Goal: Information Seeking & Learning: Learn about a topic

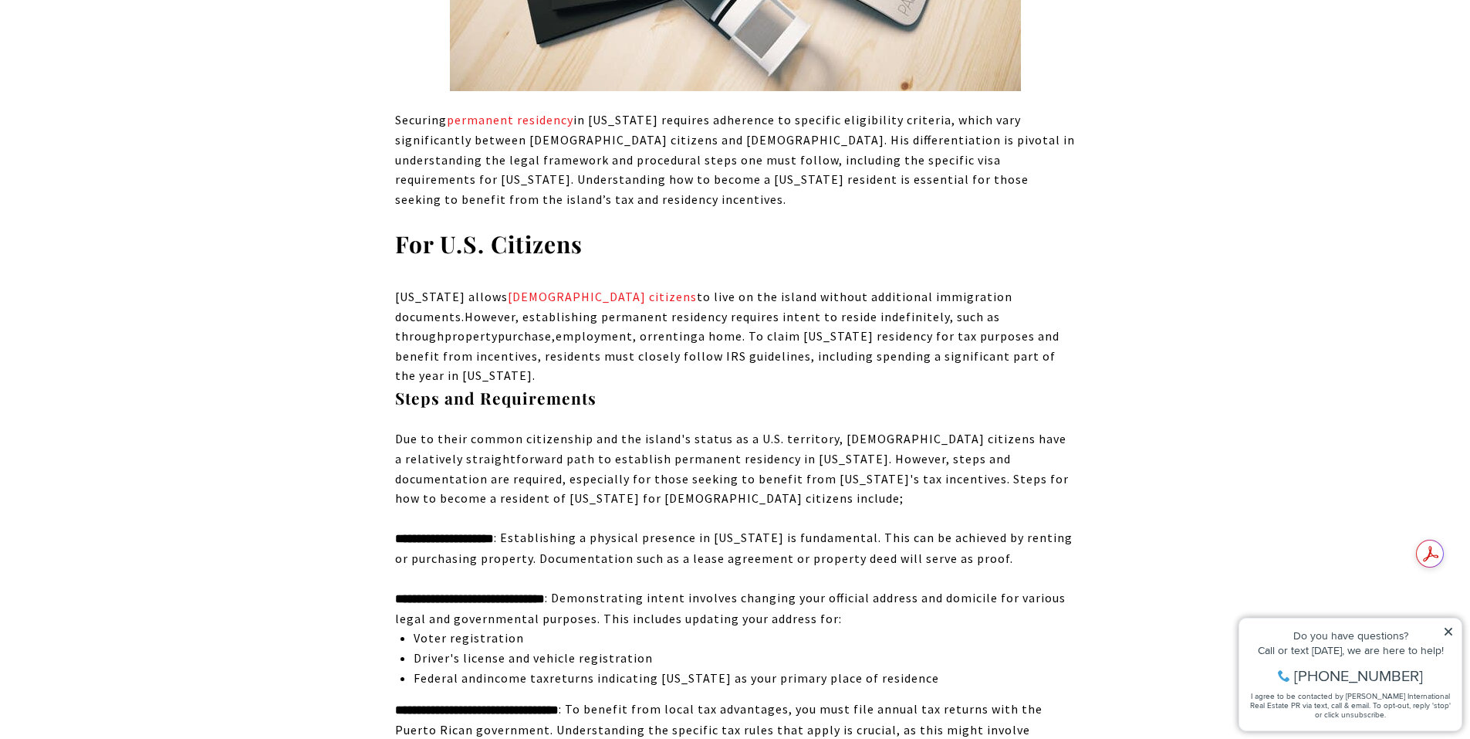
scroll to position [1698, 0]
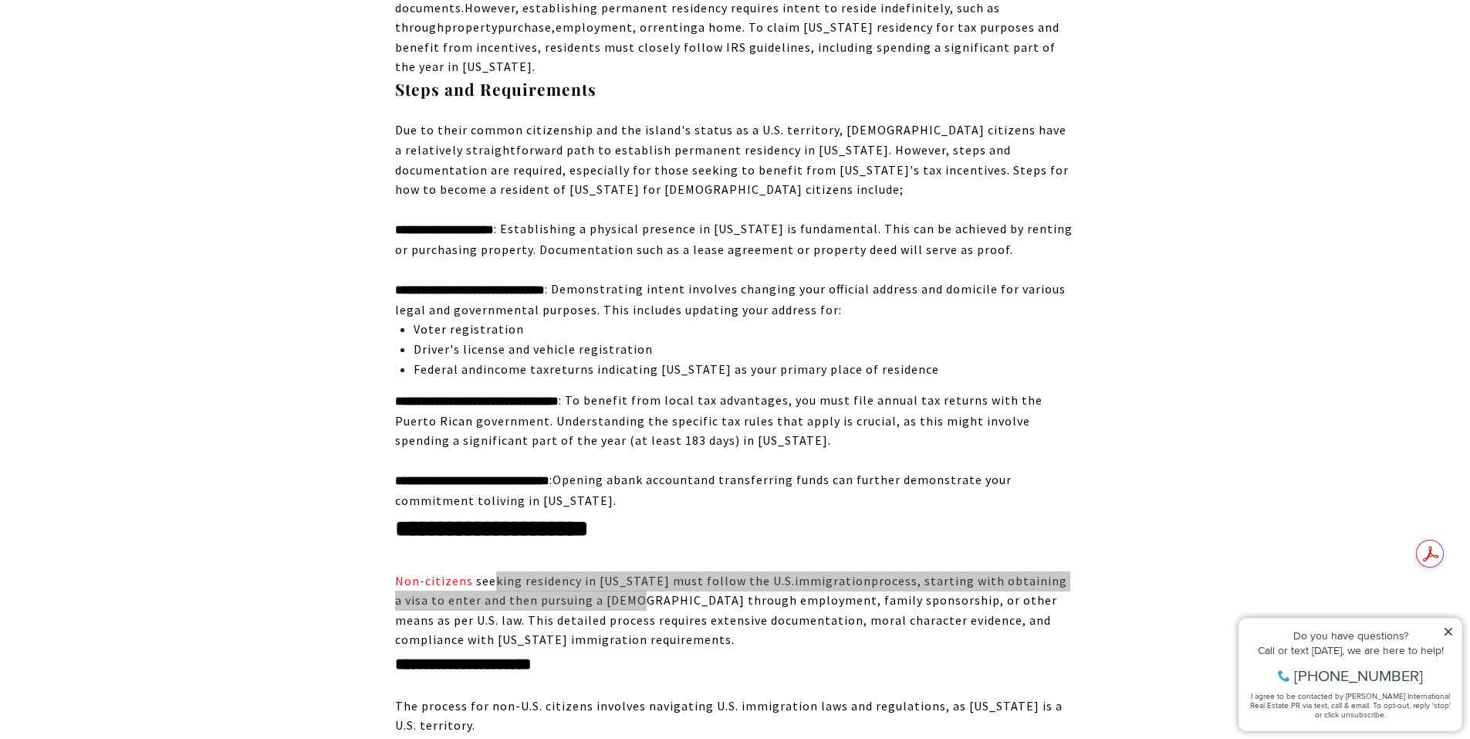
drag, startPoint x: 493, startPoint y: 502, endPoint x: 618, endPoint y: 511, distance: 125.3
click at [618, 571] on div "Non-citizens seeking residency in Puerto Rico must follow the U.S. immigration …" at bounding box center [735, 610] width 681 height 79
click at [618, 573] on span "process, starting with obtaining a visa to enter and then pursuing a Green Card…" at bounding box center [731, 610] width 672 height 75
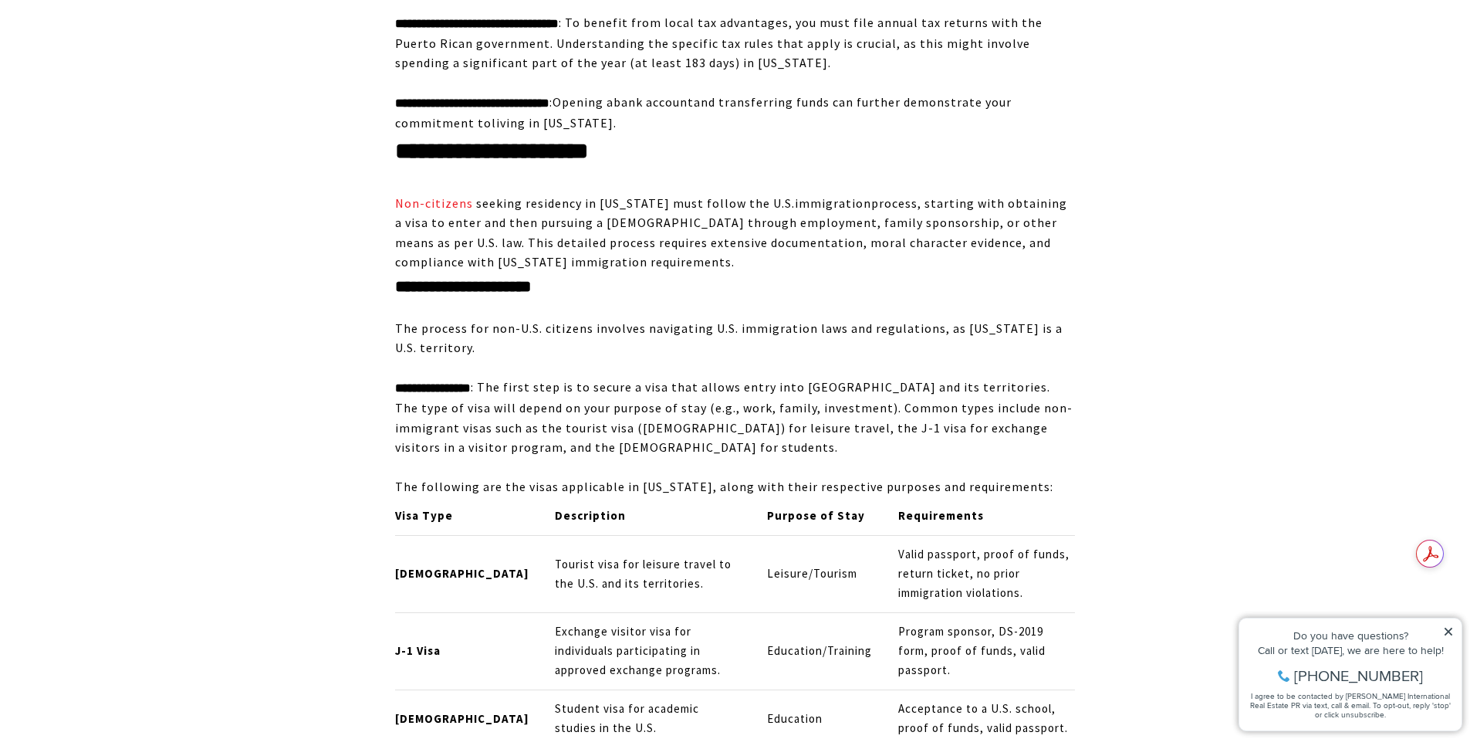
scroll to position [2084, 0]
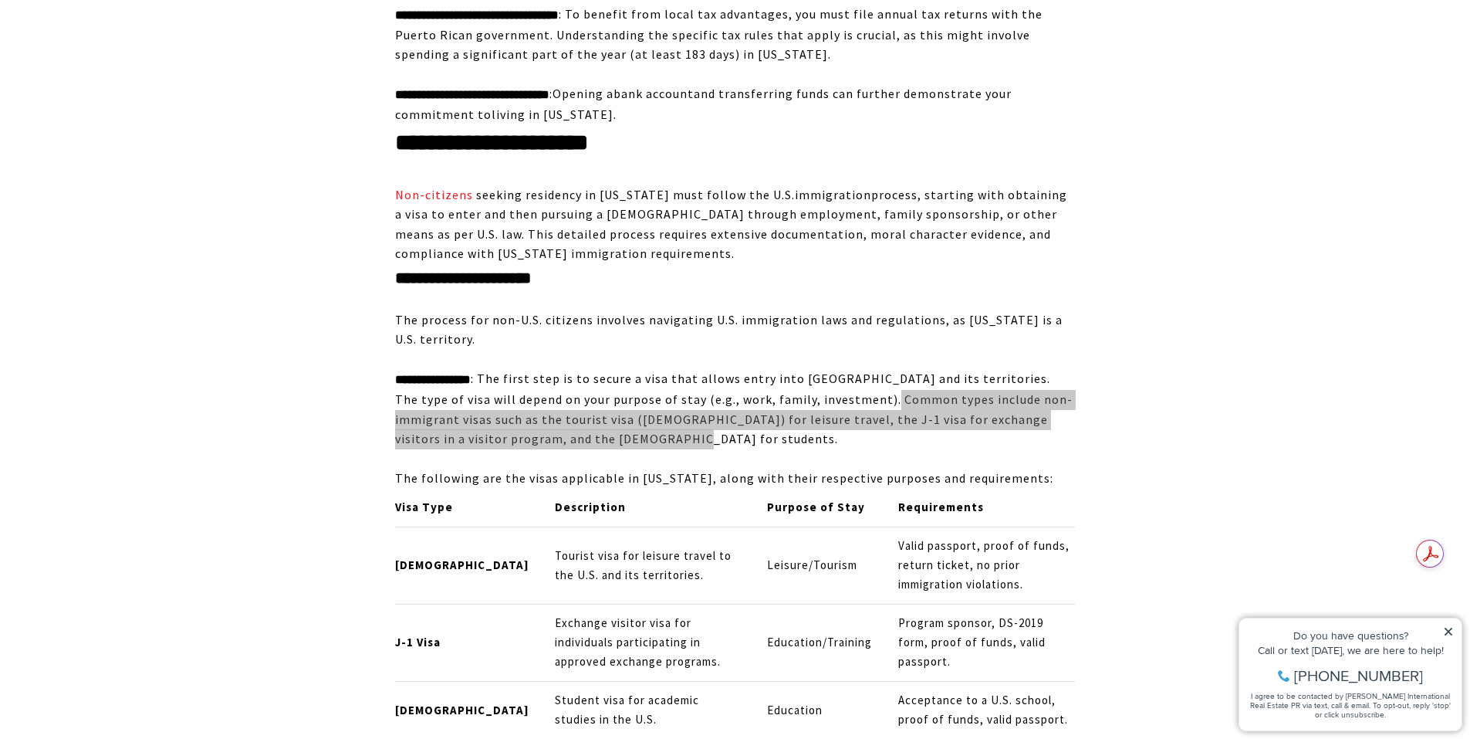
drag, startPoint x: 865, startPoint y: 310, endPoint x: 1020, endPoint y: 357, distance: 161.9
click at [1020, 369] on div "**********" at bounding box center [735, 408] width 681 height 79
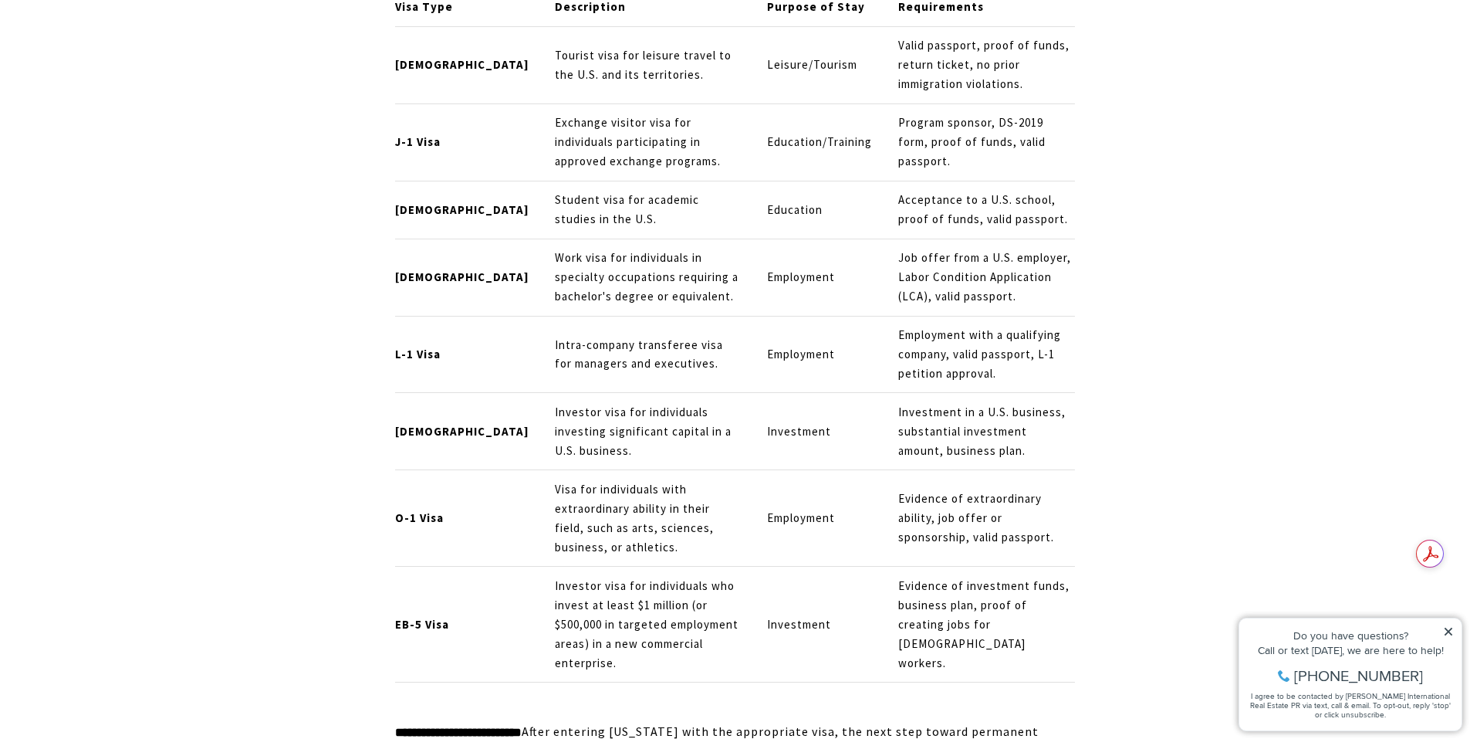
scroll to position [2855, 0]
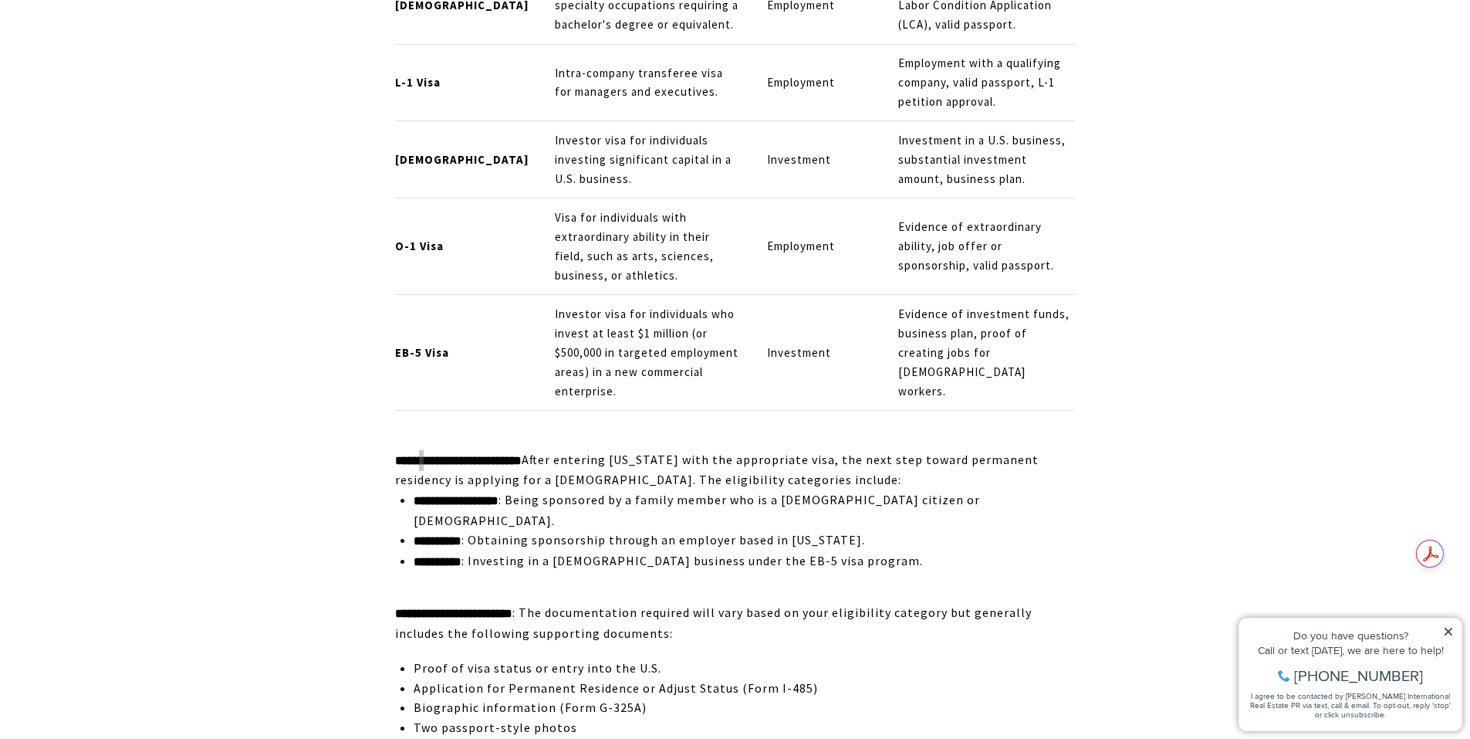
click at [641, 450] on div "**********" at bounding box center [735, 470] width 681 height 40
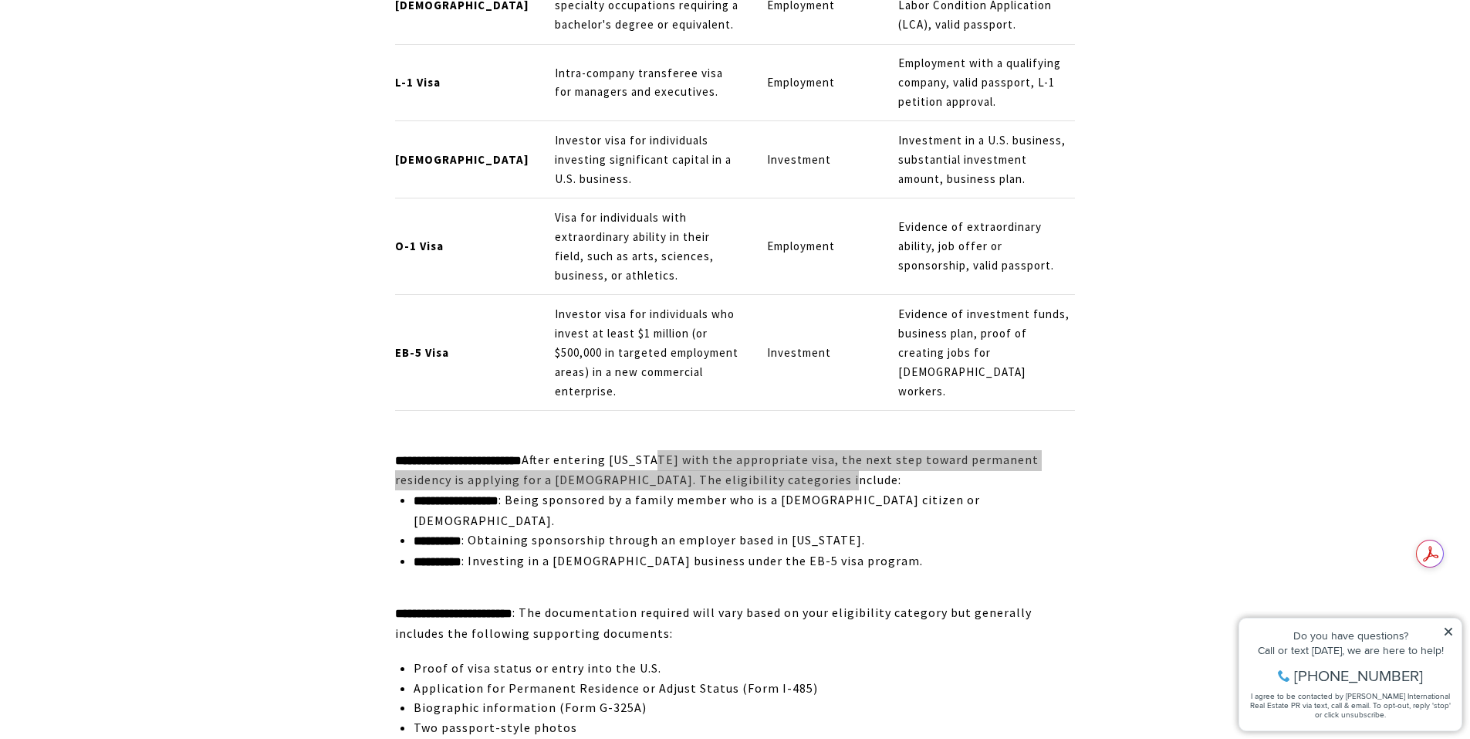
drag, startPoint x: 685, startPoint y: 341, endPoint x: 827, endPoint y: 361, distance: 143.4
click at [827, 450] on div "**********" at bounding box center [735, 470] width 681 height 40
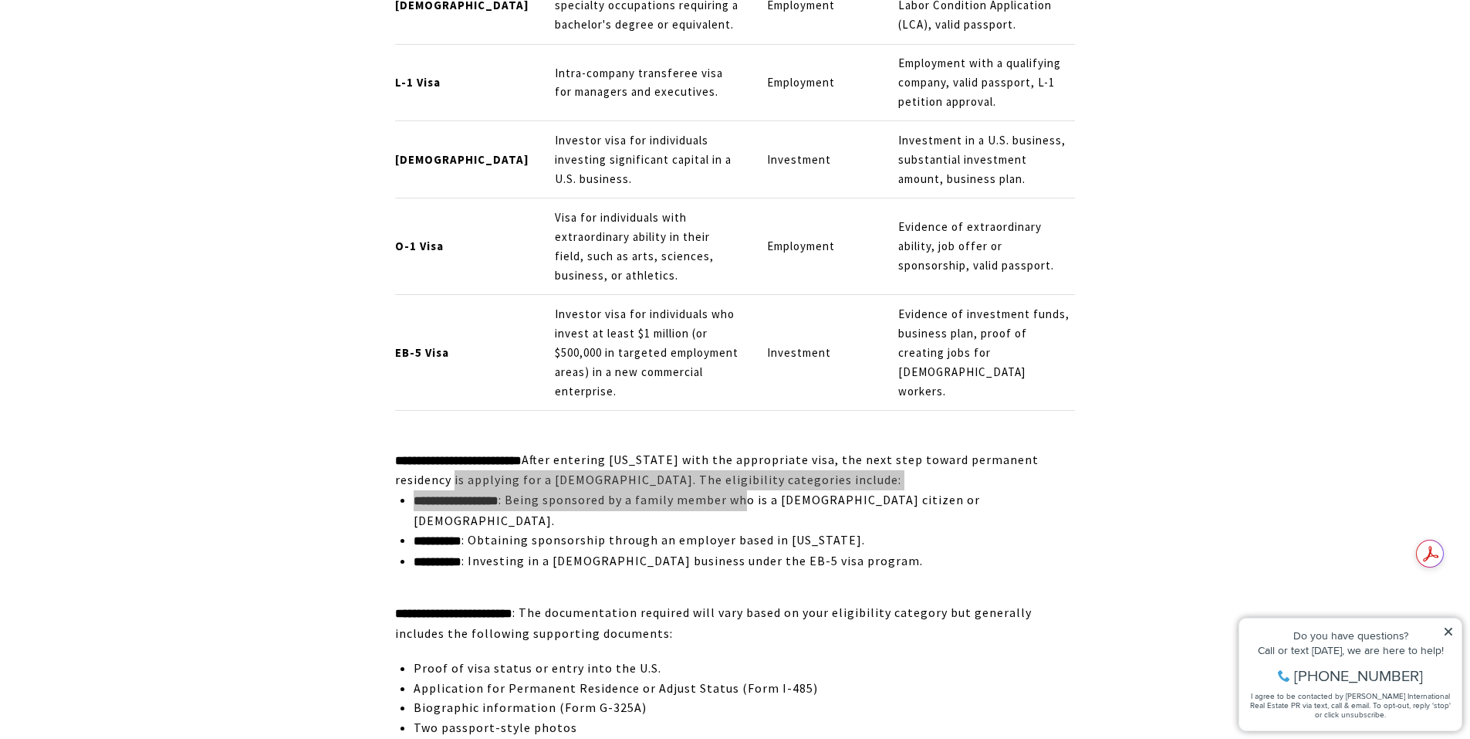
drag, startPoint x: 535, startPoint y: 359, endPoint x: 777, endPoint y: 383, distance: 243.5
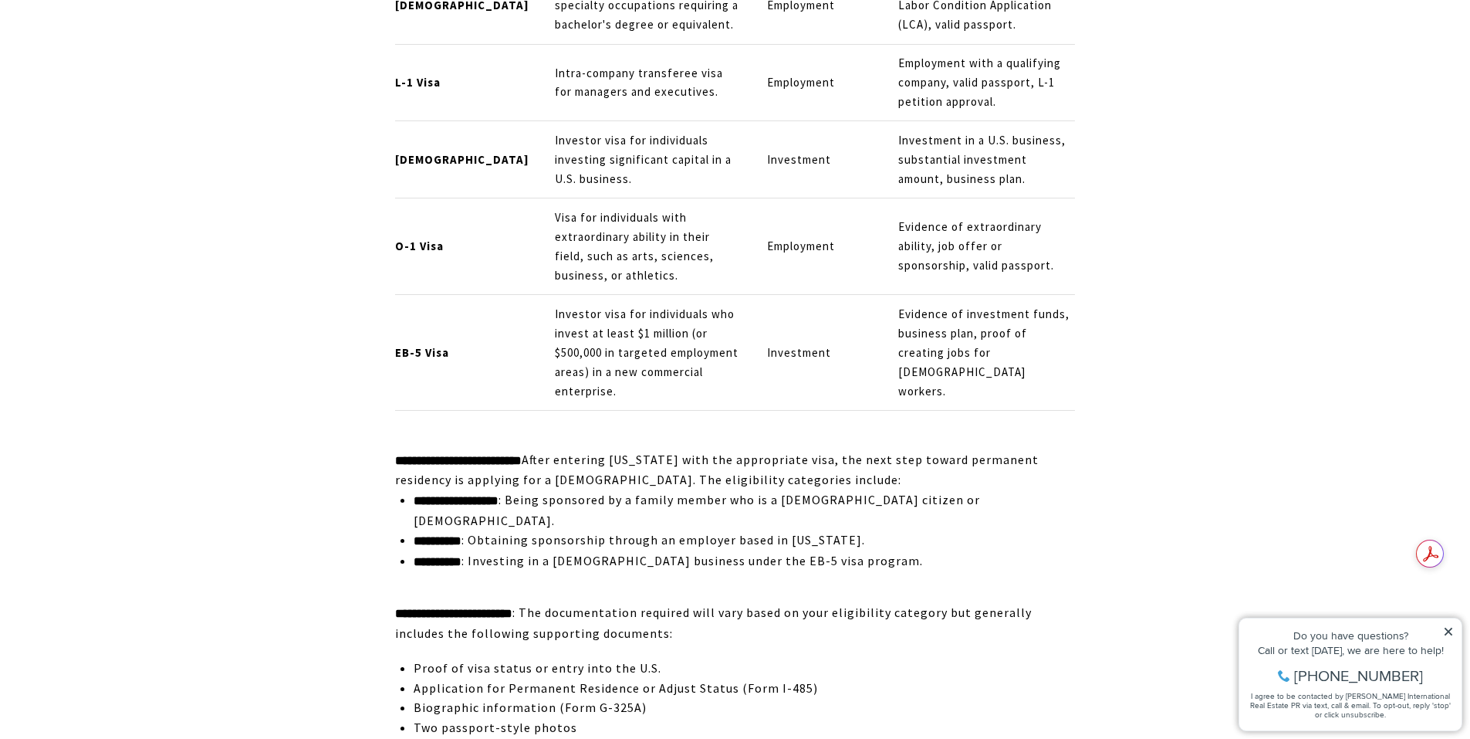
click at [719, 532] on span "**********" at bounding box center [639, 539] width 451 height 15
drag, startPoint x: 498, startPoint y: 414, endPoint x: 607, endPoint y: 417, distance: 108.9
click at [607, 553] on span "**********" at bounding box center [668, 560] width 509 height 15
drag, startPoint x: 766, startPoint y: 412, endPoint x: 895, endPoint y: 421, distance: 129.2
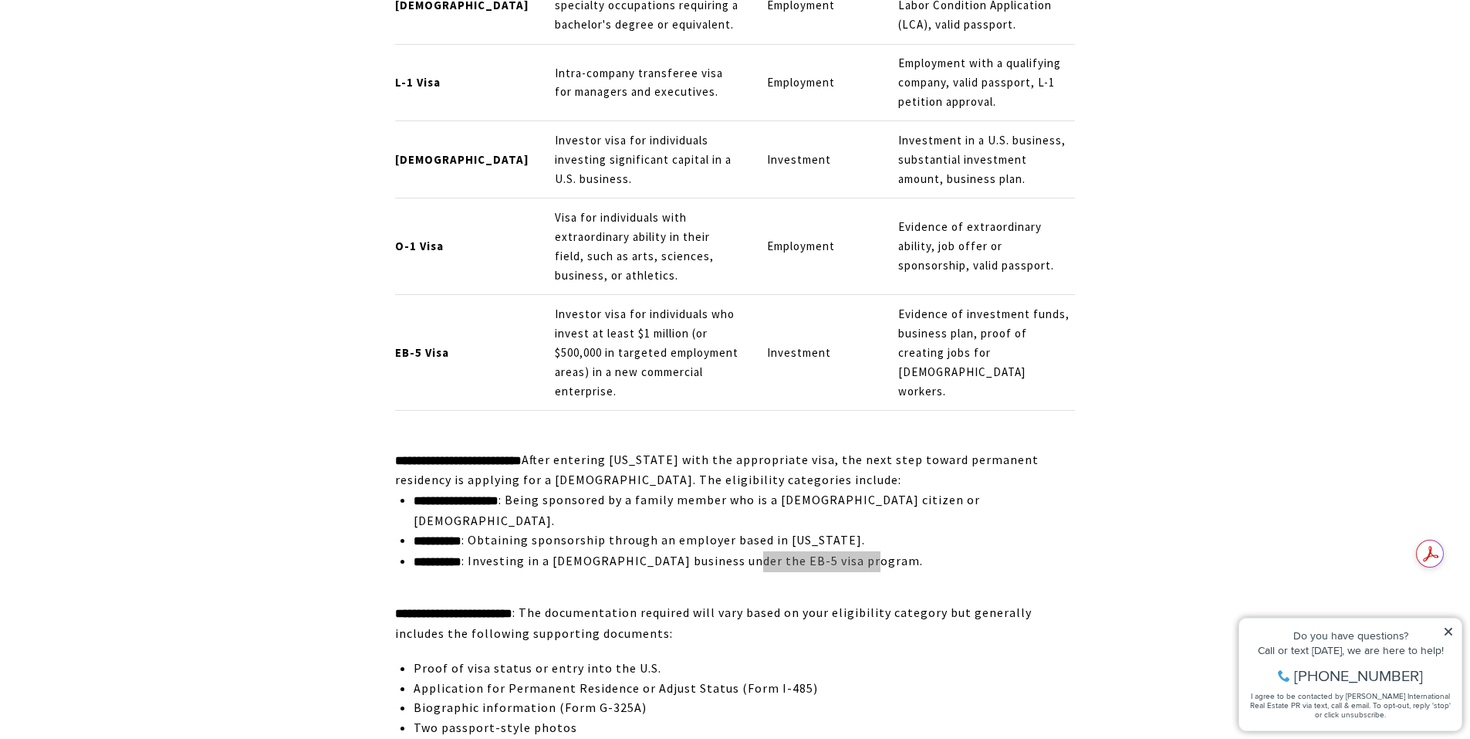
click at [895, 551] on li "**********" at bounding box center [744, 571] width 661 height 40
click at [878, 551] on li "**********" at bounding box center [744, 571] width 661 height 40
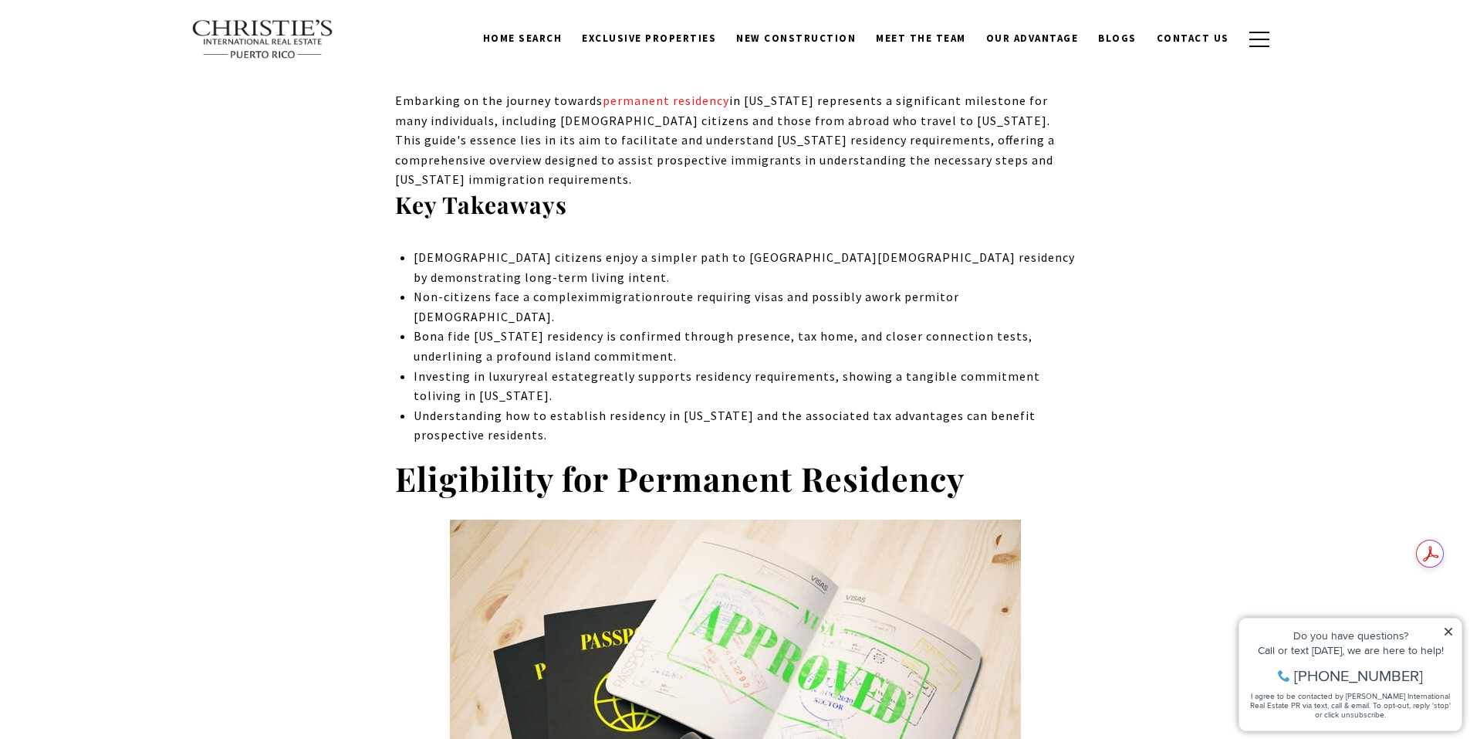
scroll to position [0, 0]
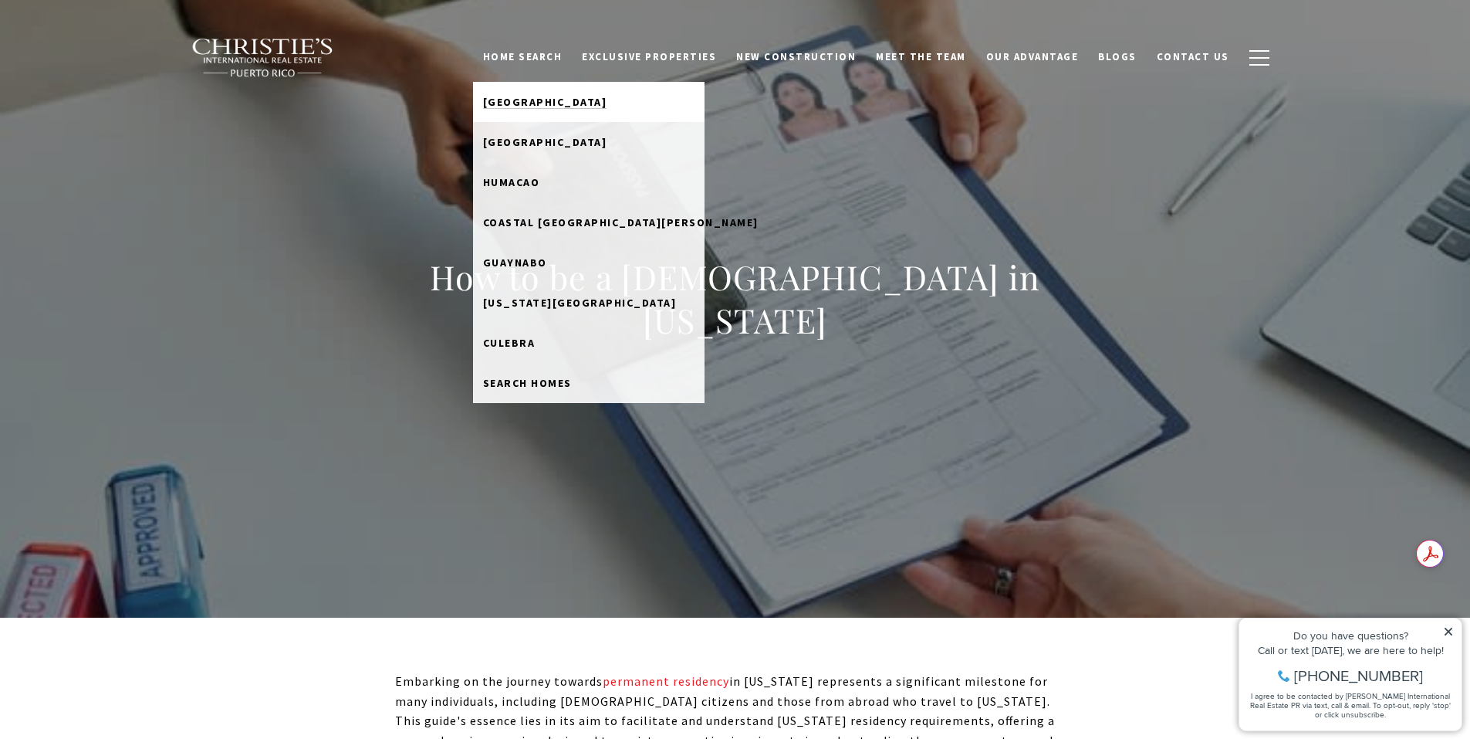
click at [580, 104] on span "[GEOGRAPHIC_DATA]" at bounding box center [545, 102] width 124 height 14
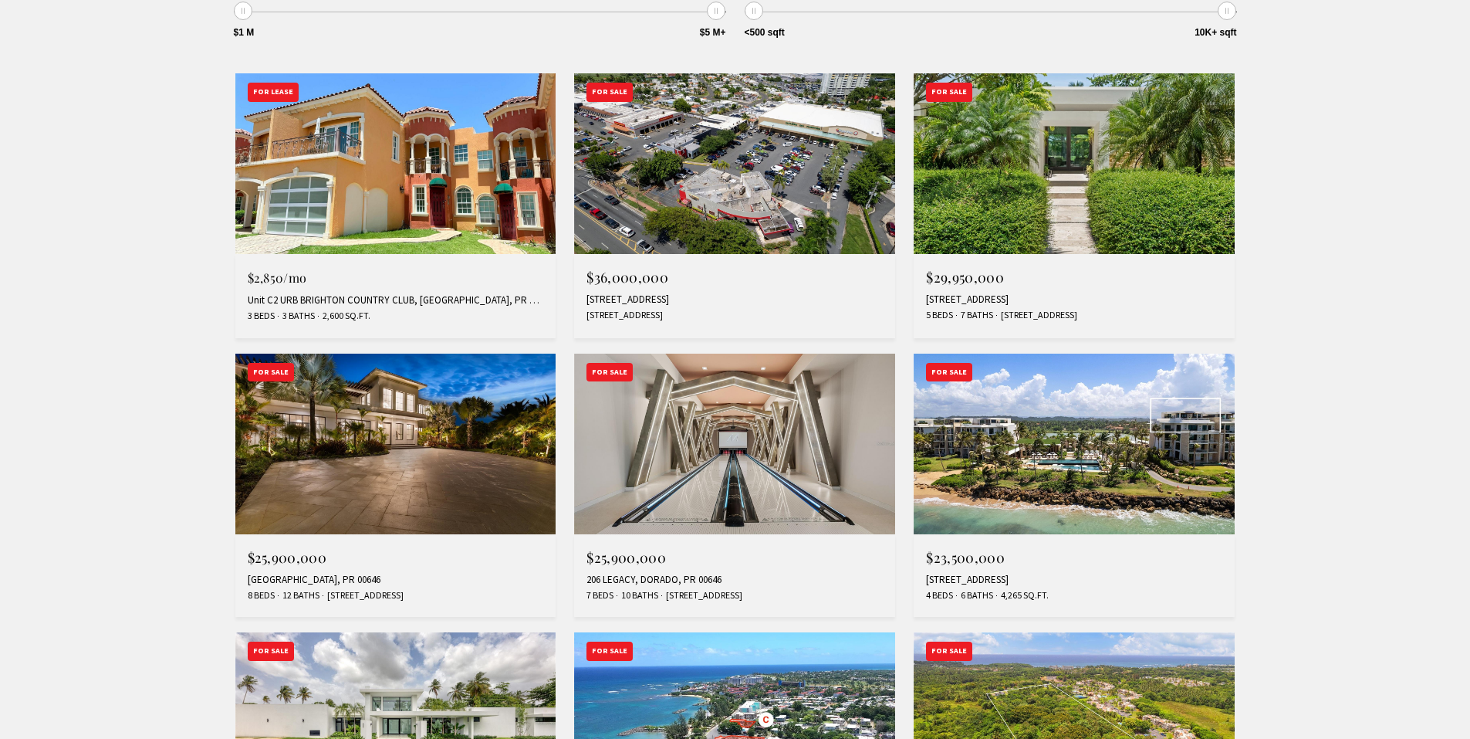
scroll to position [617, 0]
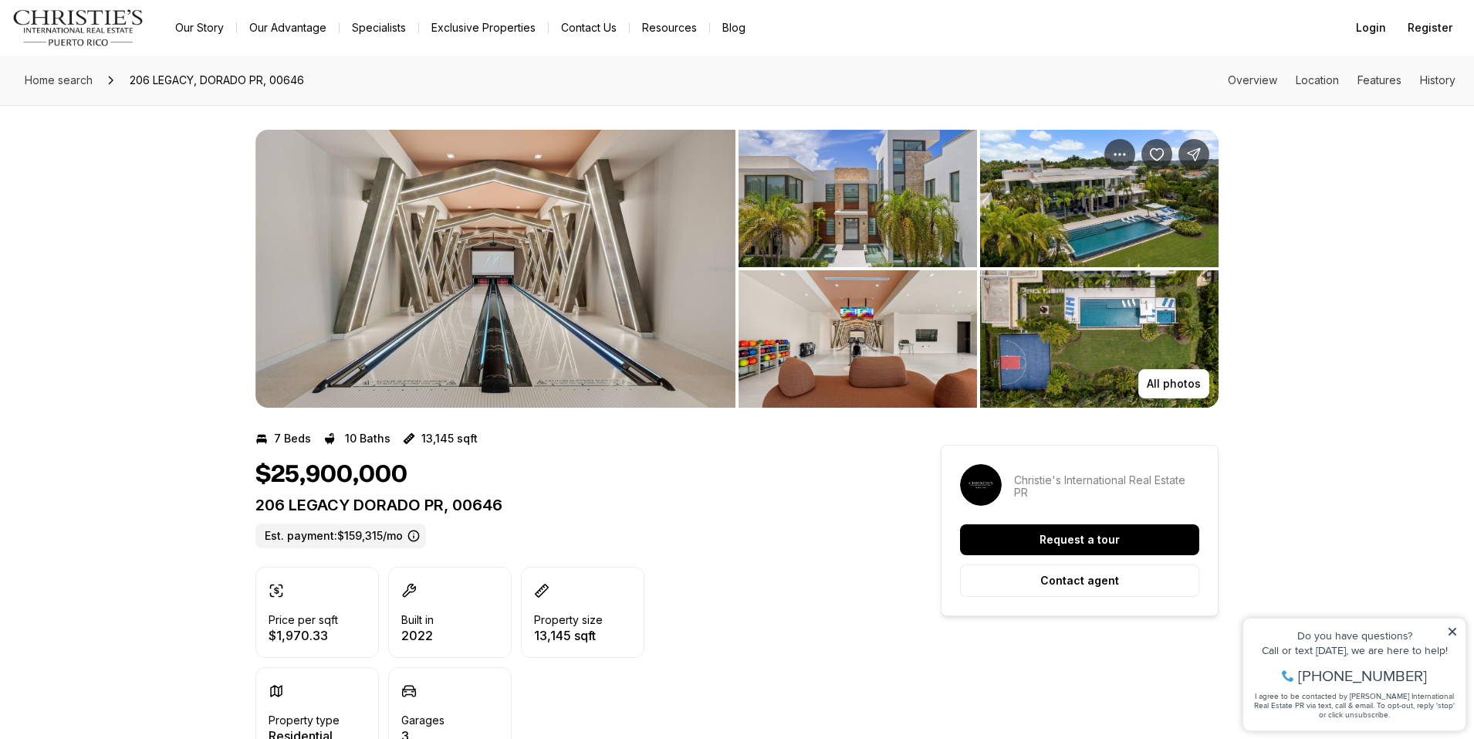
click at [1130, 227] on img "View image gallery" at bounding box center [1099, 198] width 238 height 137
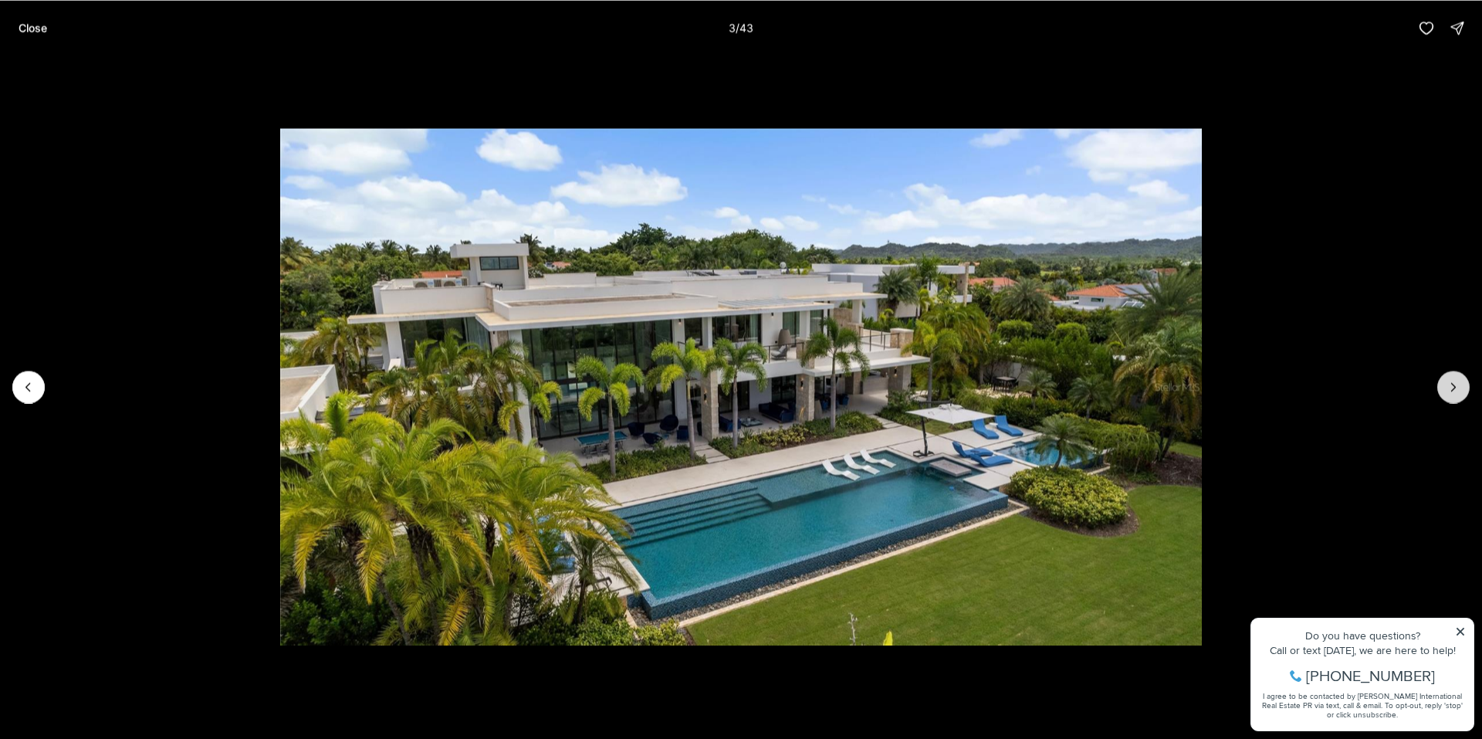
click at [1446, 377] on button "Next slide" at bounding box center [1453, 386] width 32 height 32
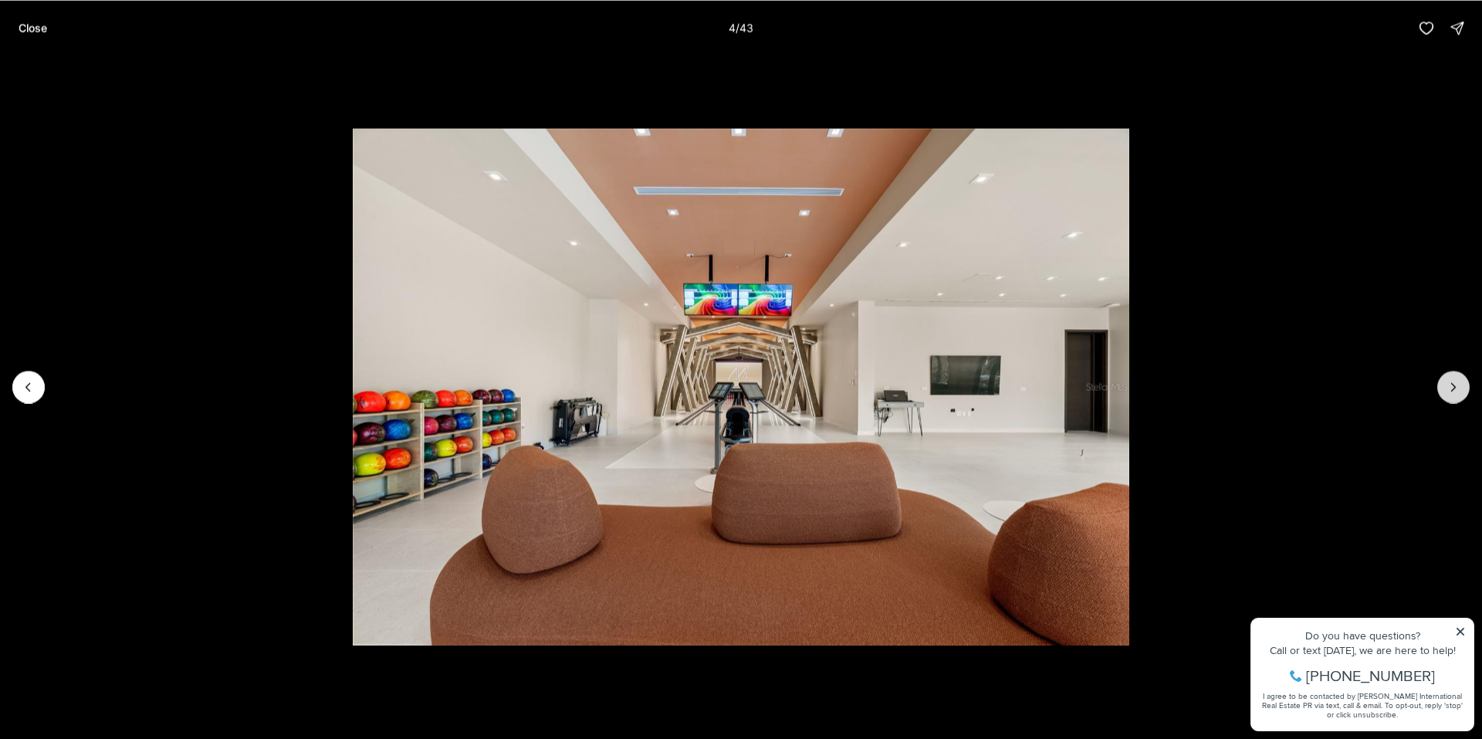
click at [1446, 377] on button "Next slide" at bounding box center [1453, 386] width 32 height 32
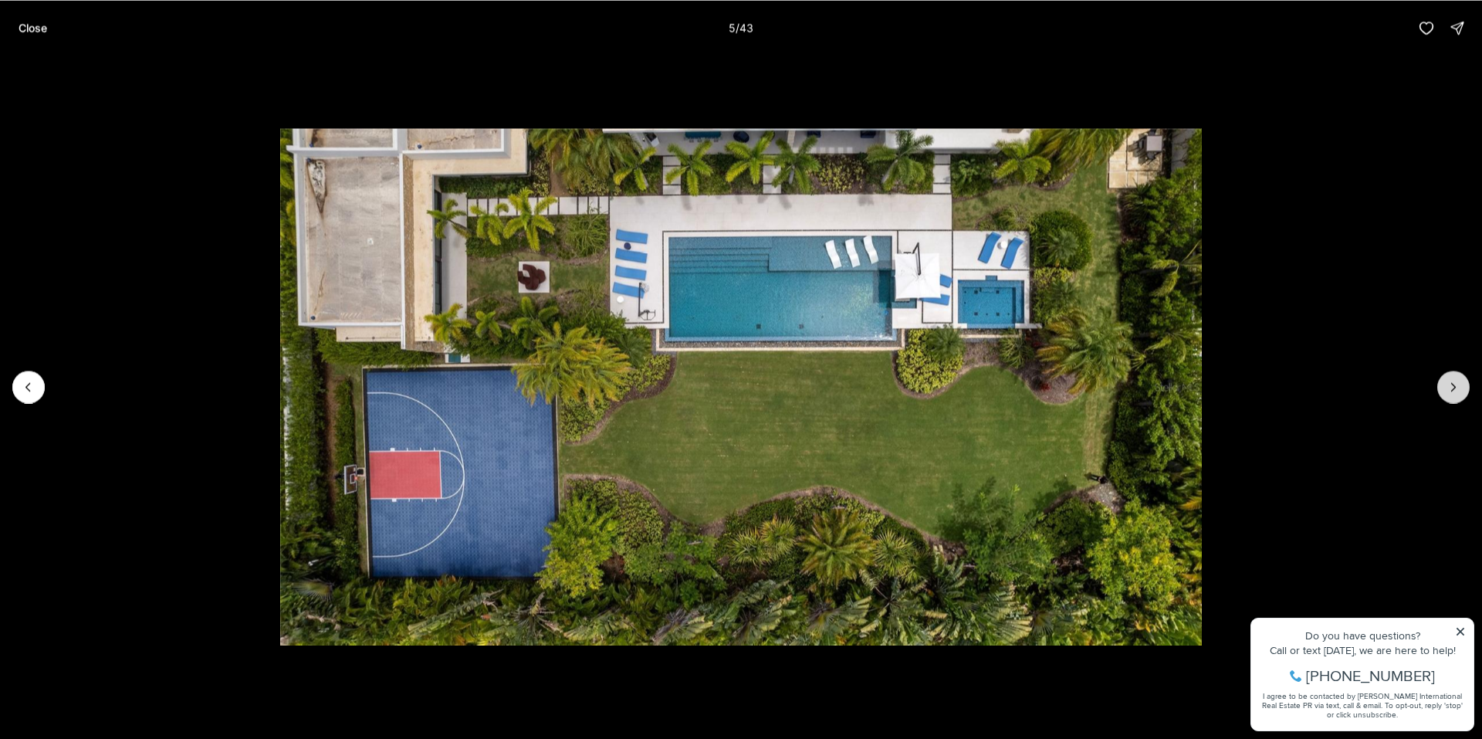
click at [1446, 377] on button "Next slide" at bounding box center [1453, 386] width 32 height 32
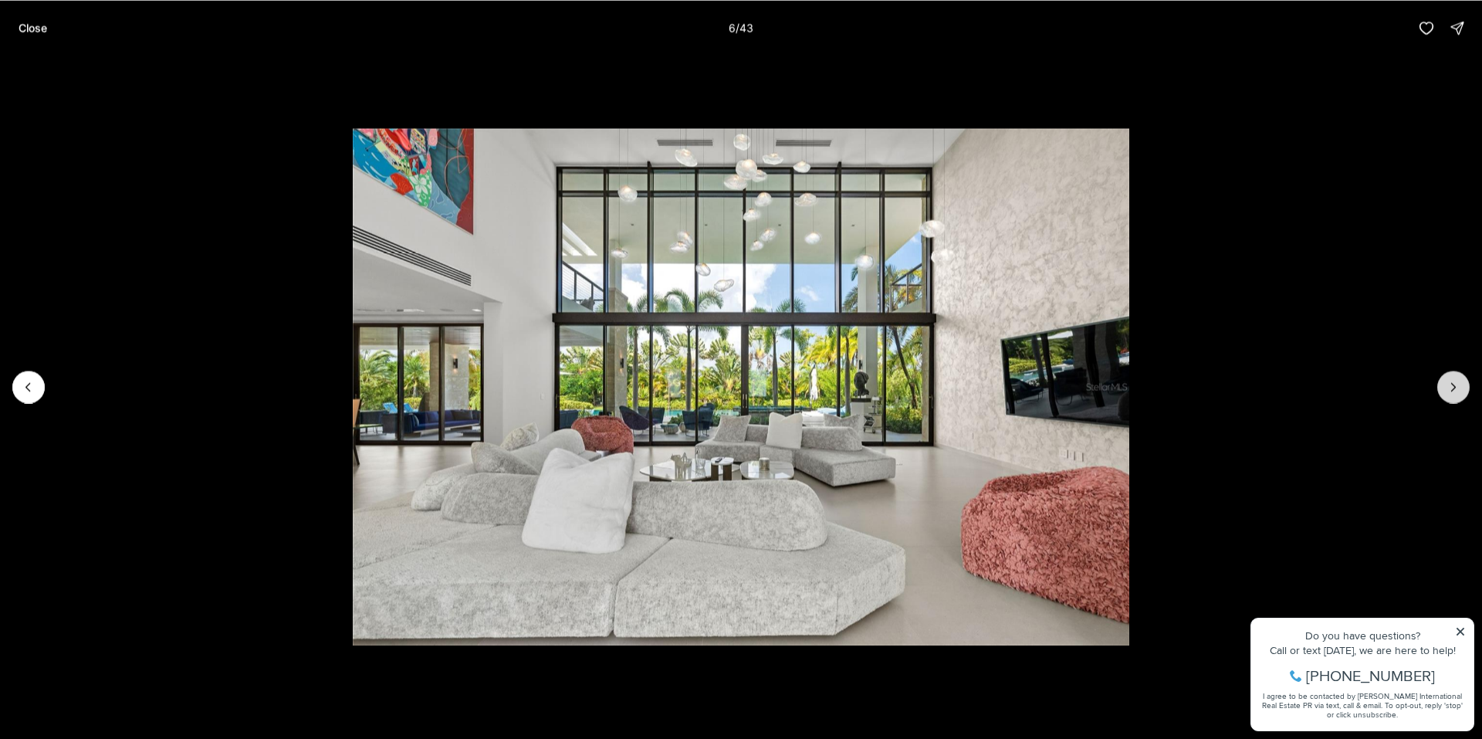
click at [1446, 377] on button "Next slide" at bounding box center [1453, 386] width 32 height 32
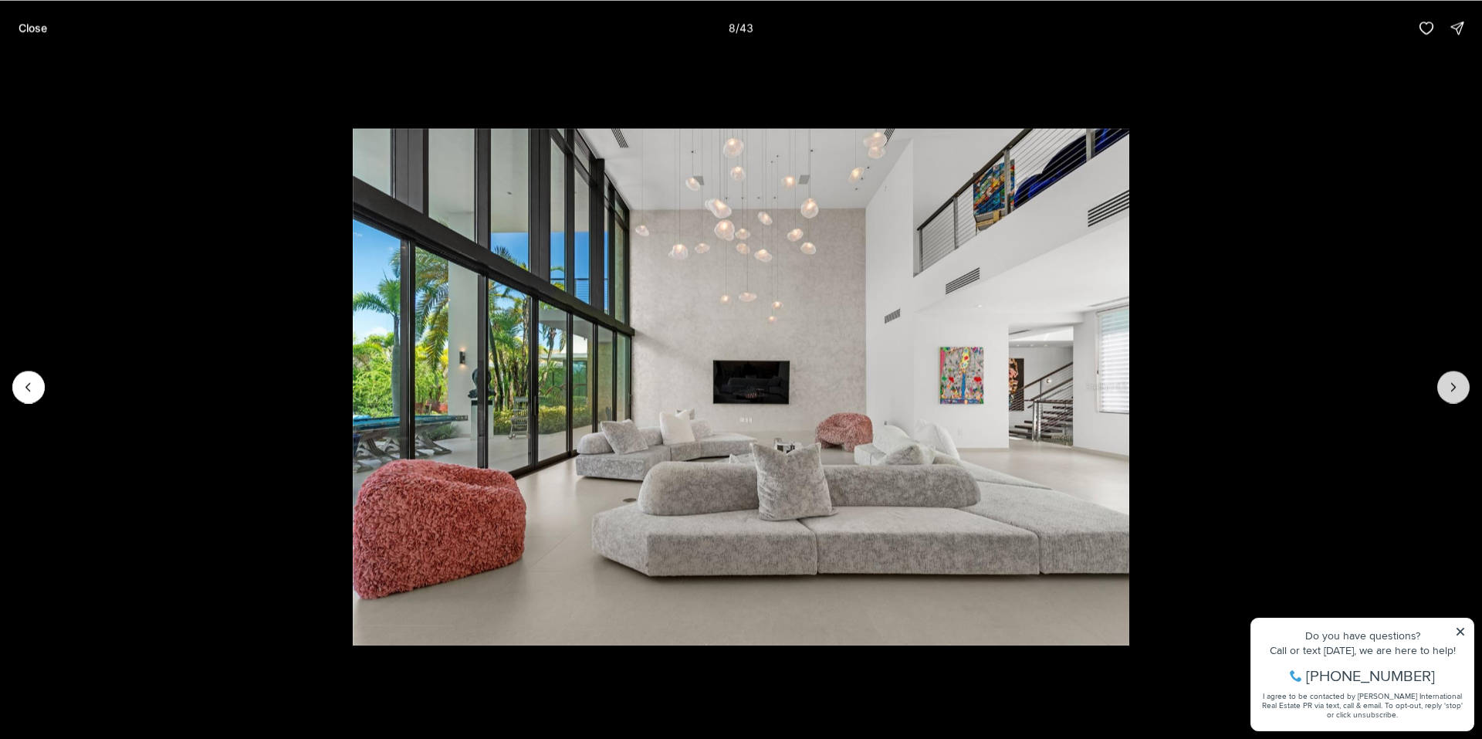
click at [1446, 377] on button "Next slide" at bounding box center [1453, 386] width 32 height 32
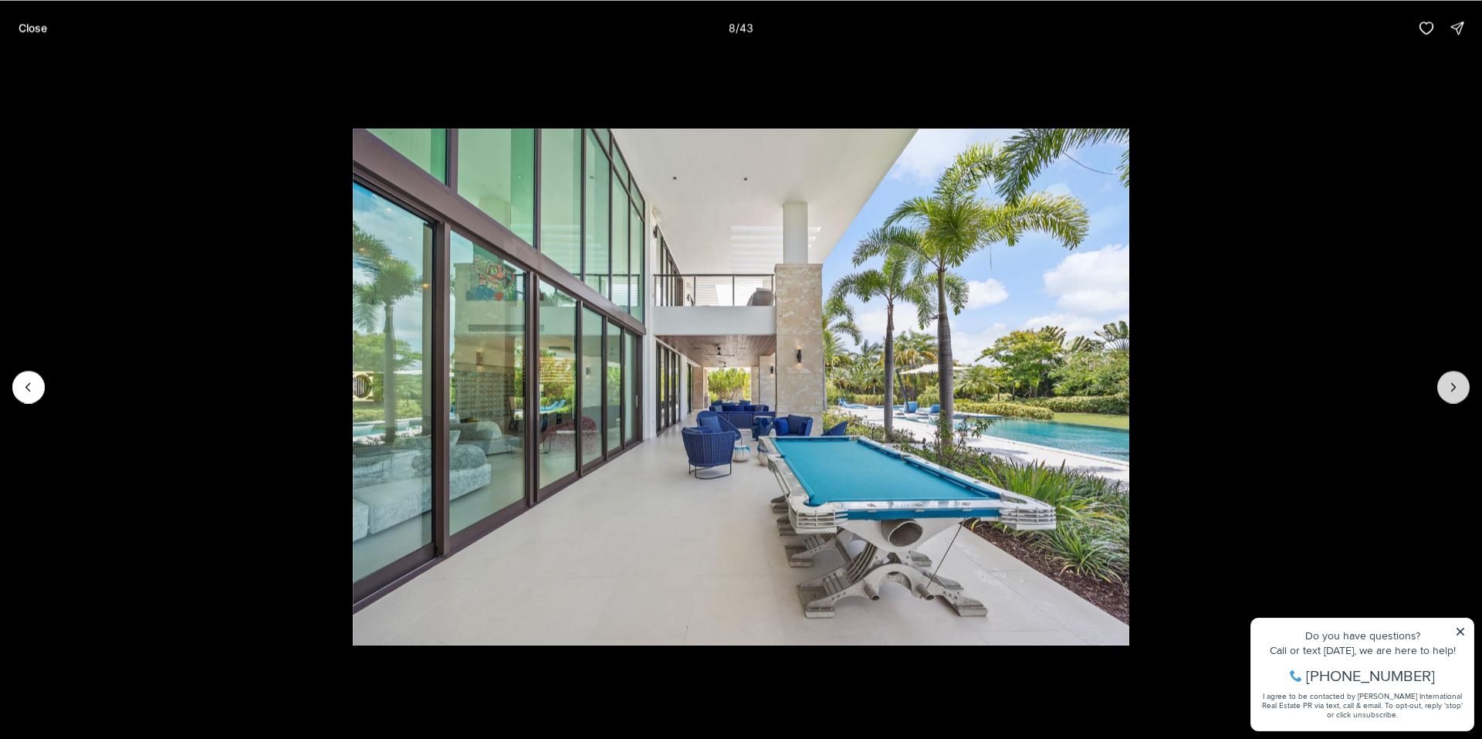
click at [1446, 377] on button "Next slide" at bounding box center [1453, 386] width 32 height 32
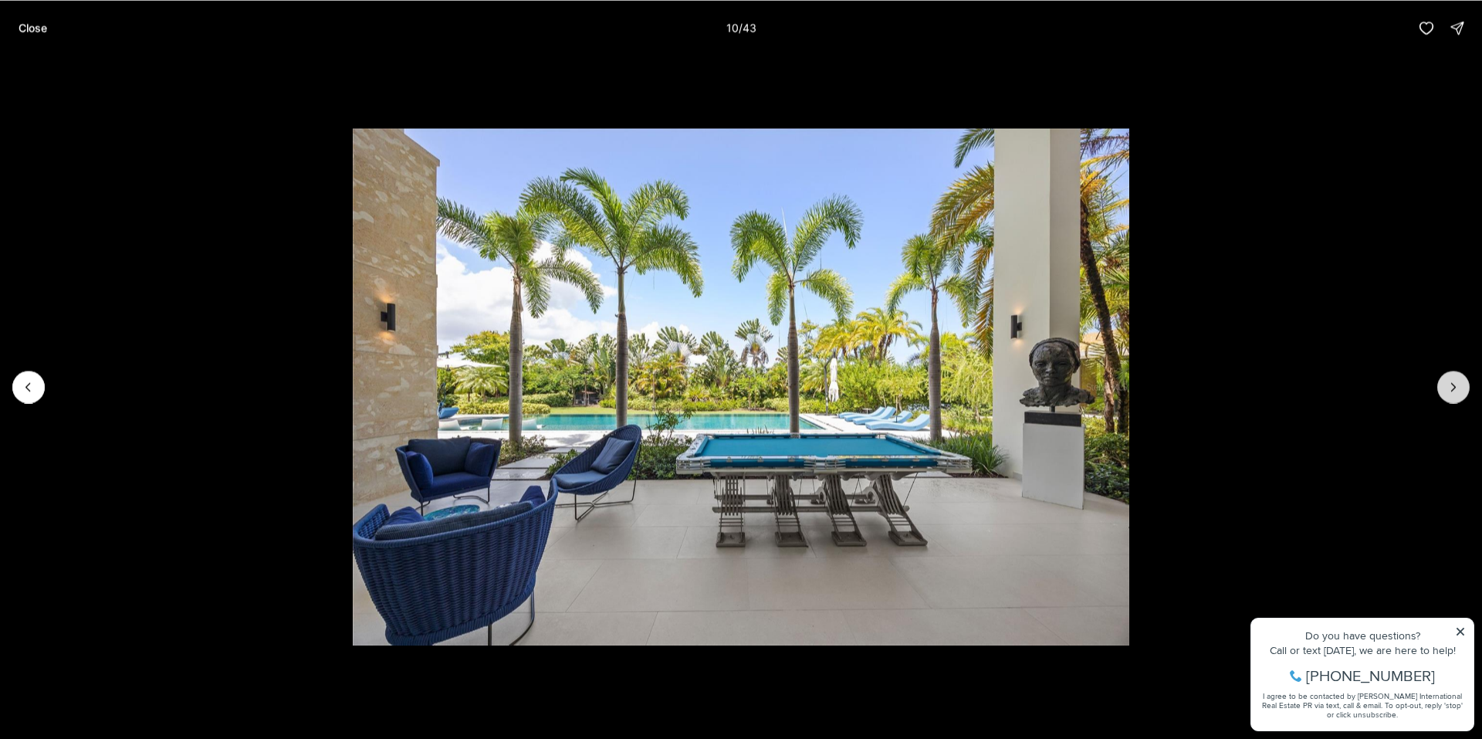
click at [1446, 377] on button "Next slide" at bounding box center [1453, 386] width 32 height 32
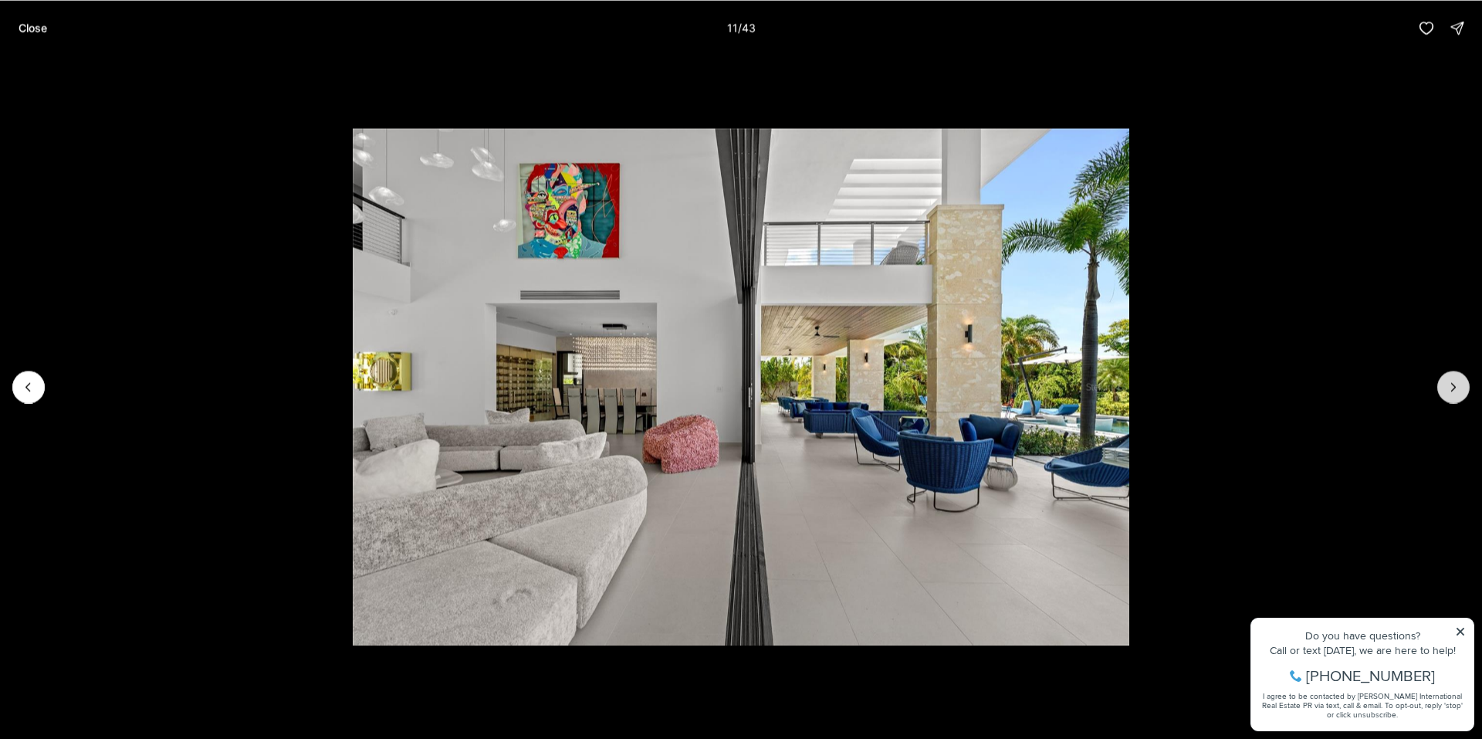
click at [1446, 377] on button "Next slide" at bounding box center [1453, 386] width 32 height 32
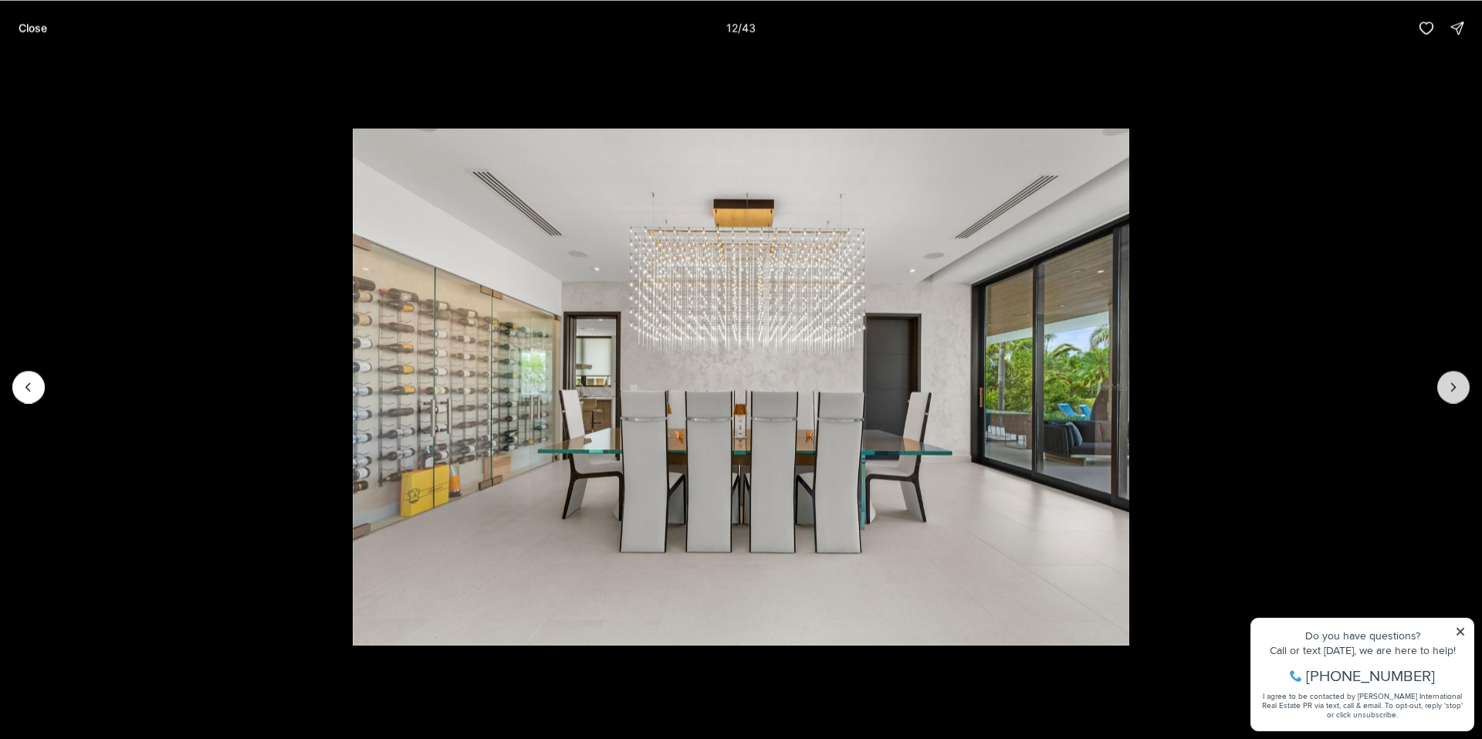
click at [1446, 377] on button "Next slide" at bounding box center [1453, 386] width 32 height 32
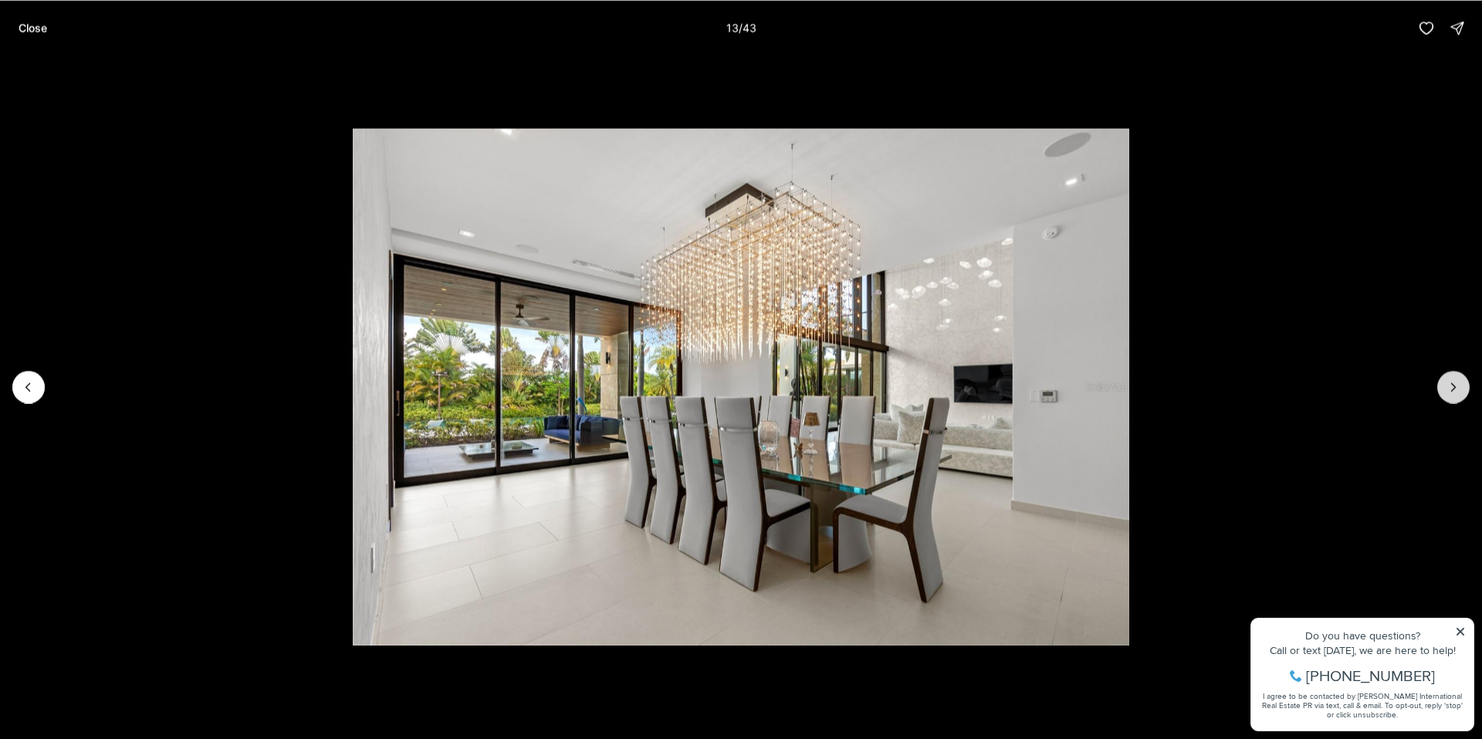
click at [1446, 377] on button "Next slide" at bounding box center [1453, 386] width 32 height 32
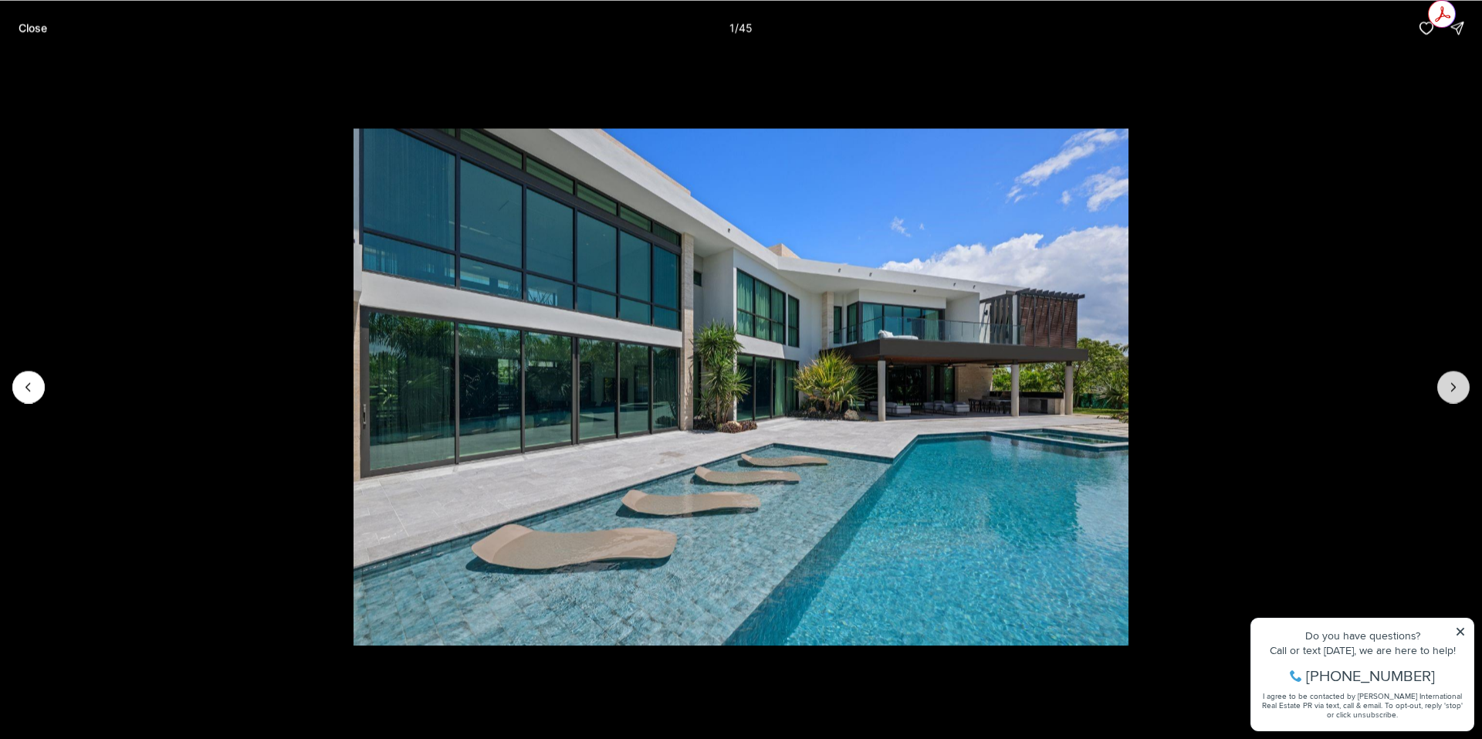
click at [1452, 393] on icon "Next slide" at bounding box center [1452, 386] width 15 height 15
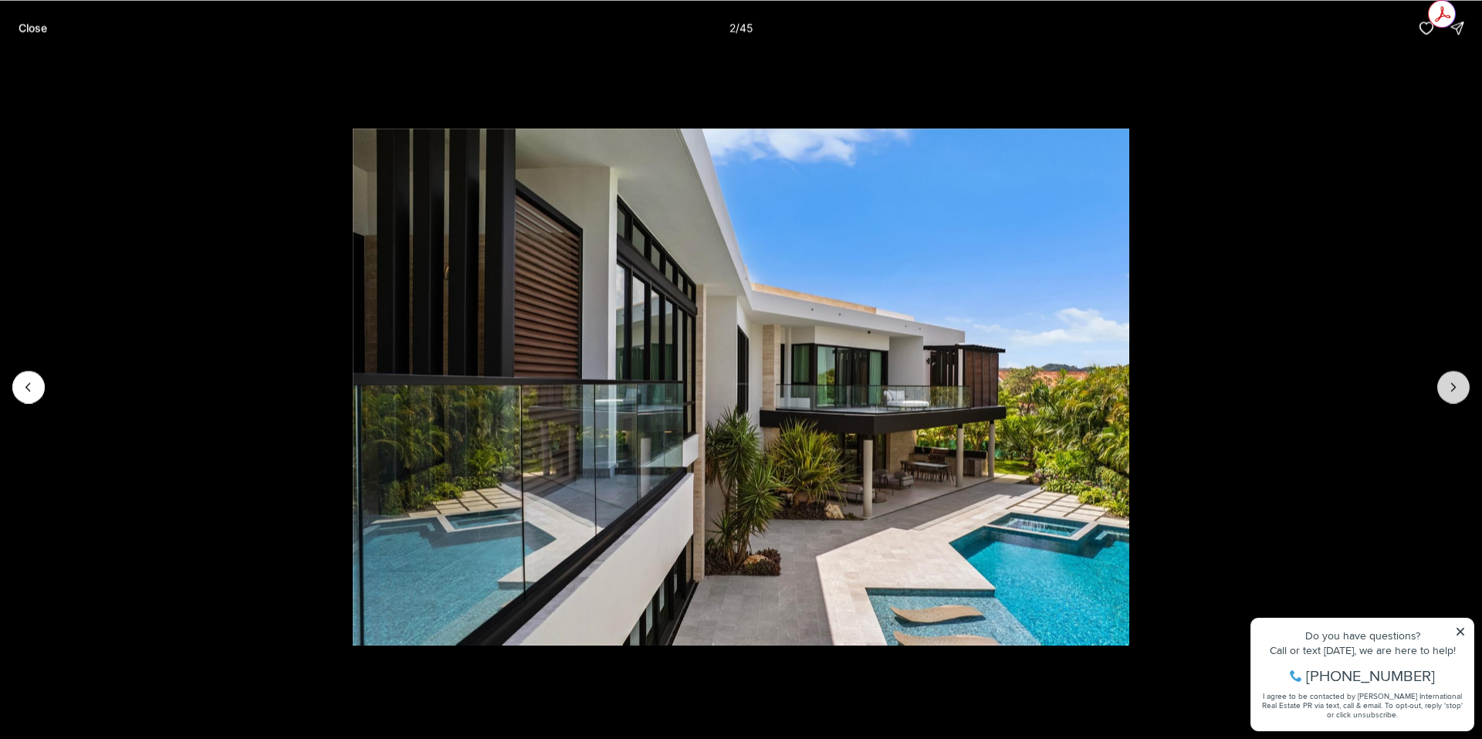
click at [1452, 393] on icon "Next slide" at bounding box center [1452, 386] width 15 height 15
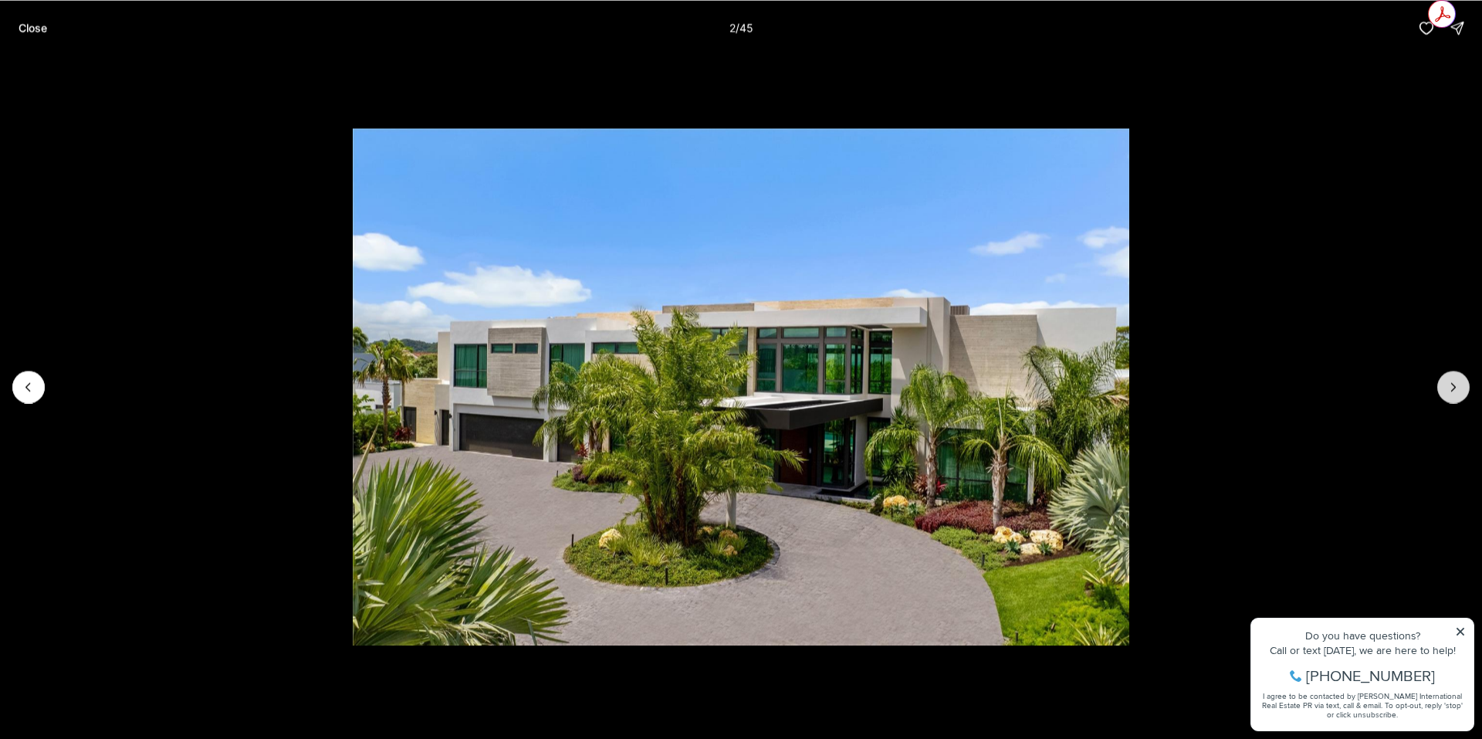
click at [1452, 393] on icon "Next slide" at bounding box center [1452, 386] width 15 height 15
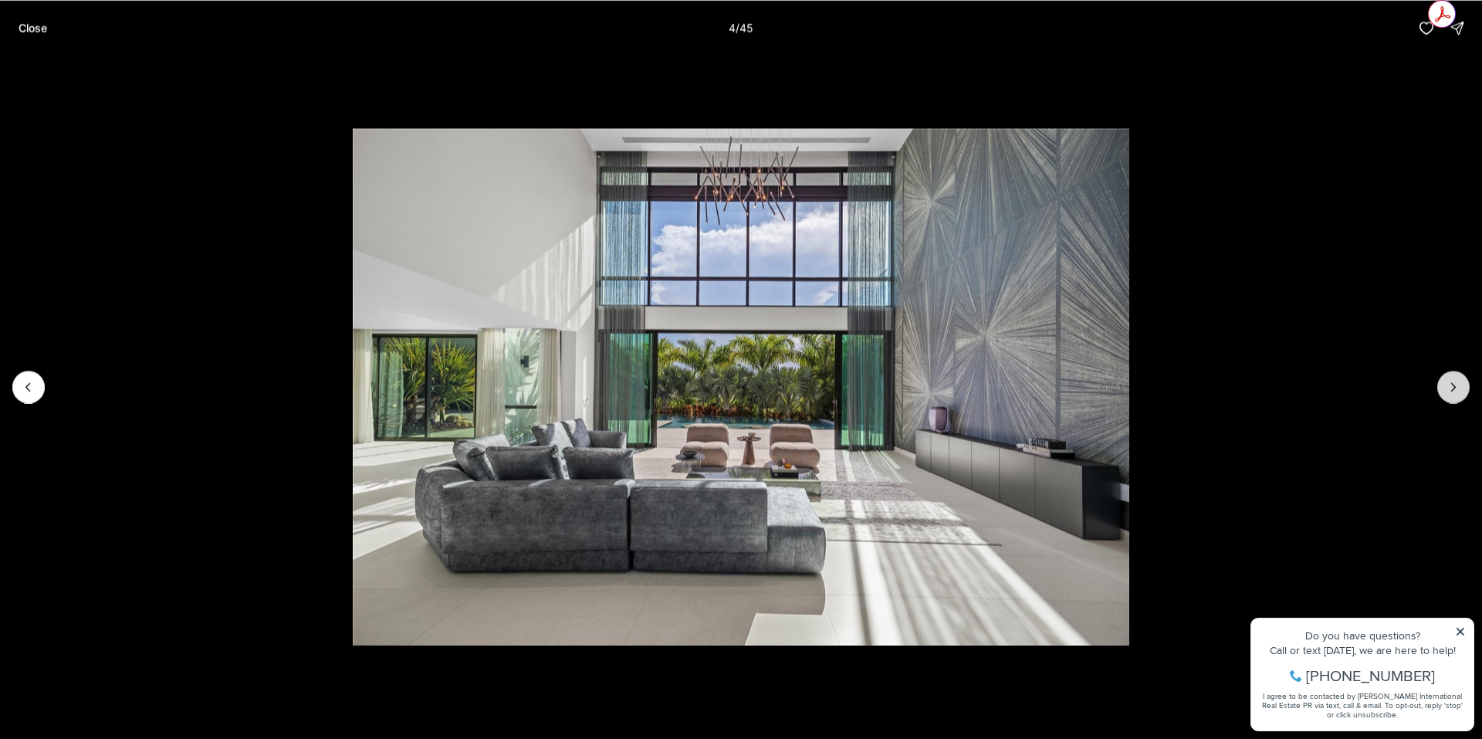
click at [1452, 393] on icon "Next slide" at bounding box center [1452, 386] width 15 height 15
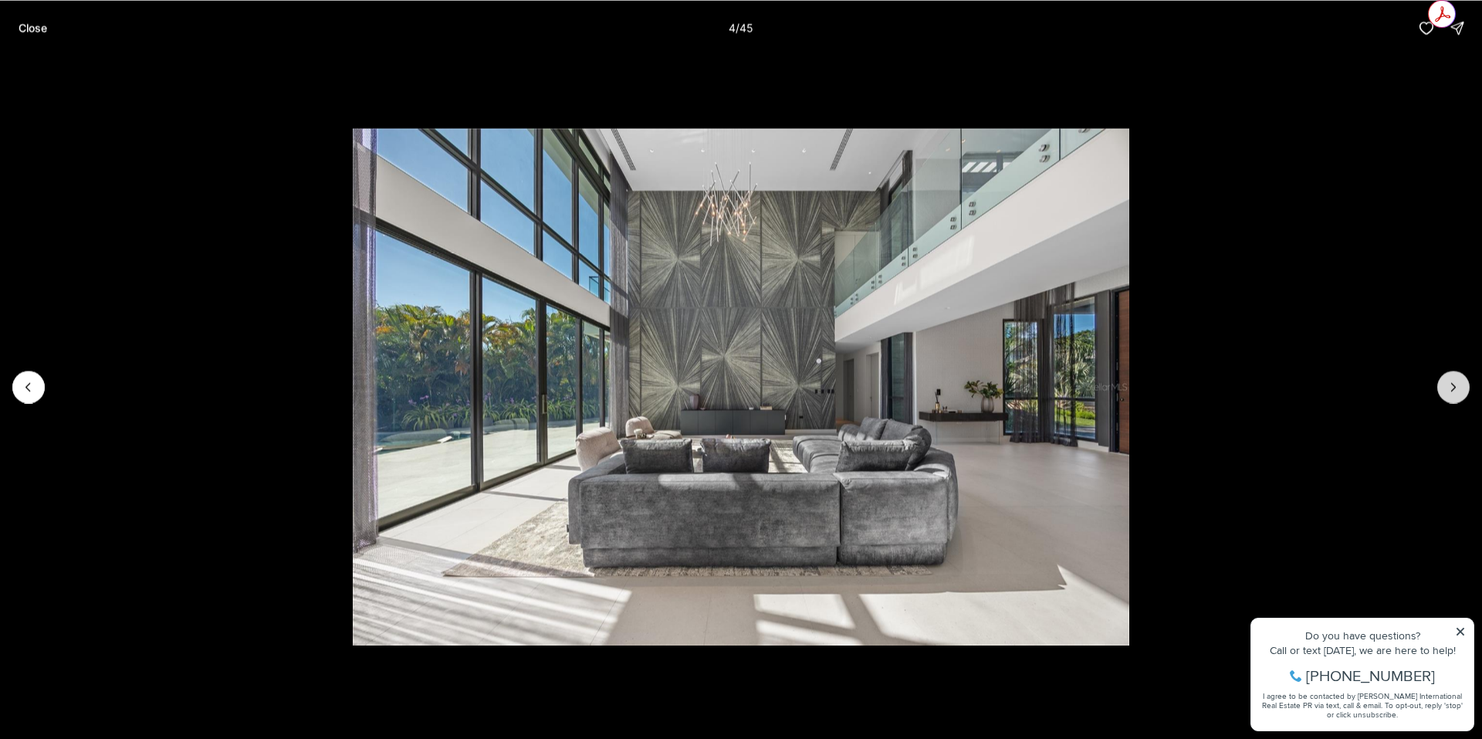
click at [1452, 393] on icon "Next slide" at bounding box center [1452, 386] width 15 height 15
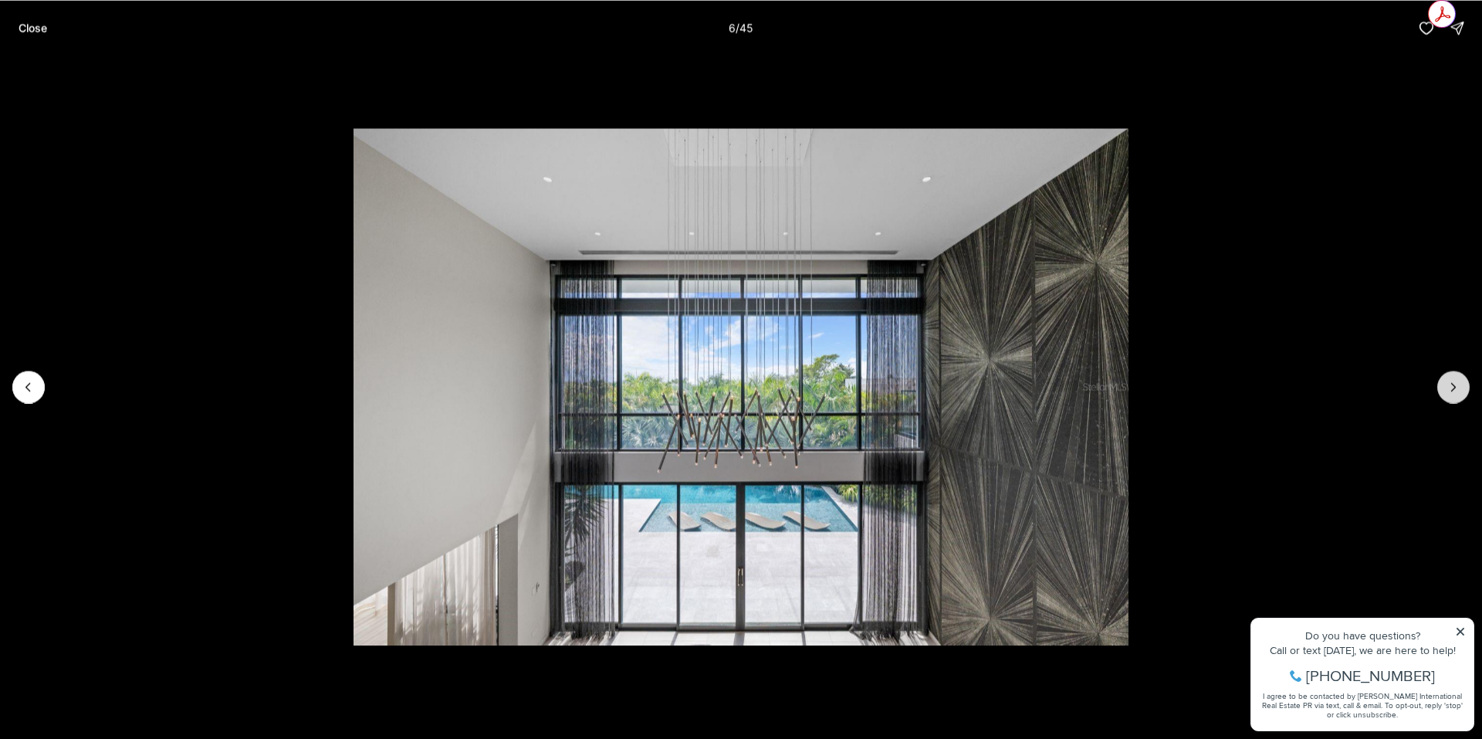
click at [1452, 393] on icon "Next slide" at bounding box center [1452, 386] width 15 height 15
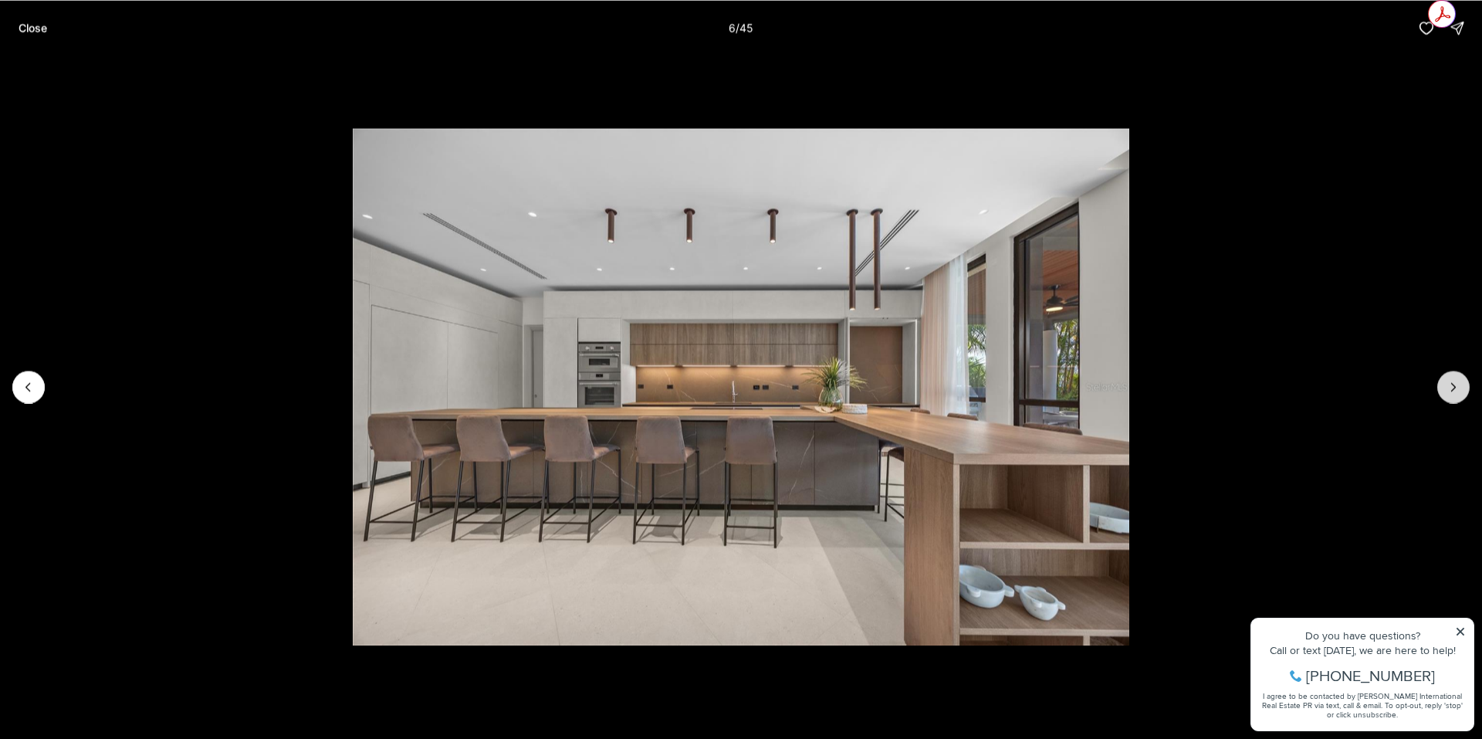
click at [1452, 393] on icon "Next slide" at bounding box center [1452, 386] width 15 height 15
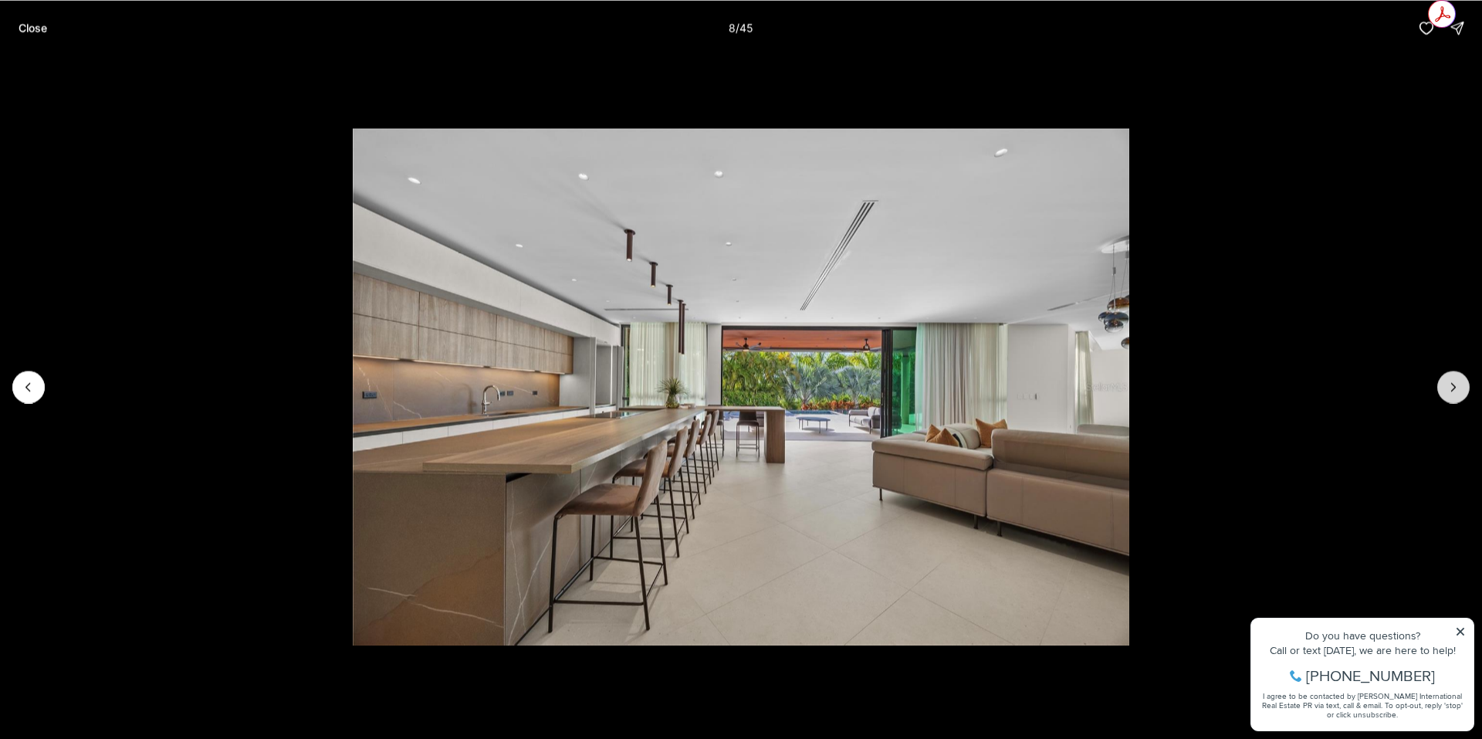
click at [1452, 393] on icon "Next slide" at bounding box center [1452, 386] width 15 height 15
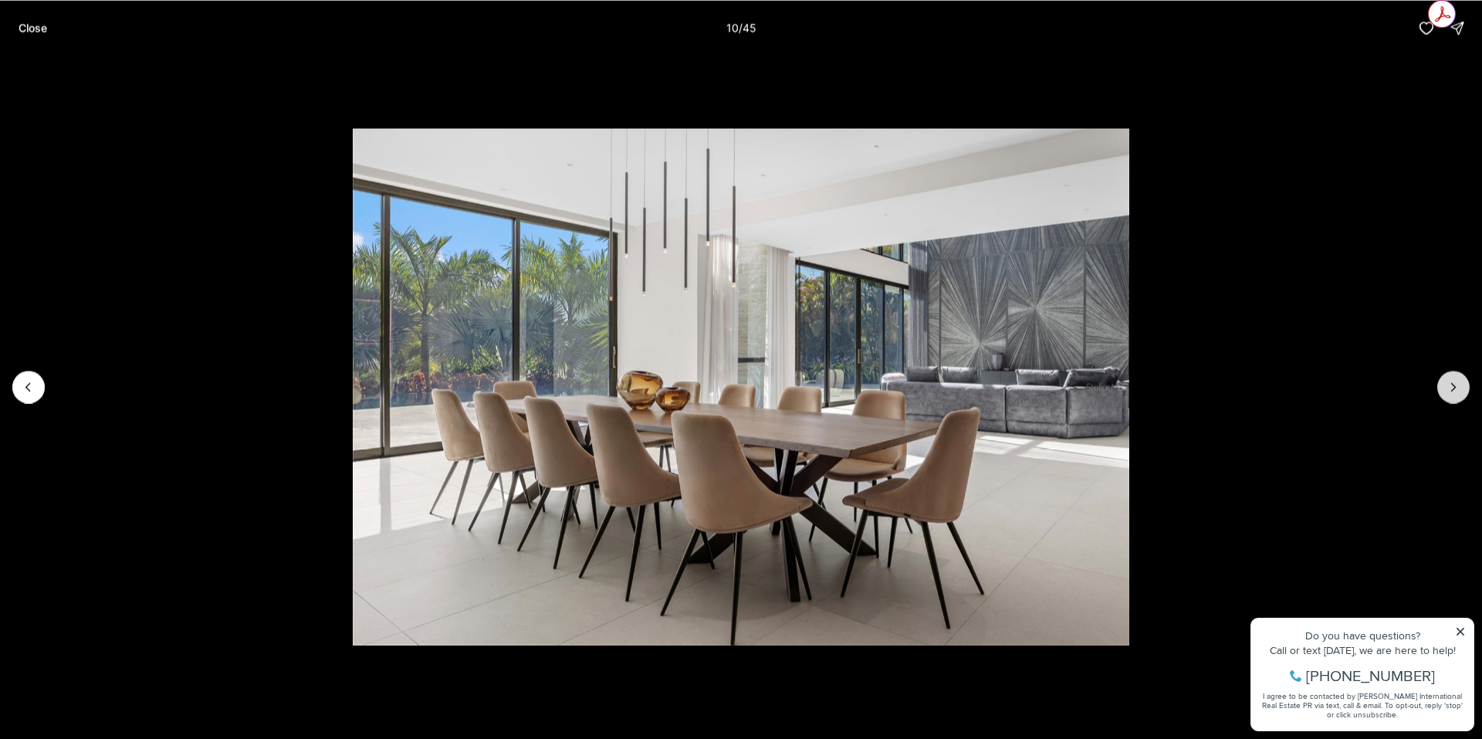
click at [1452, 393] on icon "Next slide" at bounding box center [1452, 386] width 15 height 15
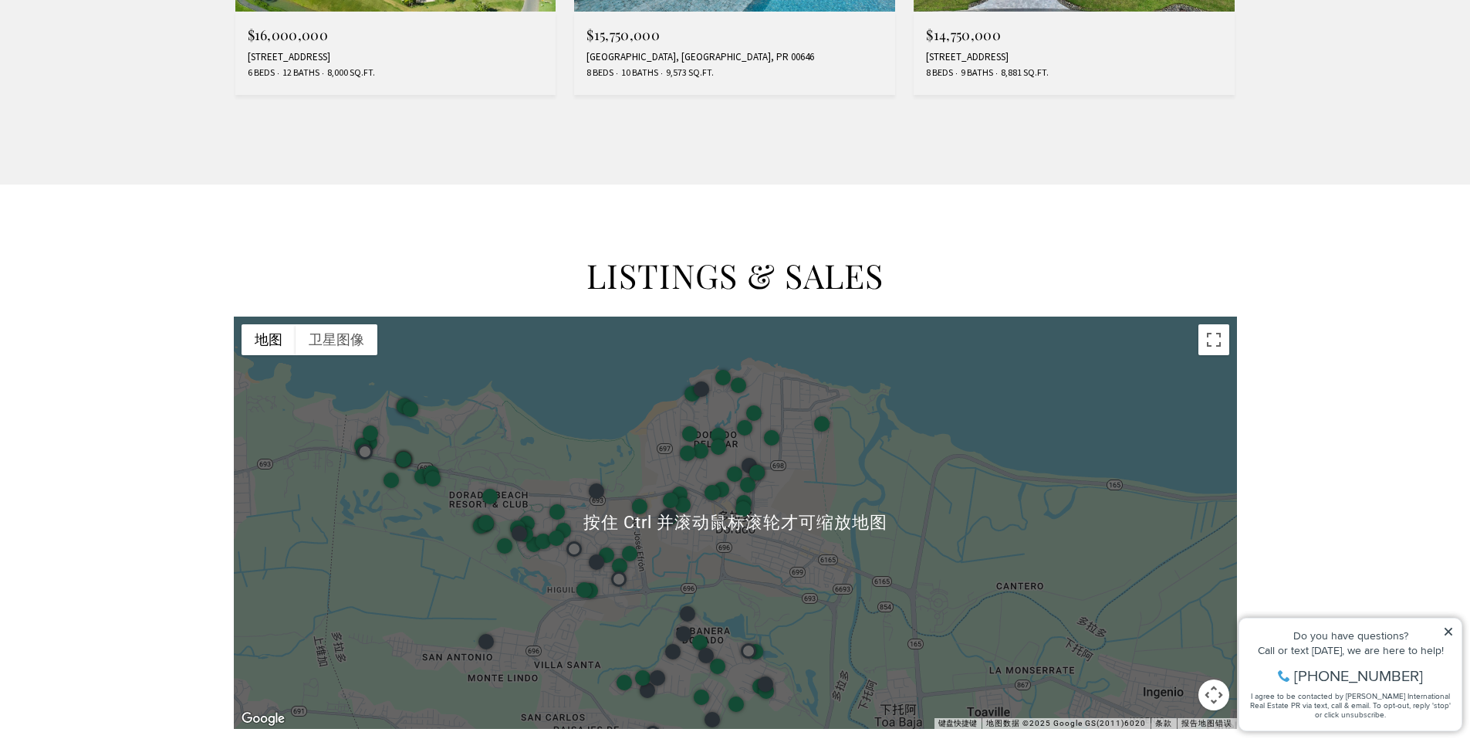
scroll to position [2007, 0]
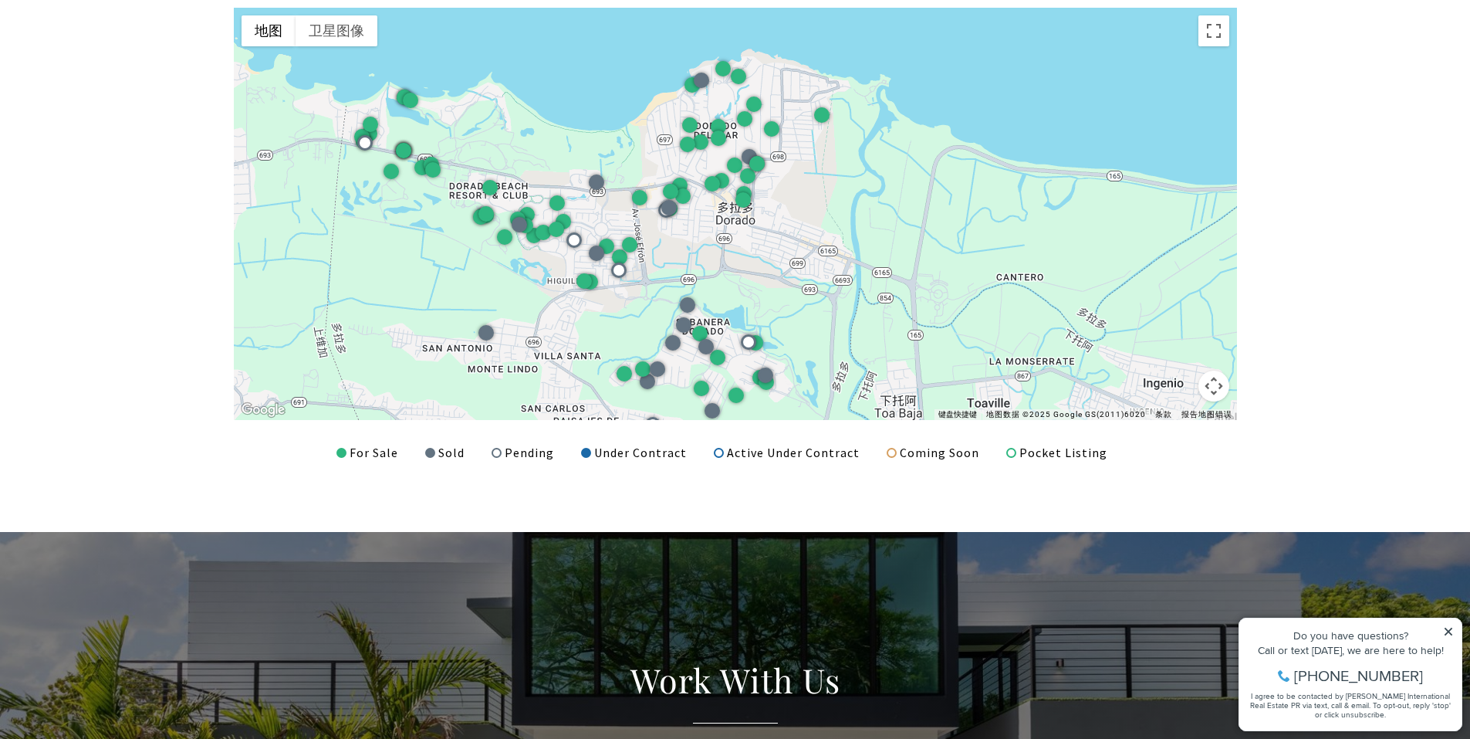
click at [771, 231] on div at bounding box center [735, 214] width 1003 height 412
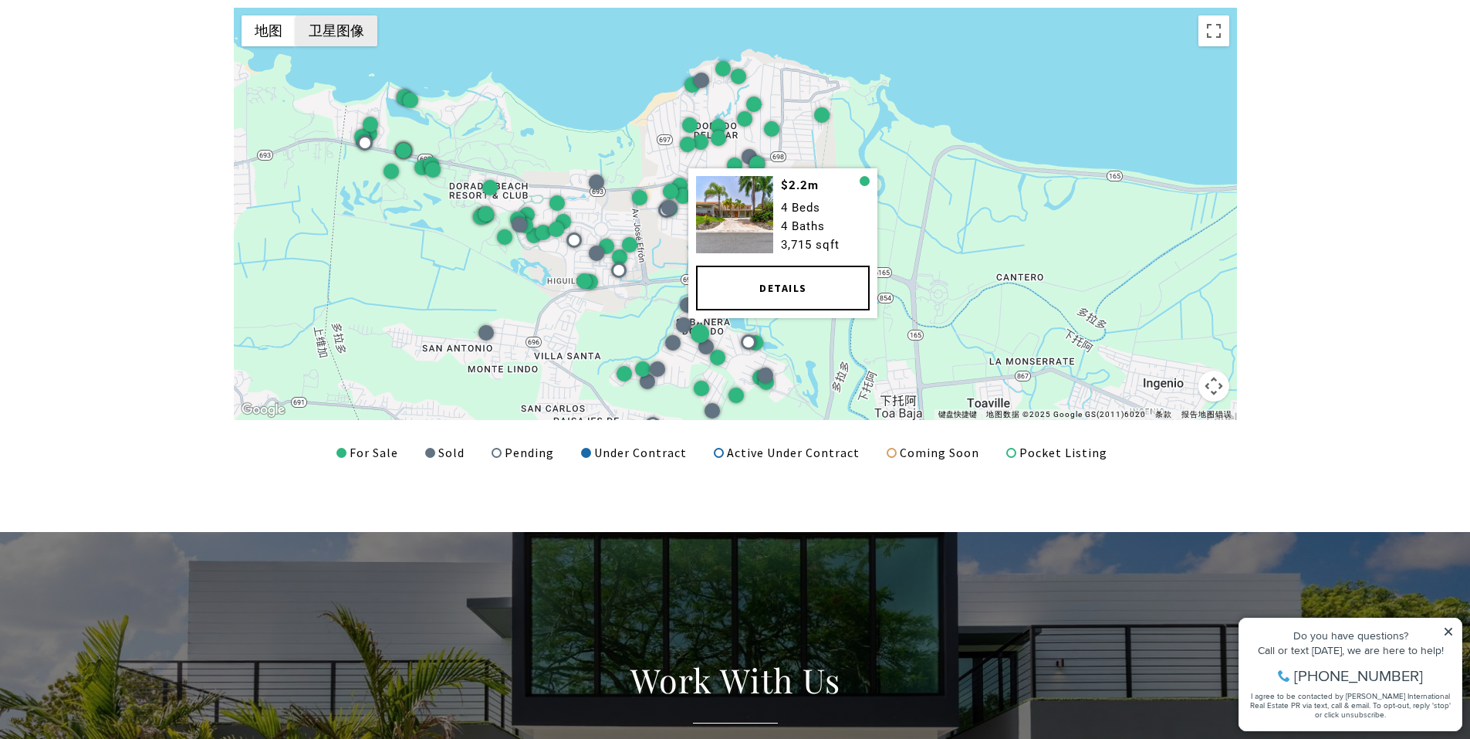
click at [353, 37] on button "卫星图像" at bounding box center [337, 30] width 82 height 31
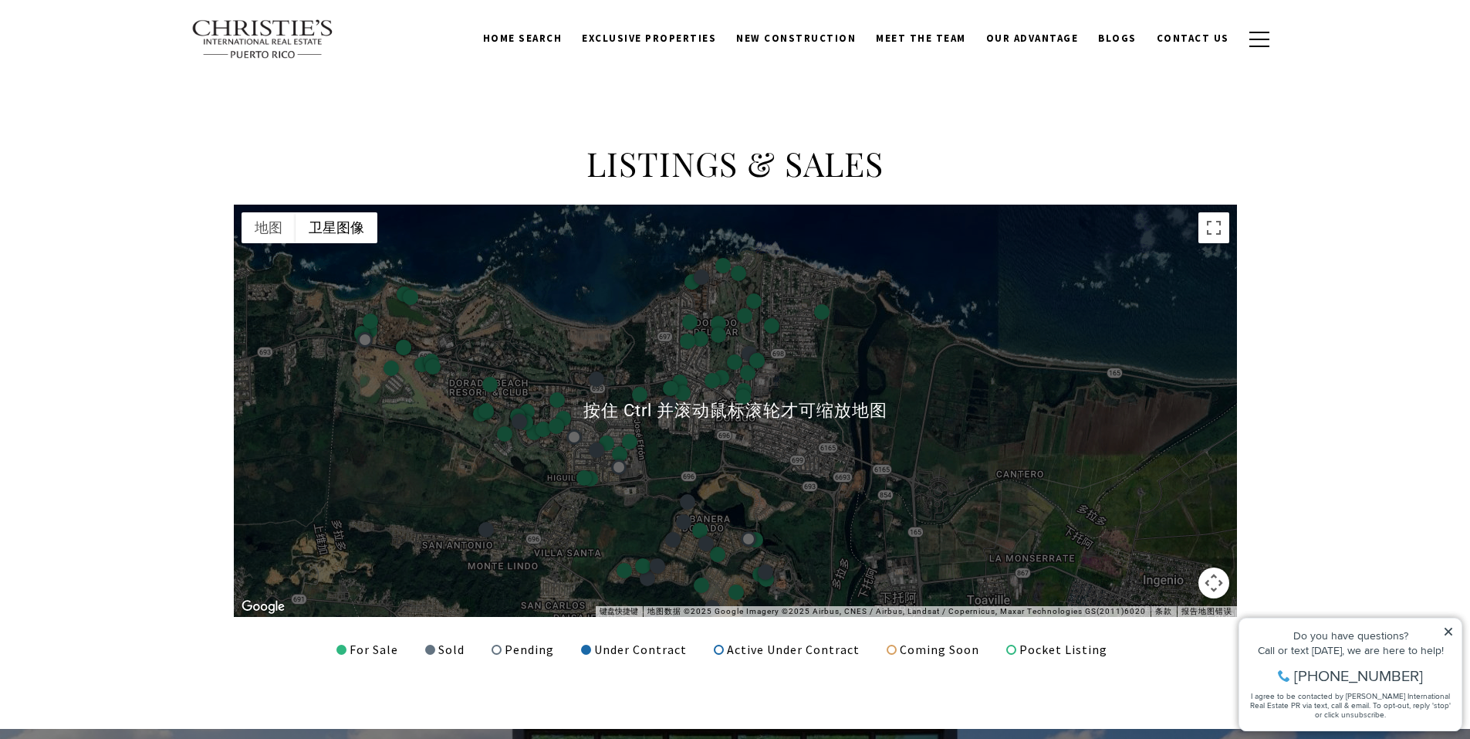
scroll to position [1852, 0]
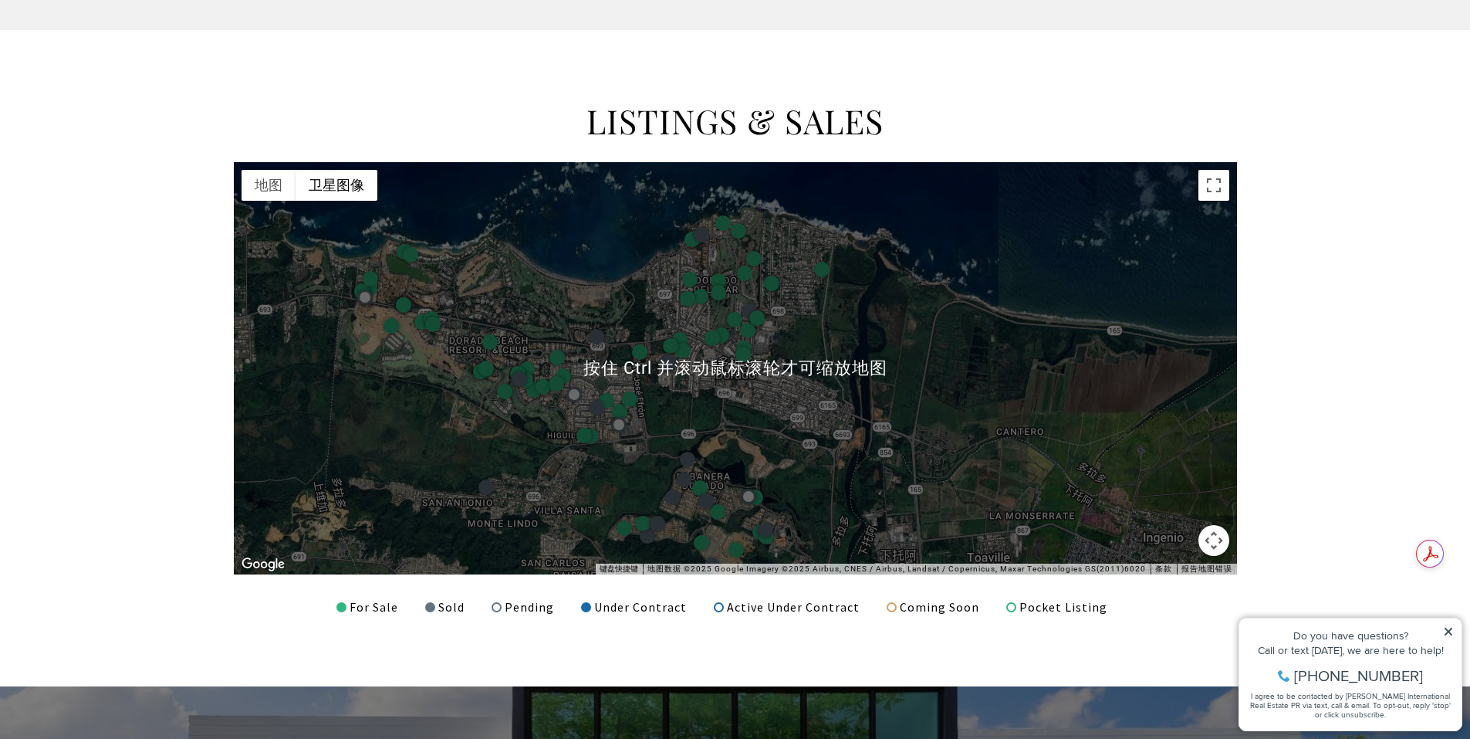
click at [1215, 543] on button "地图镜头控件" at bounding box center [1214, 540] width 31 height 31
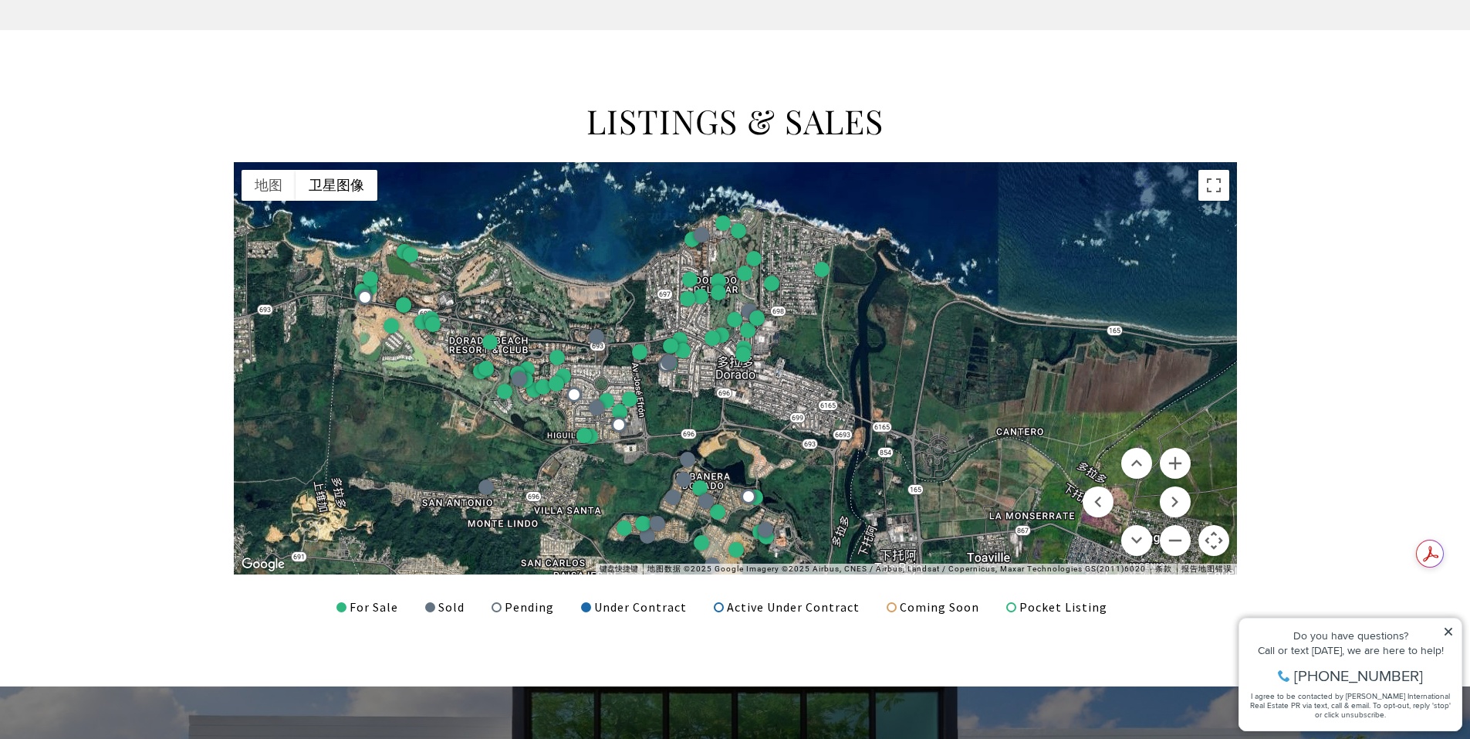
click at [756, 421] on div at bounding box center [735, 368] width 1003 height 412
click at [1176, 532] on button "缩小" at bounding box center [1175, 540] width 31 height 31
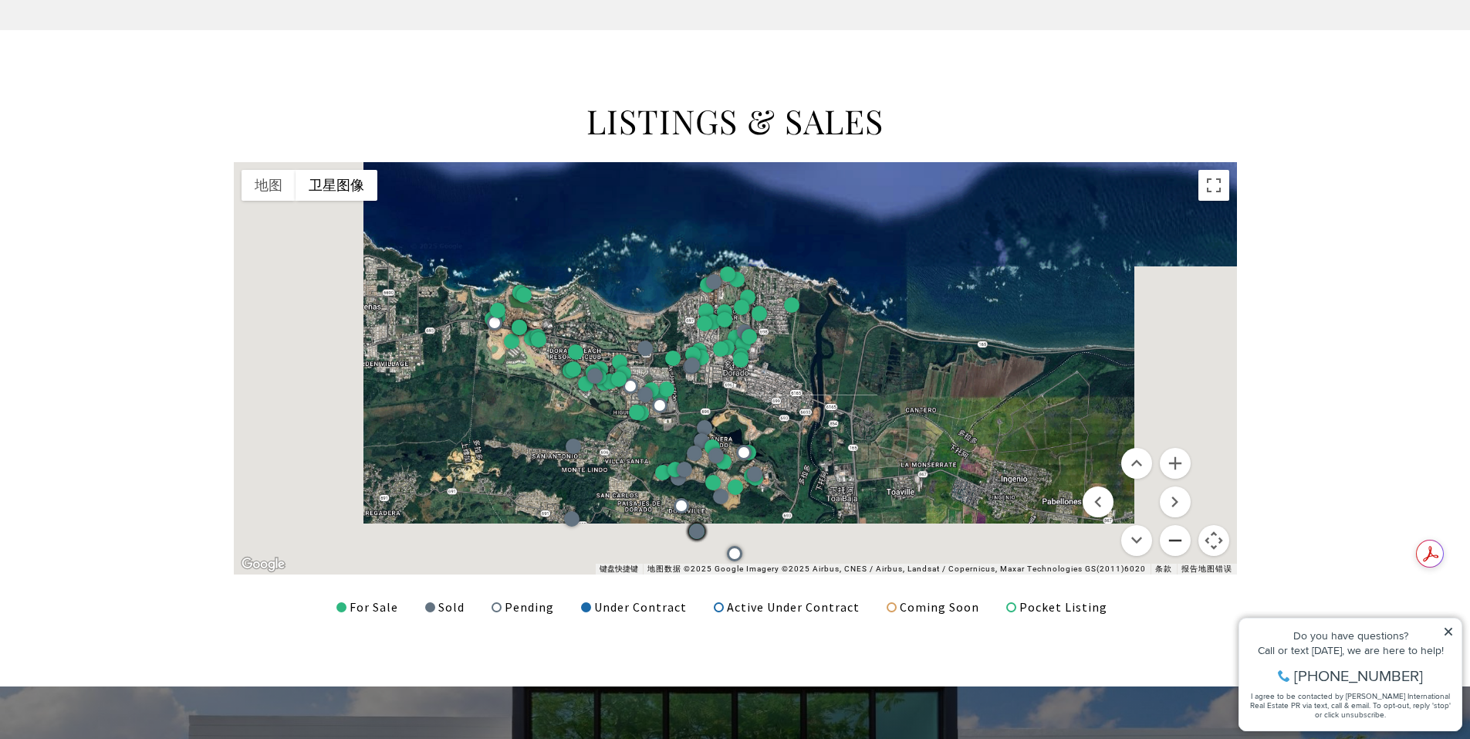
click at [1176, 532] on button "缩小" at bounding box center [1175, 540] width 31 height 31
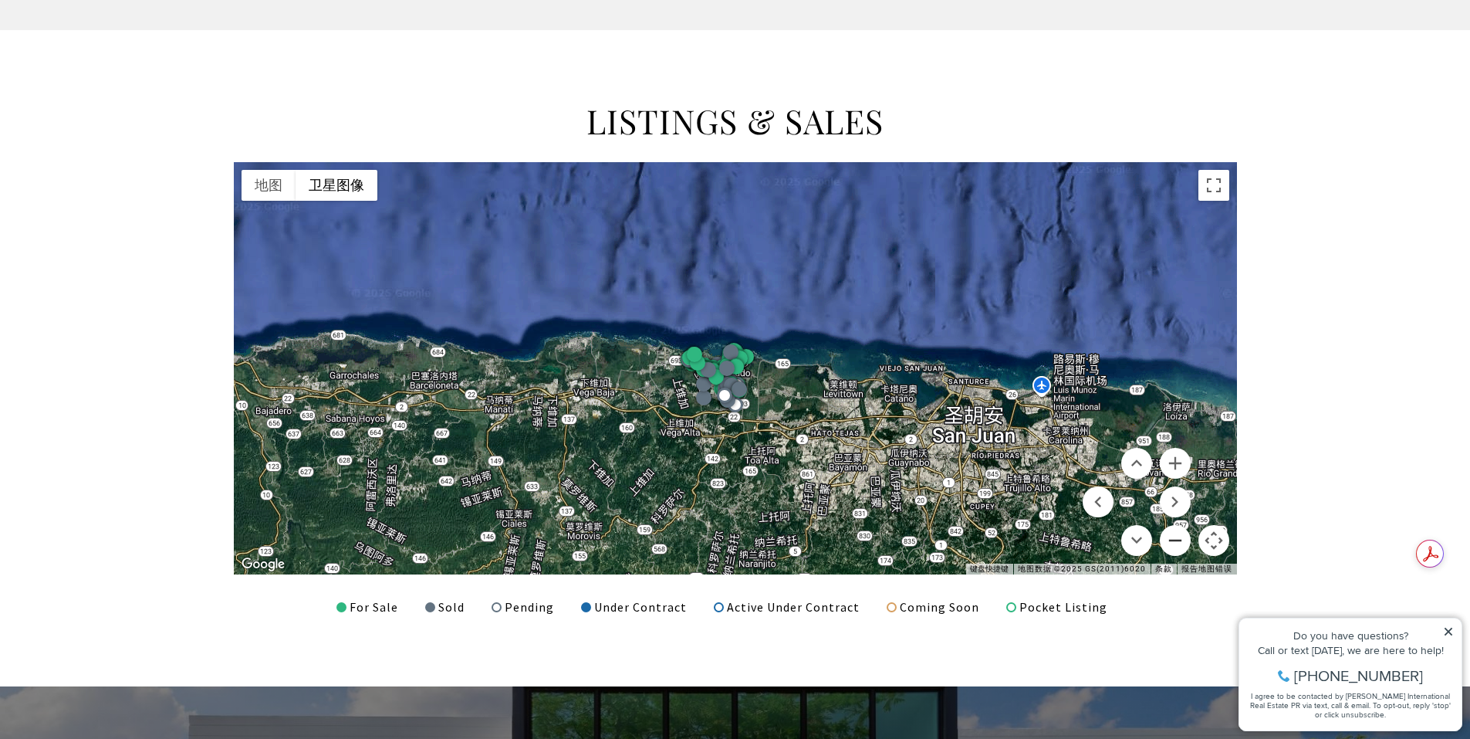
click at [1176, 532] on button "缩小" at bounding box center [1175, 540] width 31 height 31
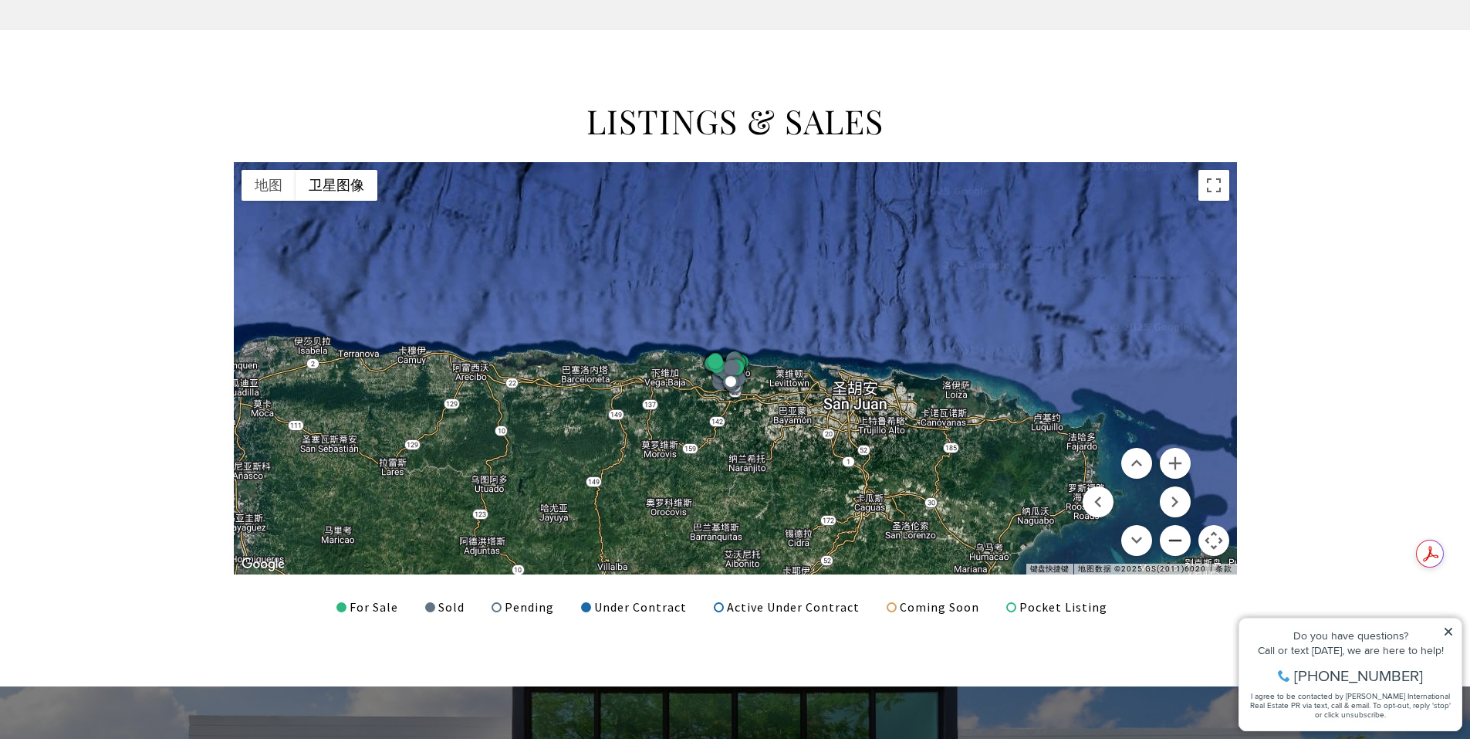
click at [1176, 532] on button "缩小" at bounding box center [1175, 540] width 31 height 31
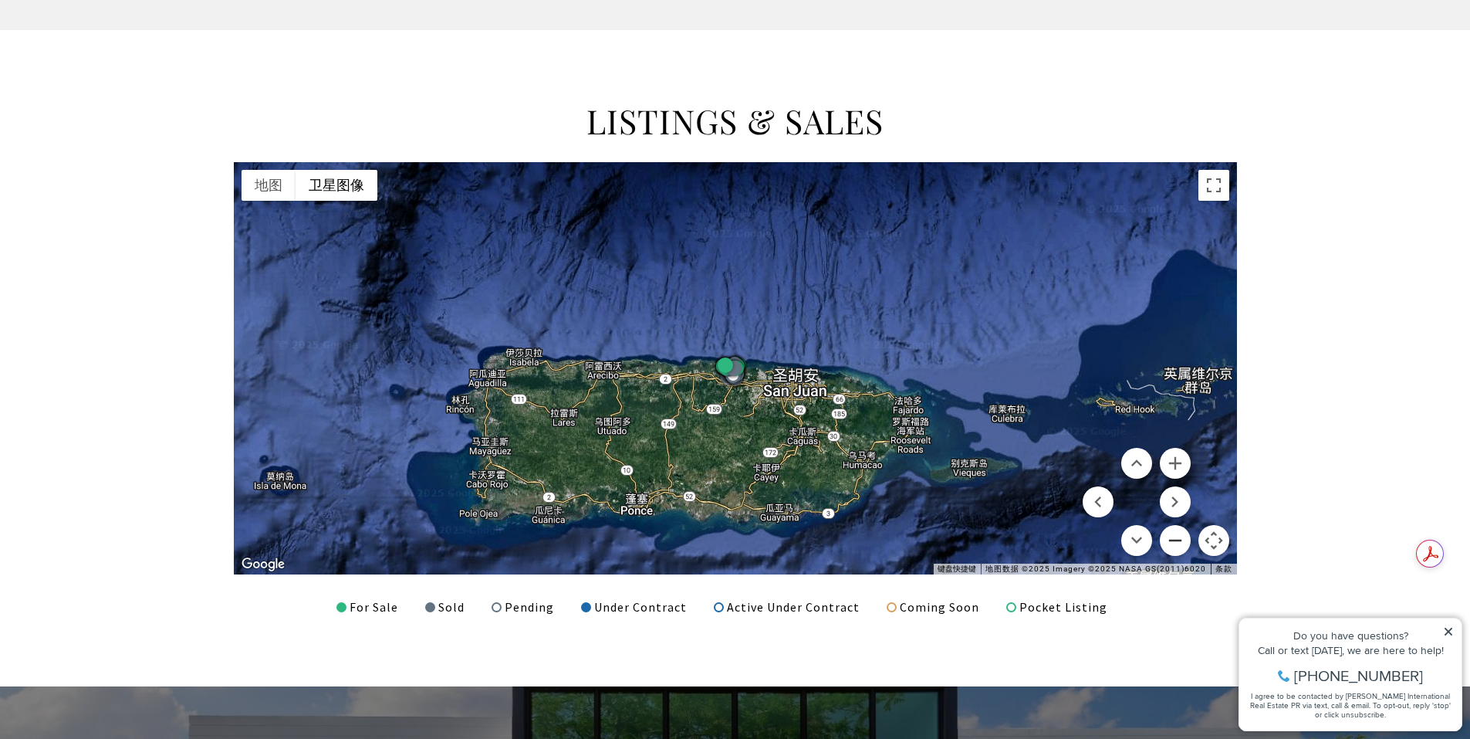
click at [1176, 532] on button "缩小" at bounding box center [1175, 540] width 31 height 31
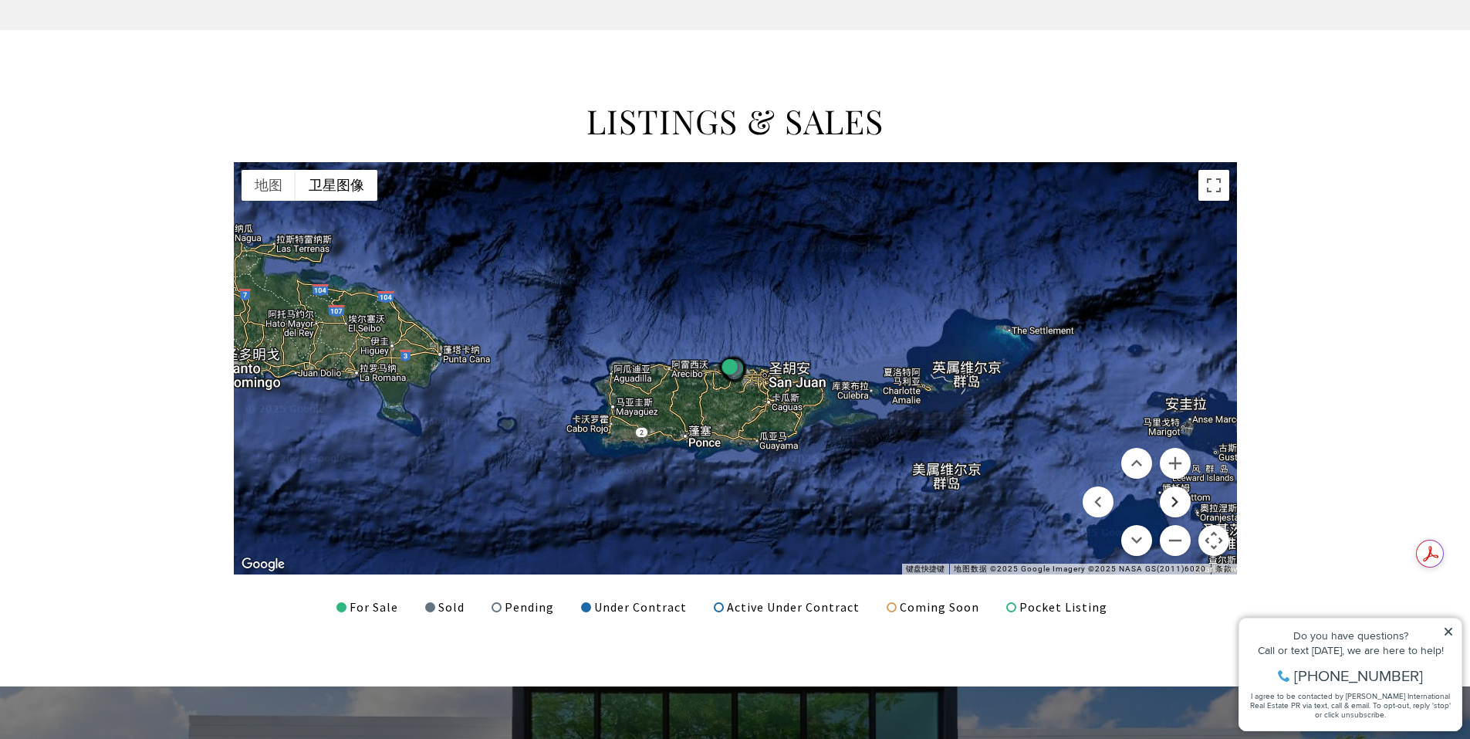
click at [1177, 499] on button "向右移动" at bounding box center [1175, 501] width 31 height 31
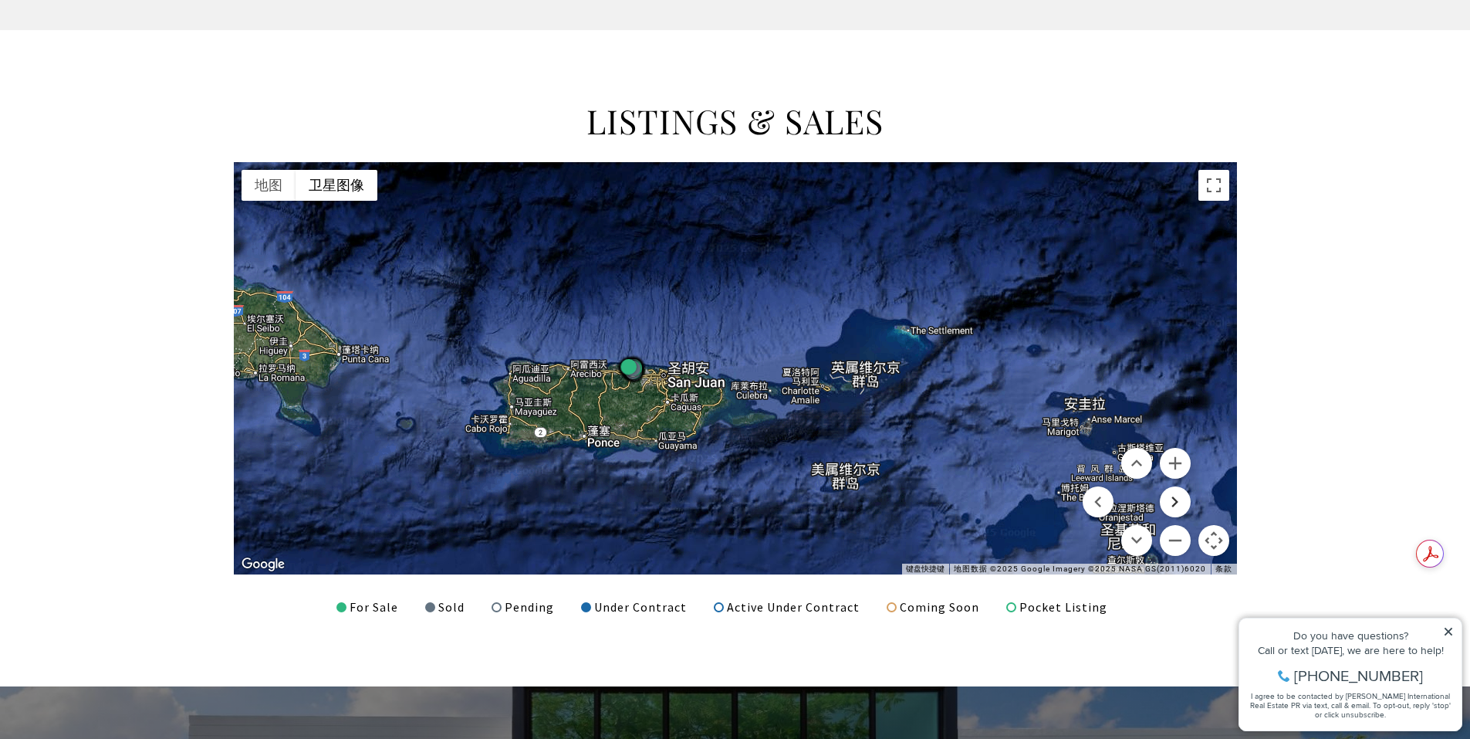
click at [1177, 499] on button "向右移动" at bounding box center [1175, 501] width 31 height 31
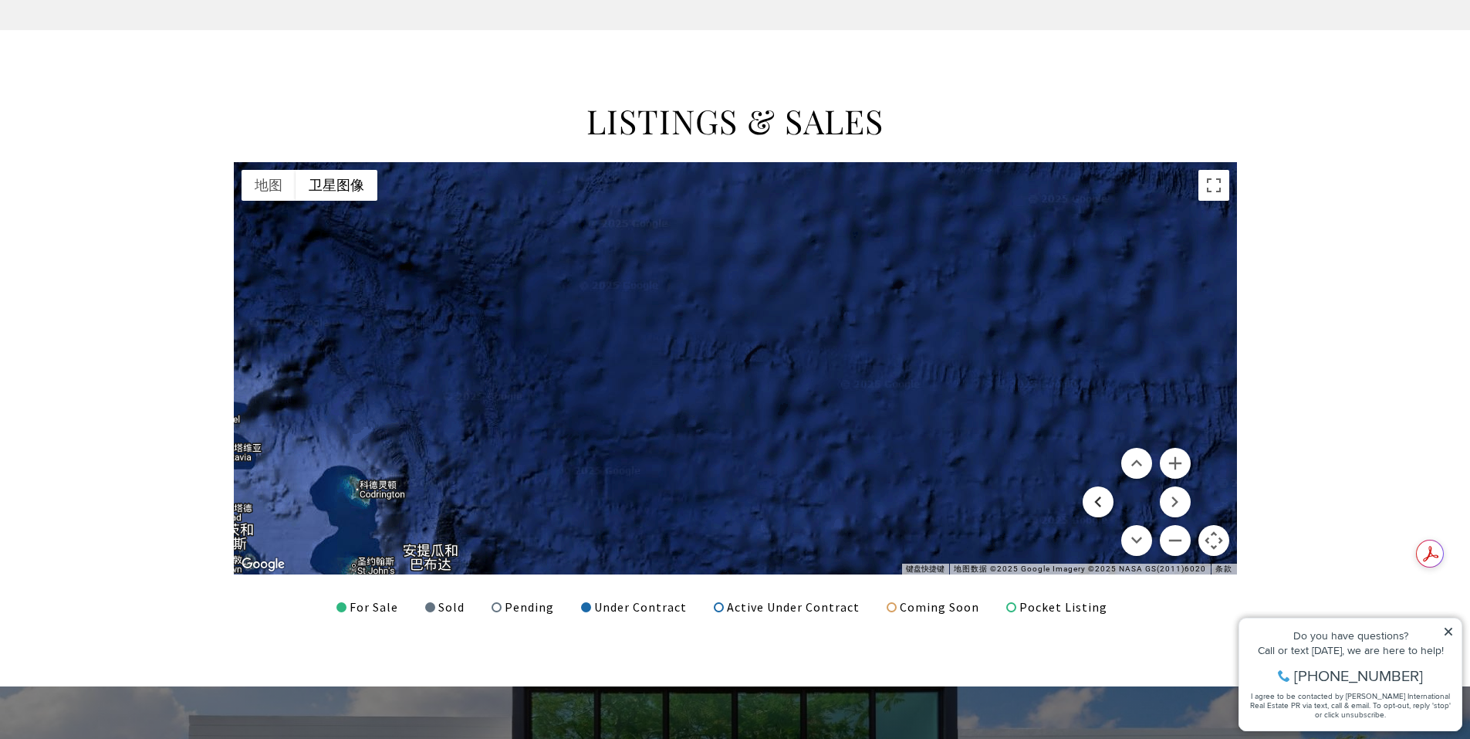
click at [1109, 503] on button "向左移动" at bounding box center [1098, 501] width 31 height 31
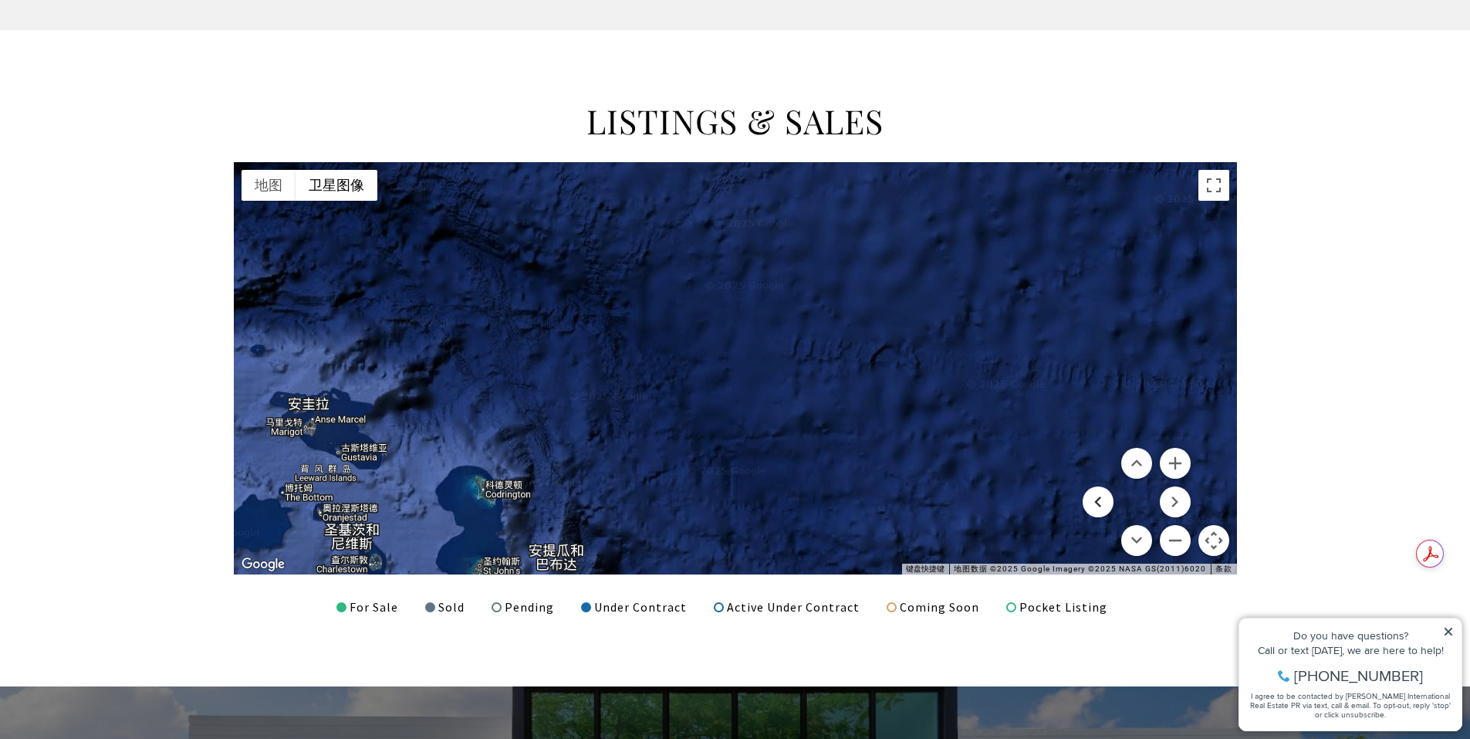
click at [1109, 503] on button "向左移动" at bounding box center [1098, 501] width 31 height 31
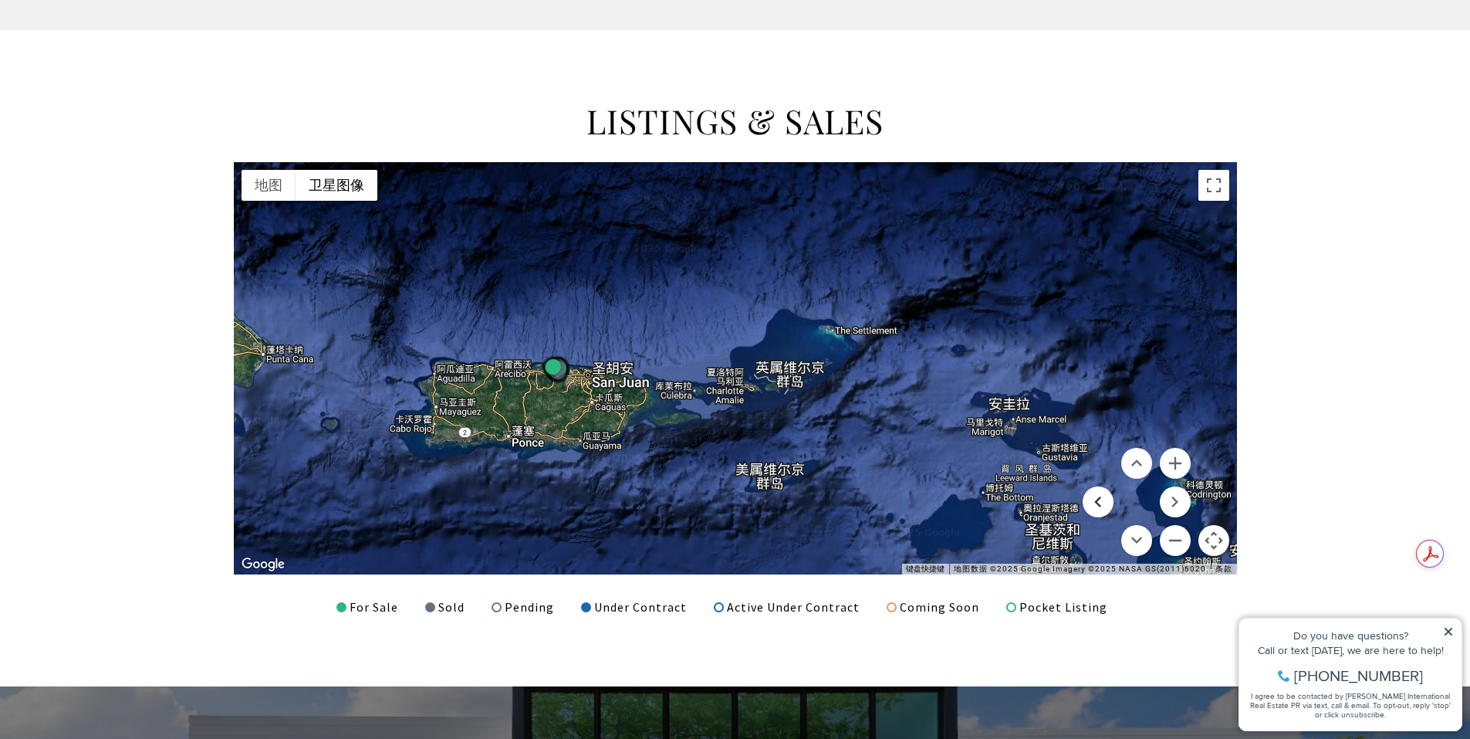
click at [1109, 503] on button "向左移动" at bounding box center [1098, 501] width 31 height 31
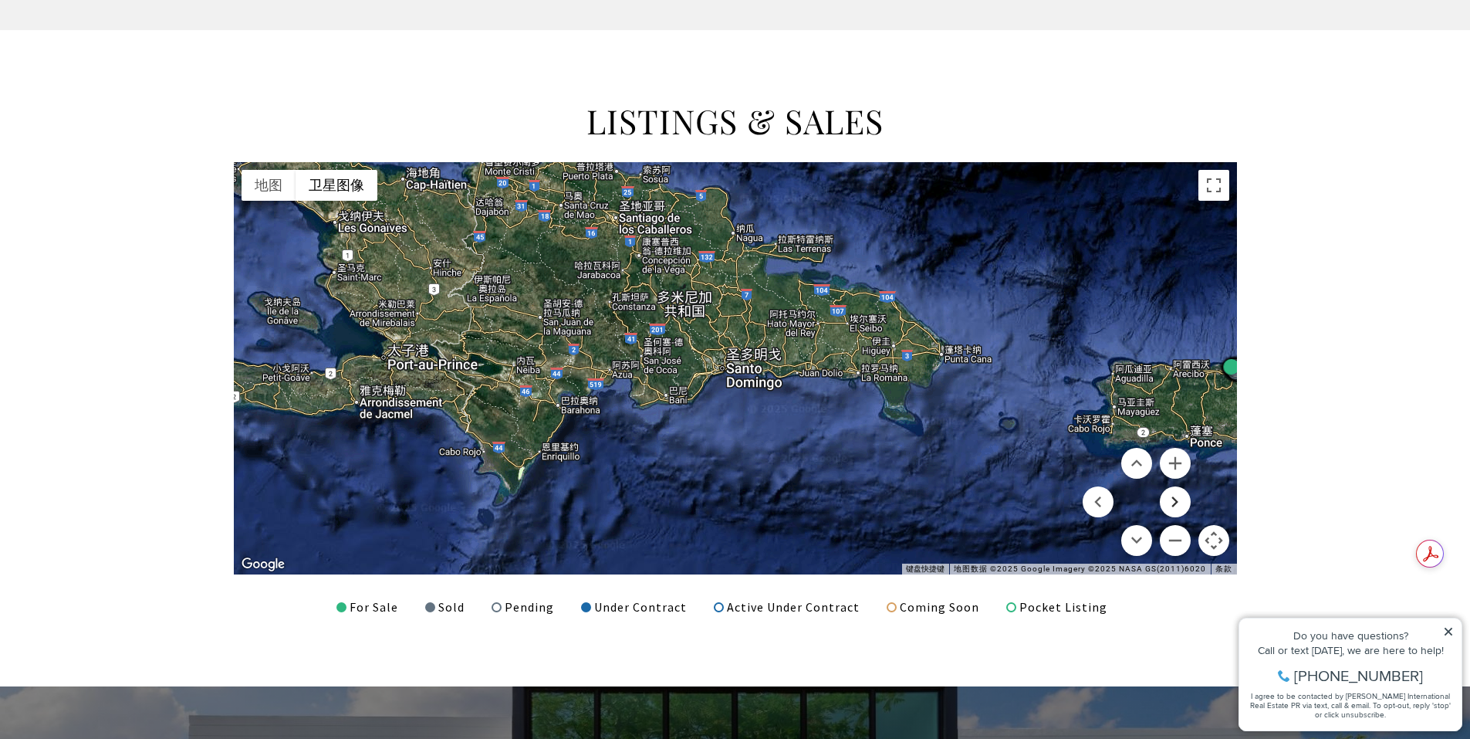
click at [1168, 502] on button "向右移动" at bounding box center [1175, 501] width 31 height 31
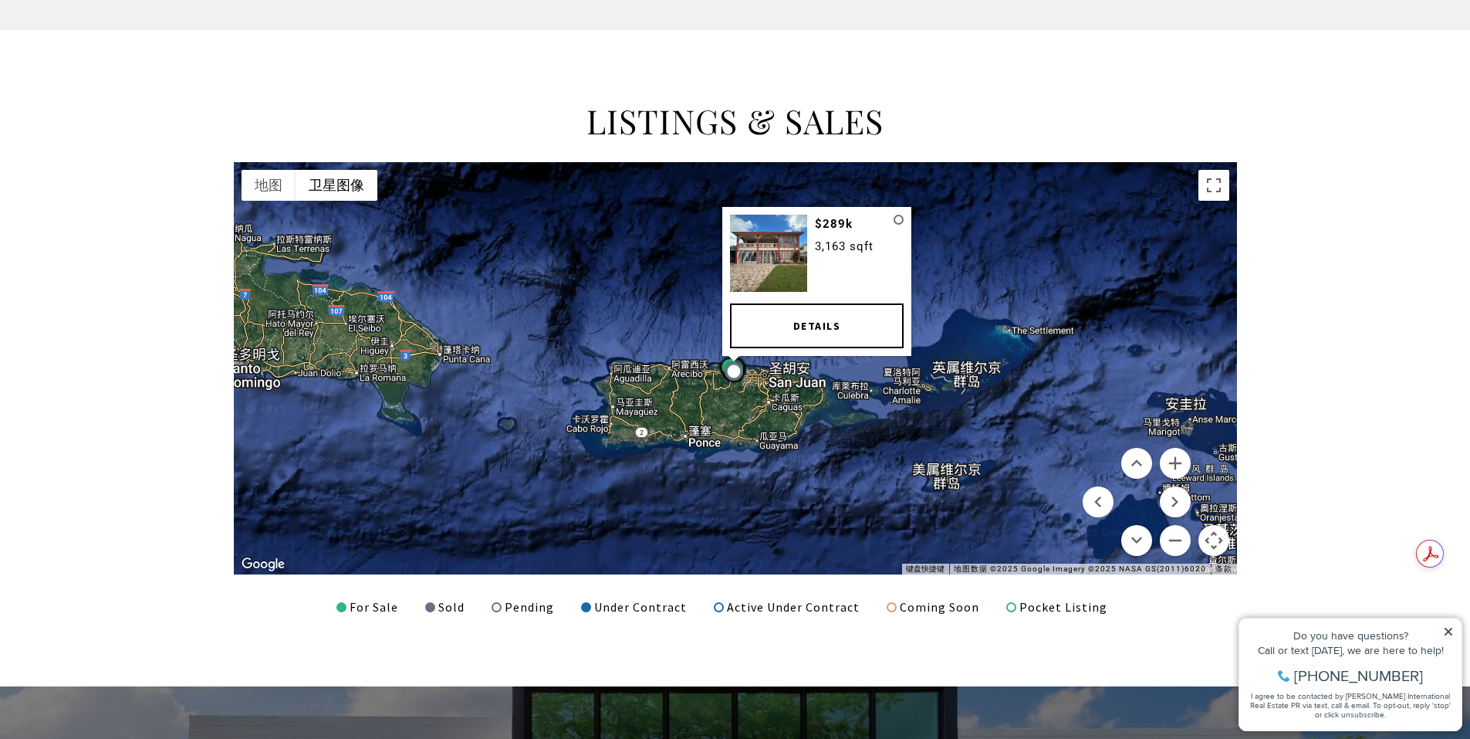
click at [715, 384] on div "$289k 3,163 sqft Details" at bounding box center [735, 368] width 1003 height 412
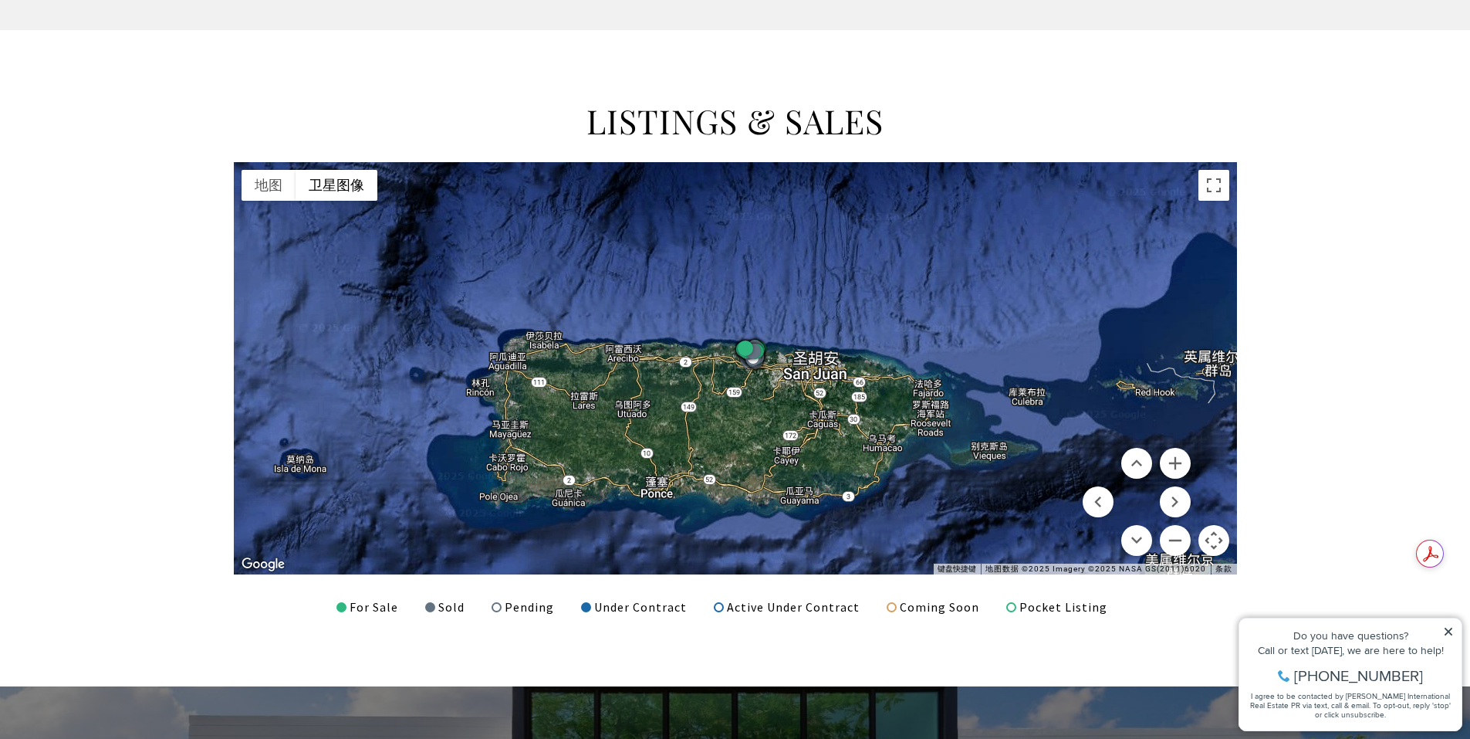
click at [740, 371] on div at bounding box center [735, 368] width 1003 height 412
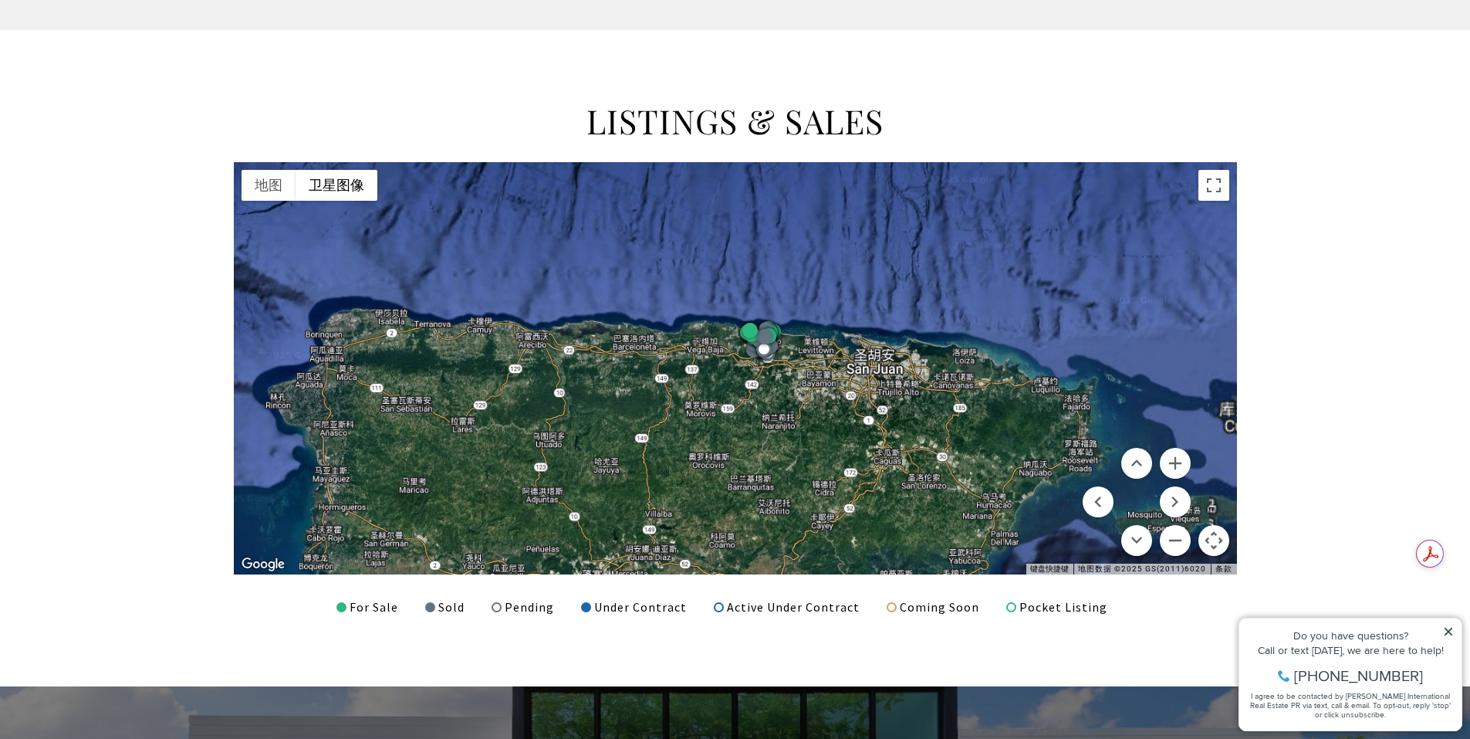
click at [743, 367] on div at bounding box center [735, 368] width 1003 height 412
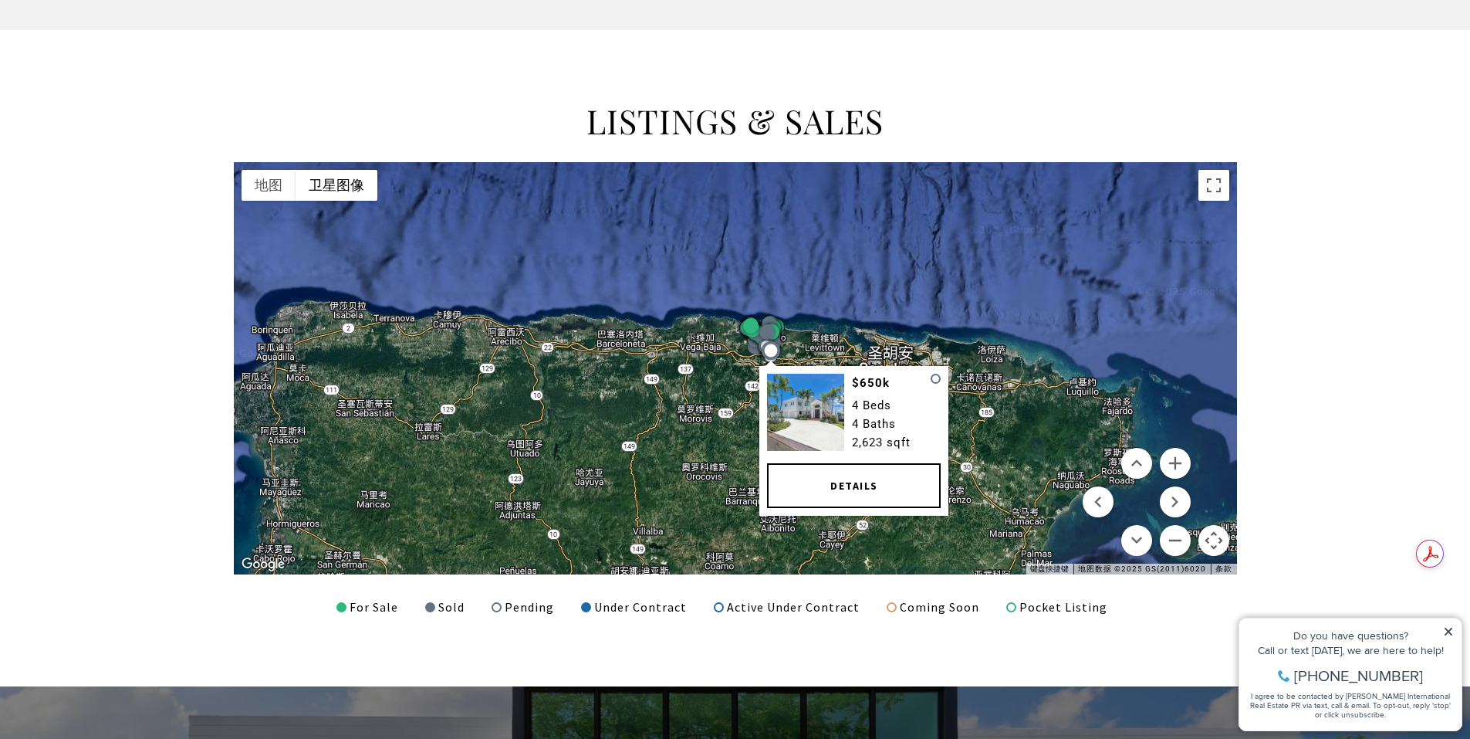
click at [782, 356] on div "$650k 4 Beds 4 Baths 2,623 sqft Details" at bounding box center [735, 368] width 1003 height 412
click at [806, 329] on div "$650k 4 Beds 4 Baths 2,623 sqft Details" at bounding box center [735, 368] width 1003 height 412
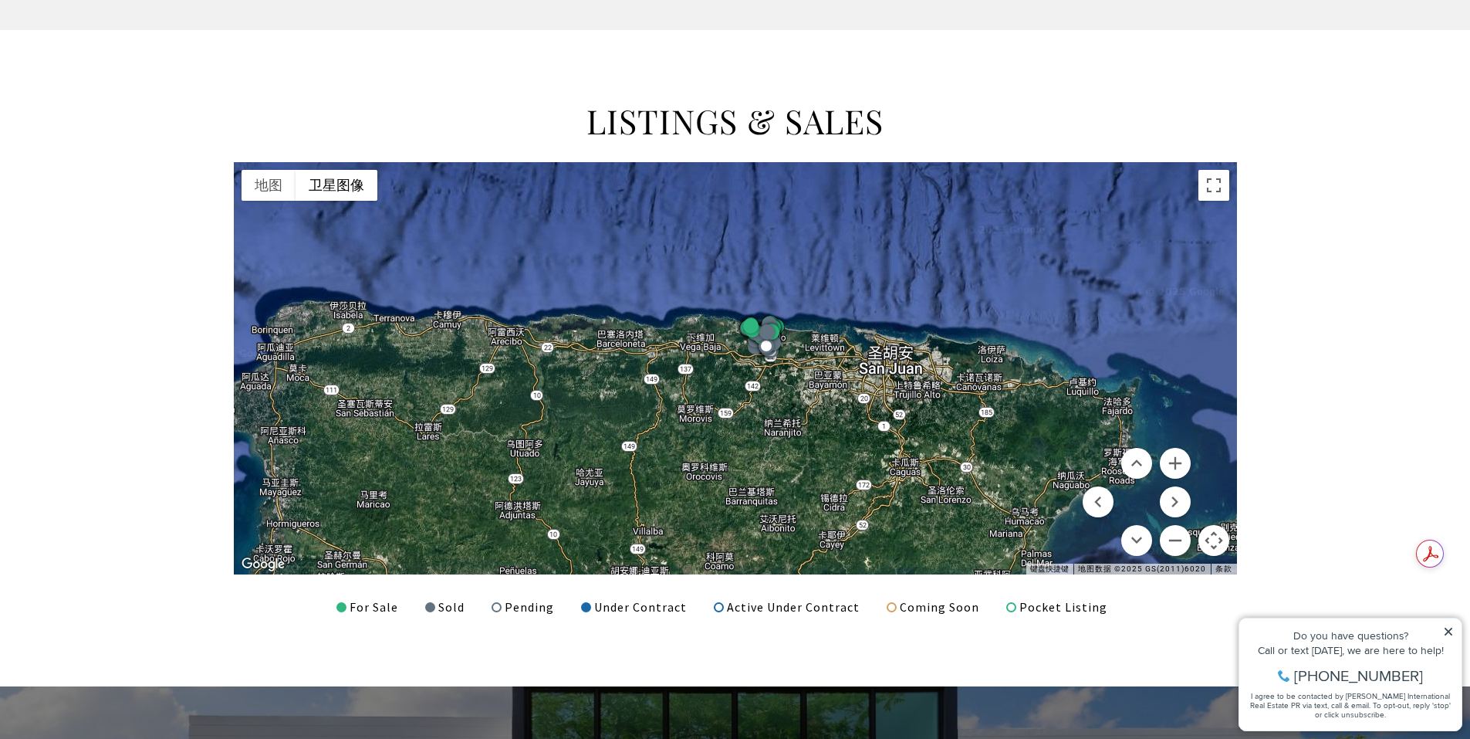
click at [805, 326] on div at bounding box center [735, 368] width 1003 height 412
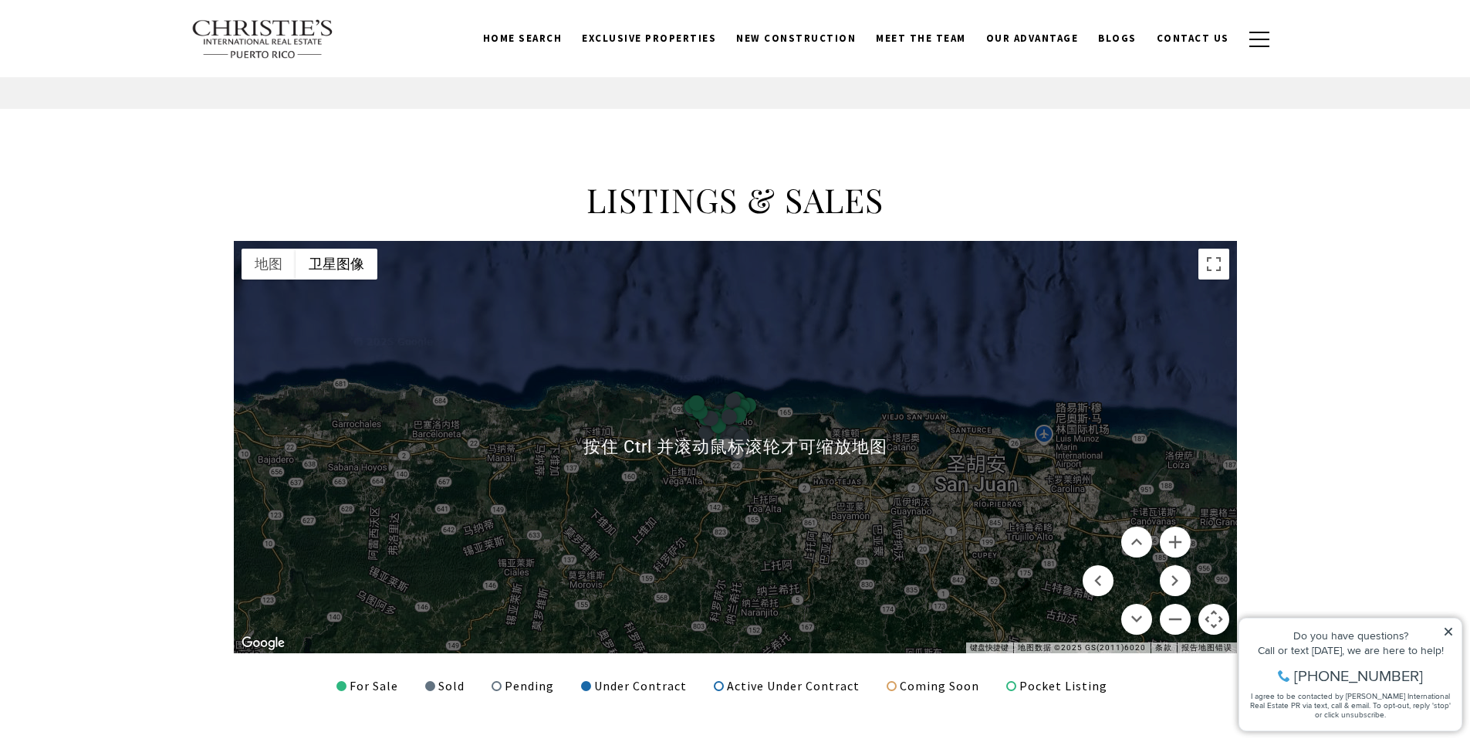
scroll to position [1775, 0]
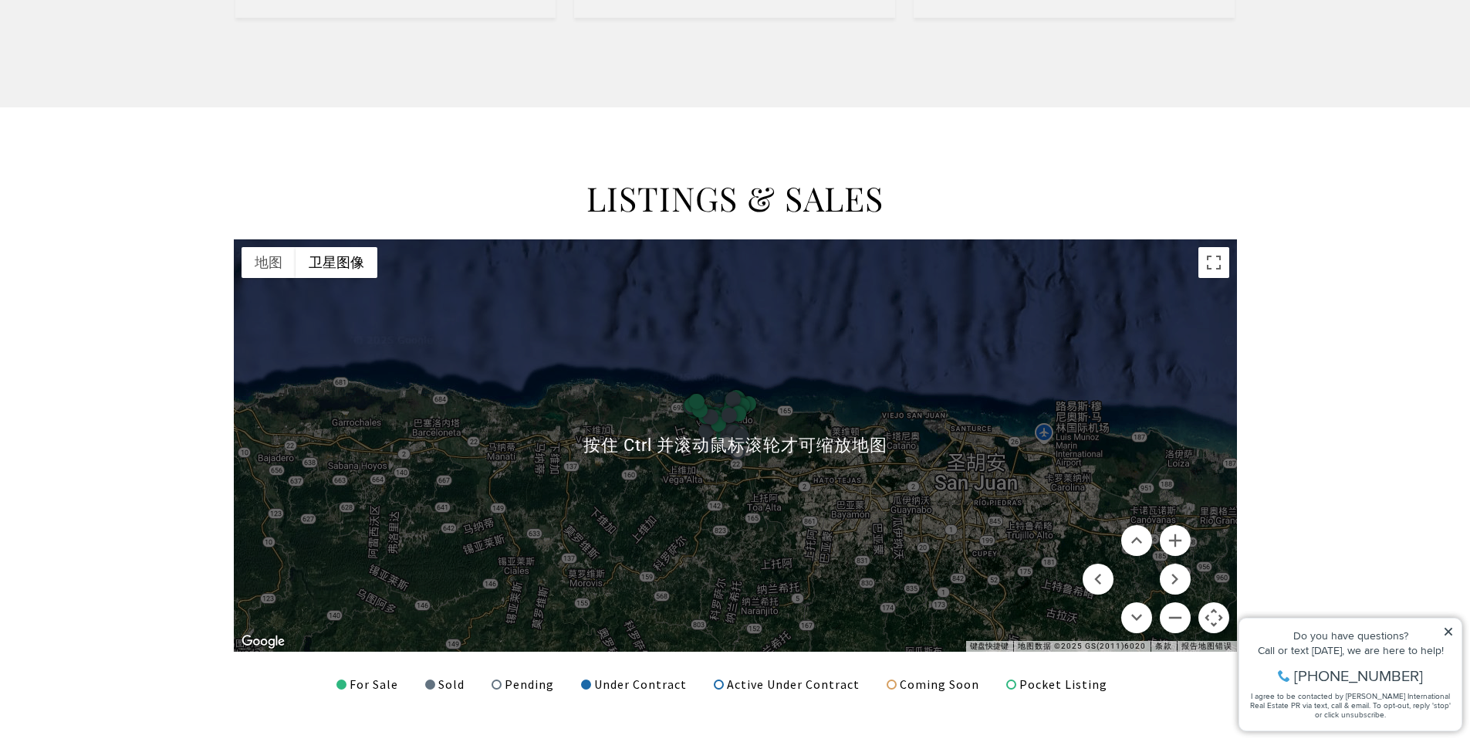
click at [819, 387] on div at bounding box center [735, 445] width 1003 height 412
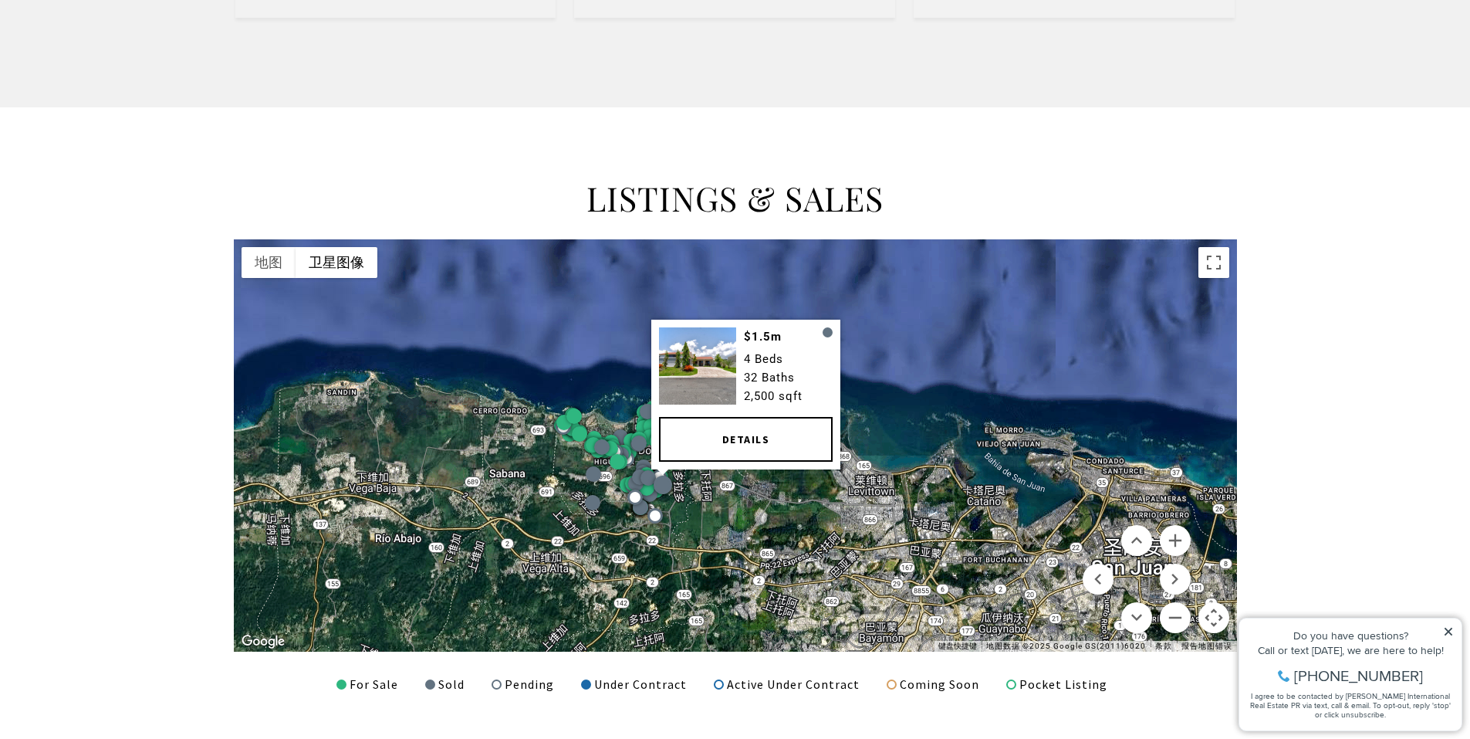
click at [706, 472] on div "$1.5m 4 Beds 32 Baths 2,500 sqft Details" at bounding box center [735, 445] width 1003 height 412
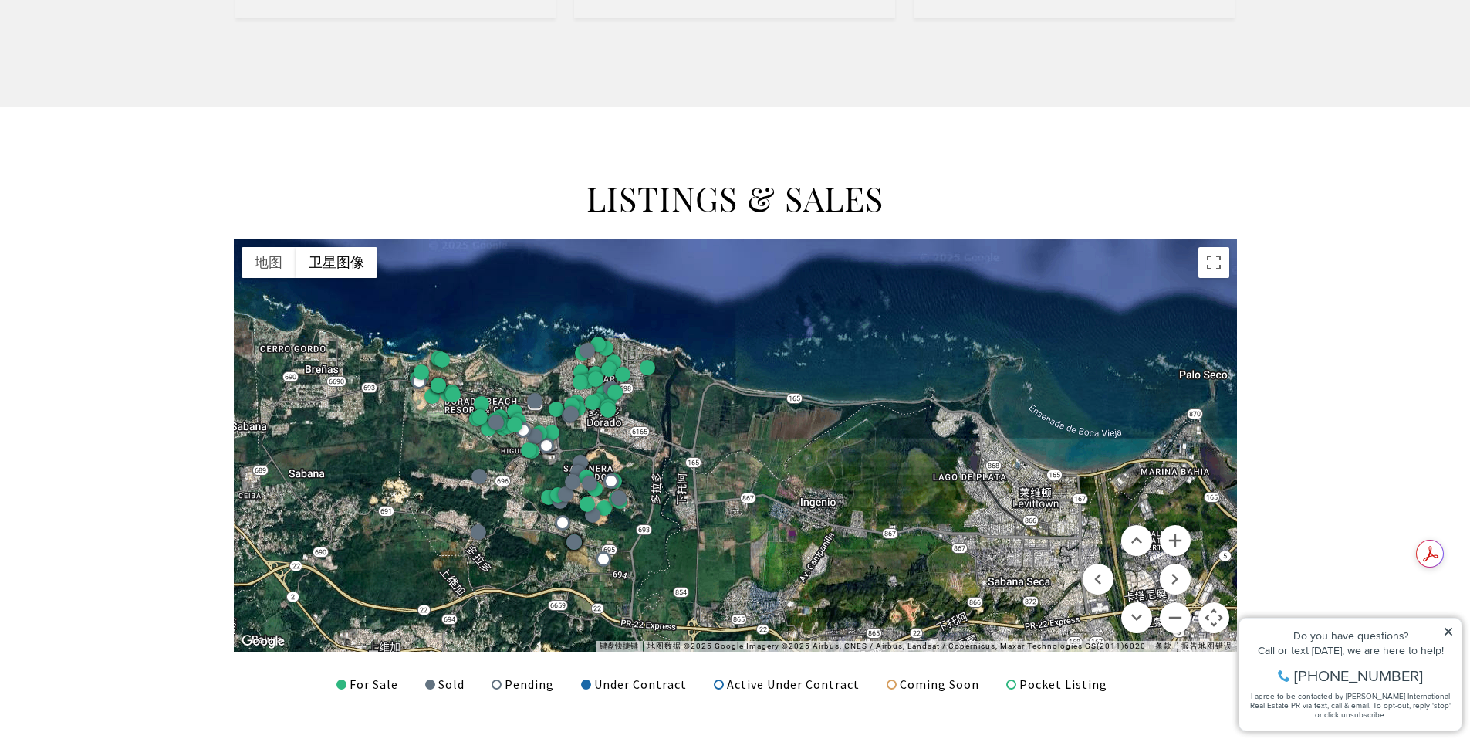
click at [655, 465] on div at bounding box center [735, 445] width 1003 height 412
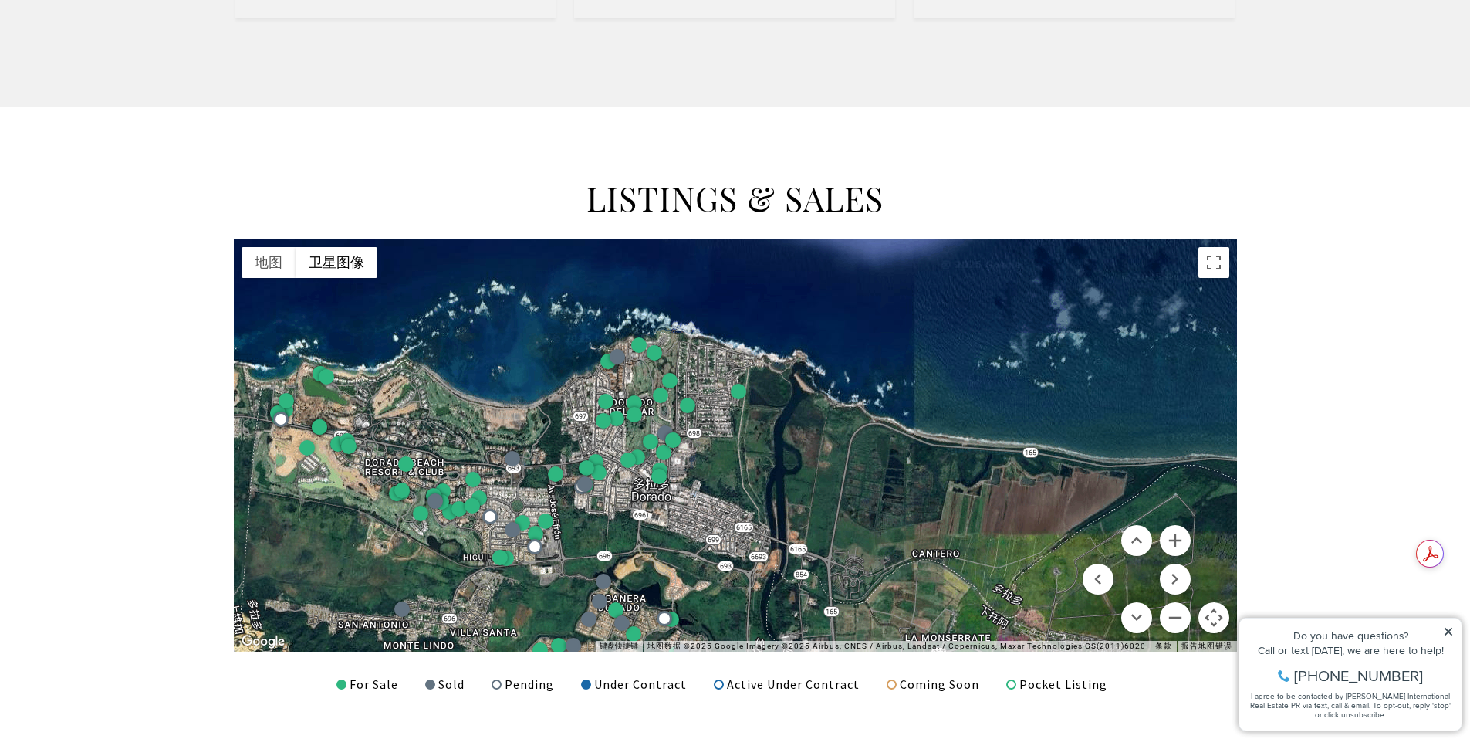
drag, startPoint x: 634, startPoint y: 370, endPoint x: 756, endPoint y: 507, distance: 183.2
click at [756, 511] on div at bounding box center [735, 445] width 1003 height 412
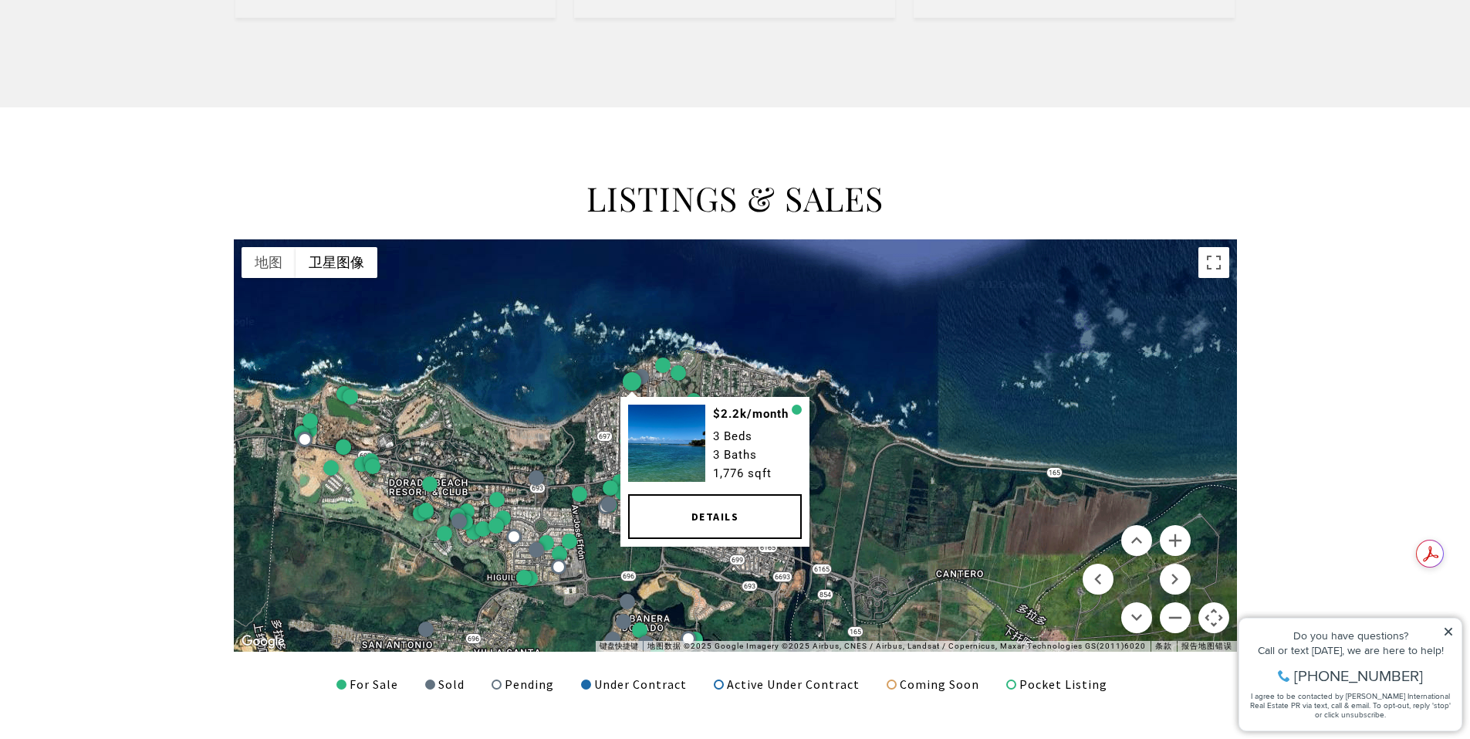
click at [605, 395] on div "$2.2k/month 3 Beds 3 Baths 1,776 sqft Details" at bounding box center [735, 445] width 1003 height 412
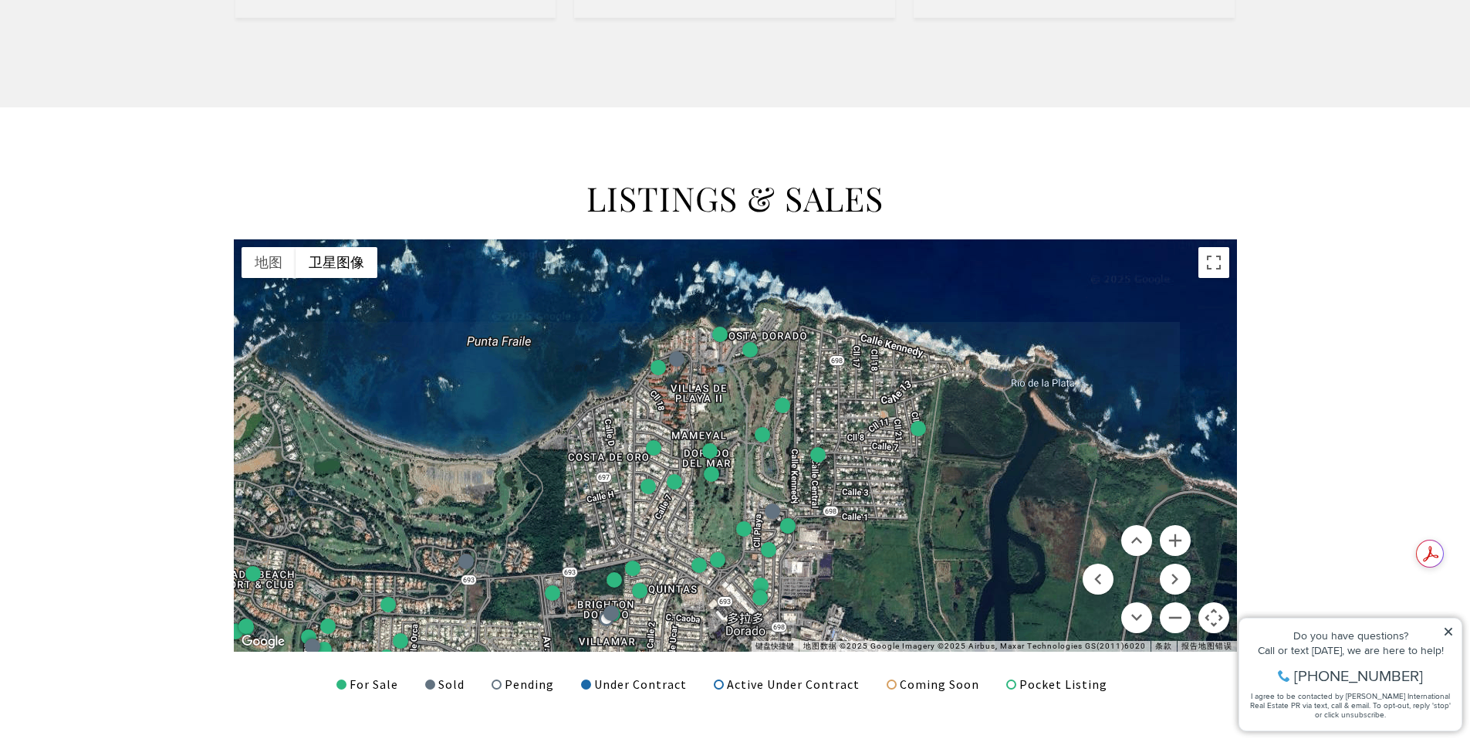
click at [624, 395] on div at bounding box center [735, 445] width 1003 height 412
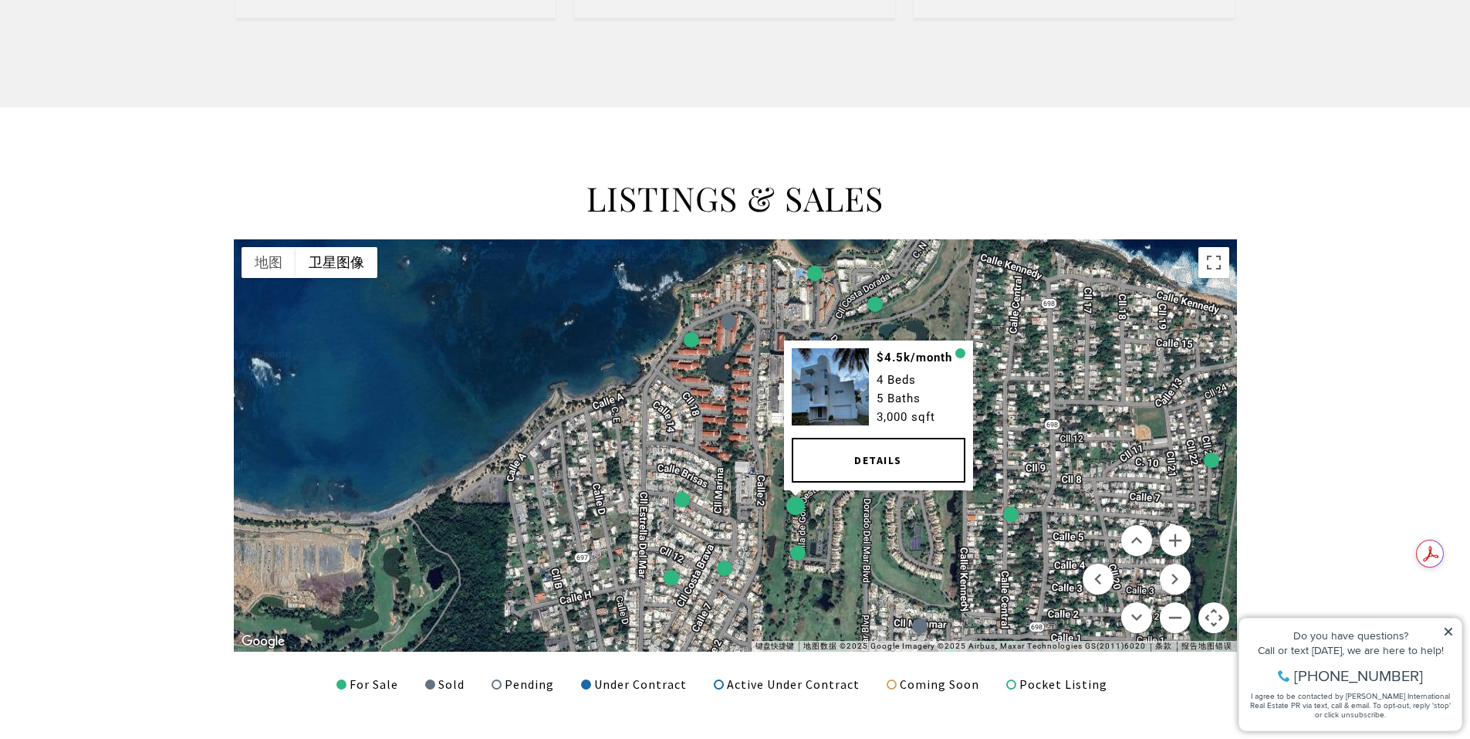
click at [709, 520] on div "$4.5k/month 4 Beds 5 Baths 3,000 sqft Details" at bounding box center [735, 445] width 1003 height 412
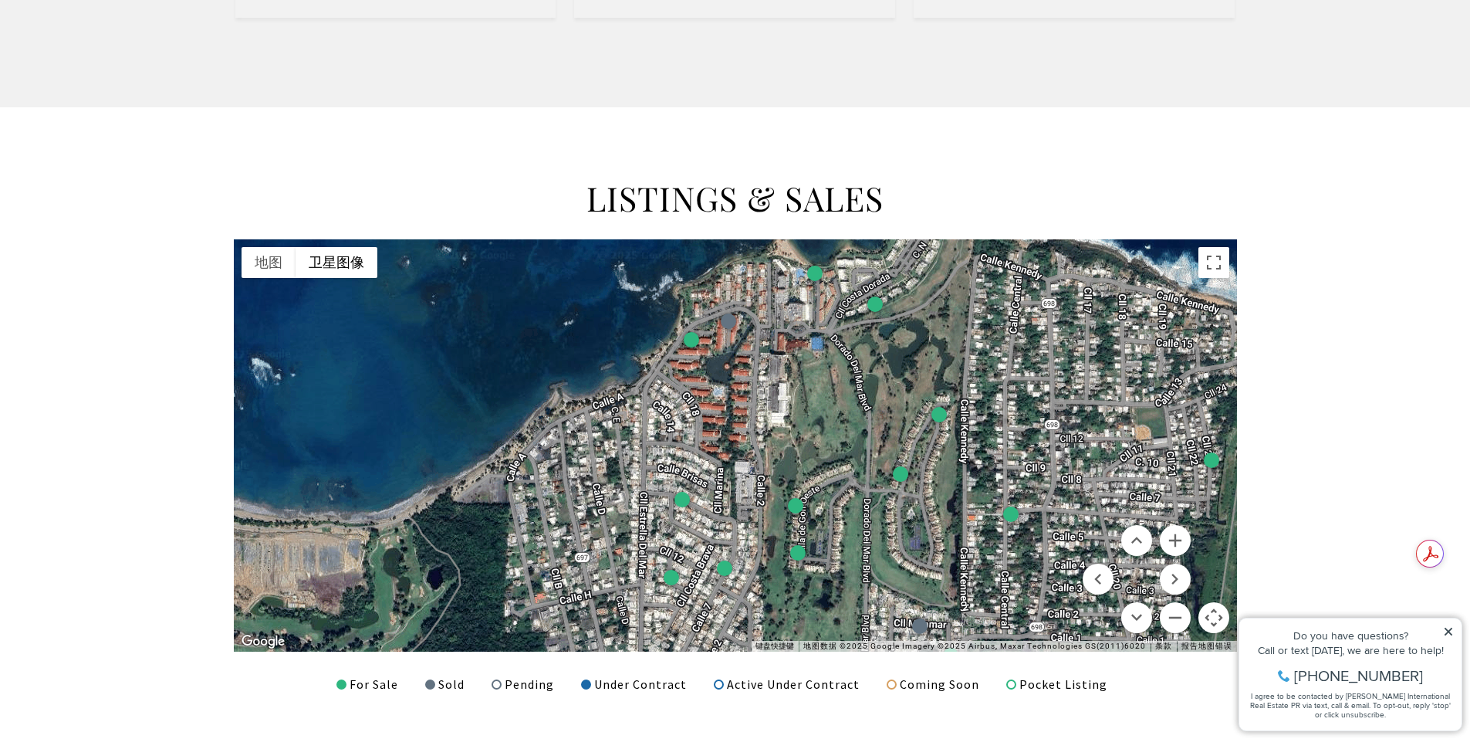
click at [709, 520] on div at bounding box center [735, 445] width 1003 height 412
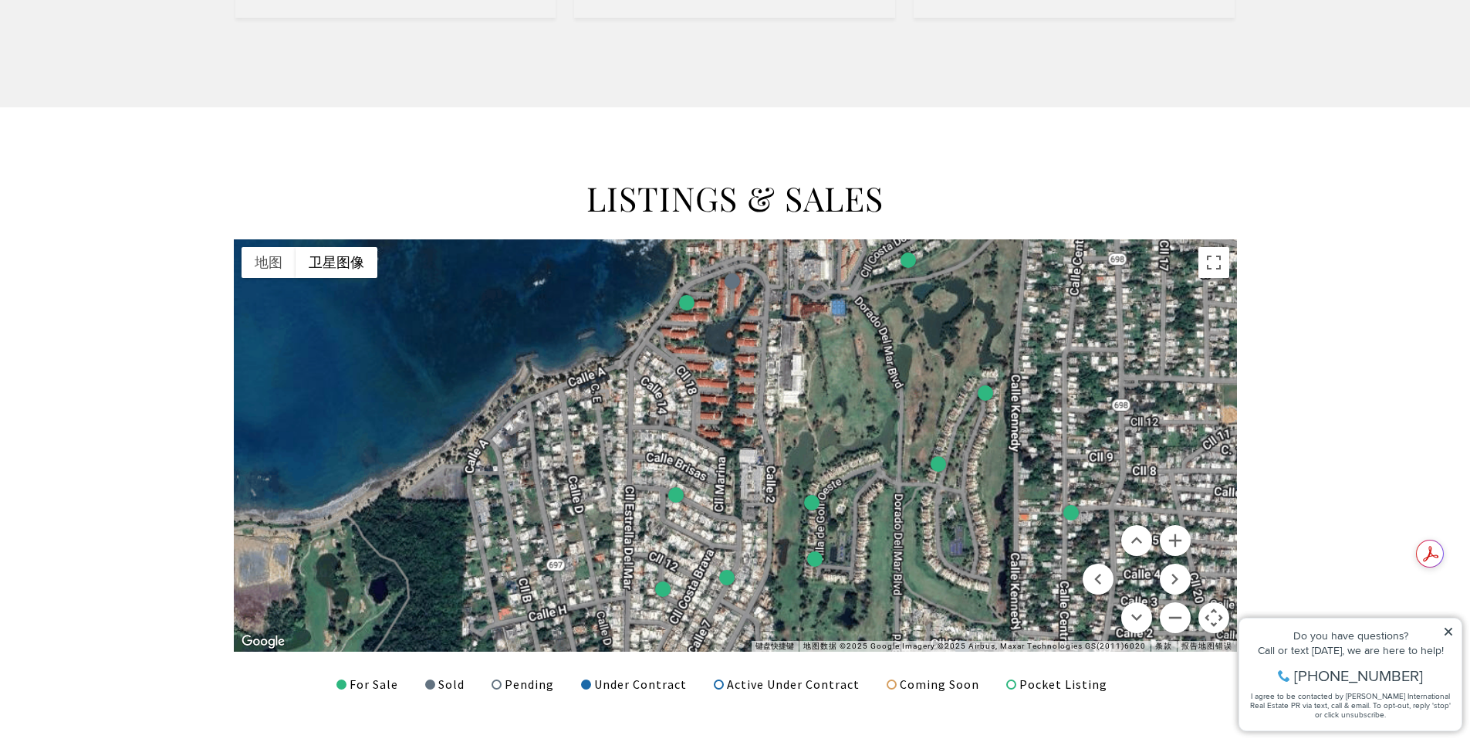
click at [709, 520] on div at bounding box center [735, 445] width 1003 height 412
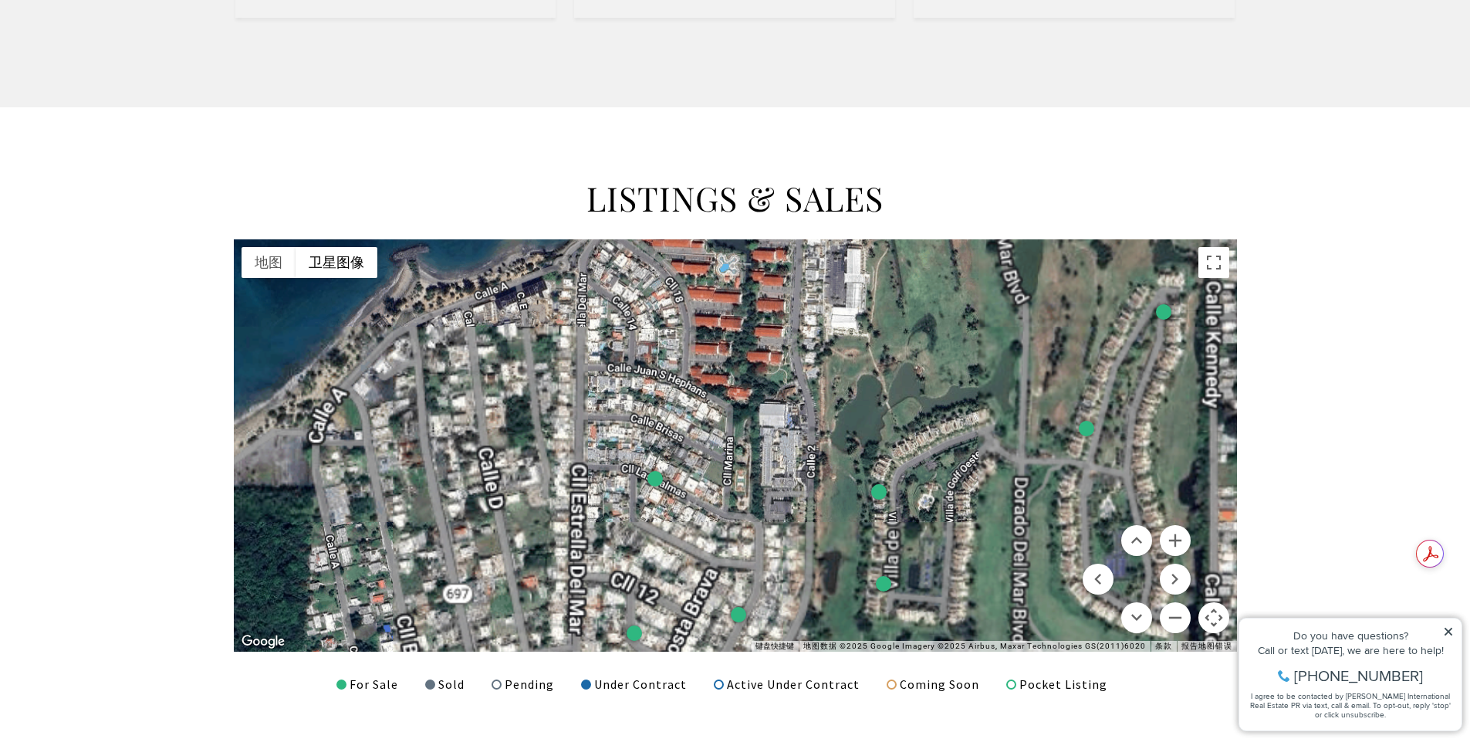
click at [709, 520] on div at bounding box center [735, 445] width 1003 height 412
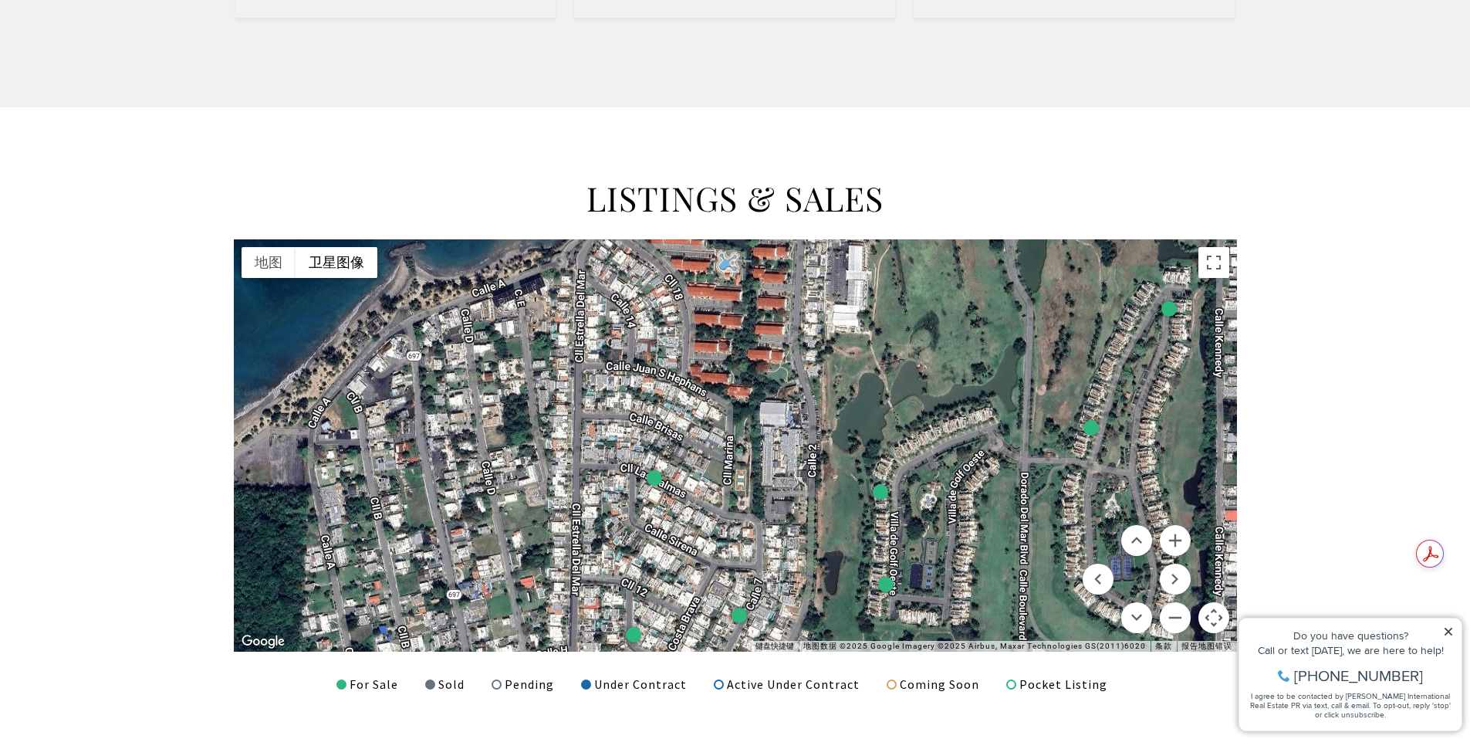
click at [698, 537] on div at bounding box center [735, 445] width 1003 height 412
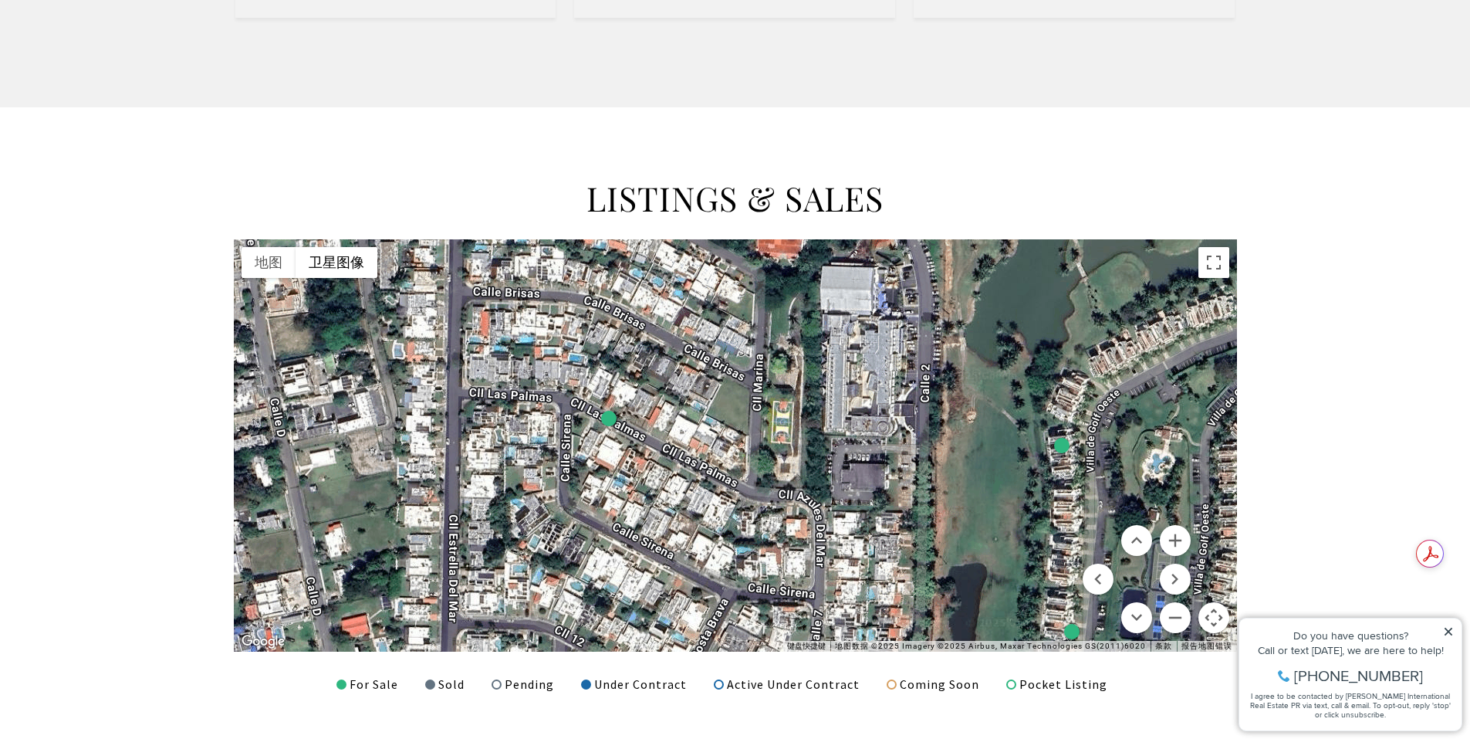
click at [1129, 486] on div at bounding box center [735, 445] width 1003 height 412
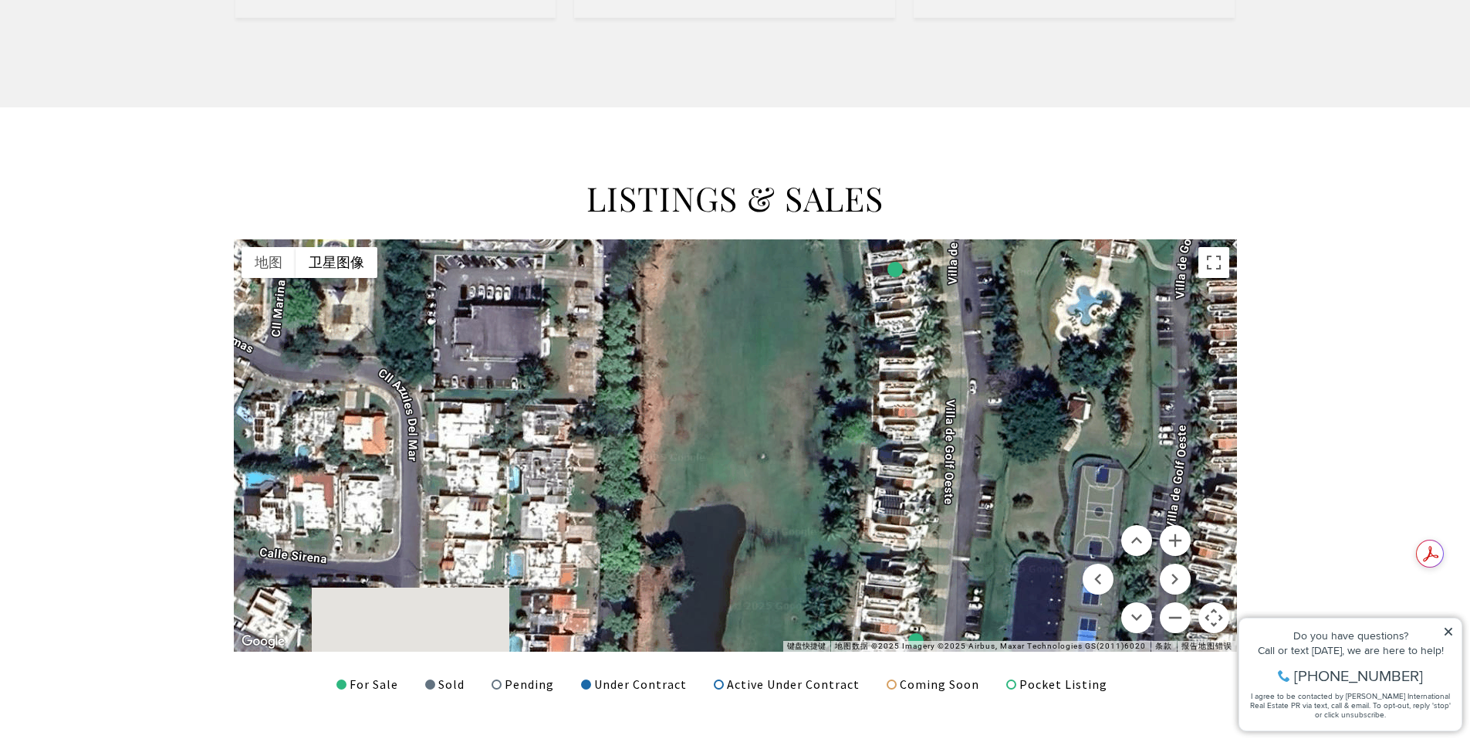
drag, startPoint x: 1064, startPoint y: 474, endPoint x: 964, endPoint y: 337, distance: 169.5
click at [964, 337] on div at bounding box center [735, 445] width 1003 height 412
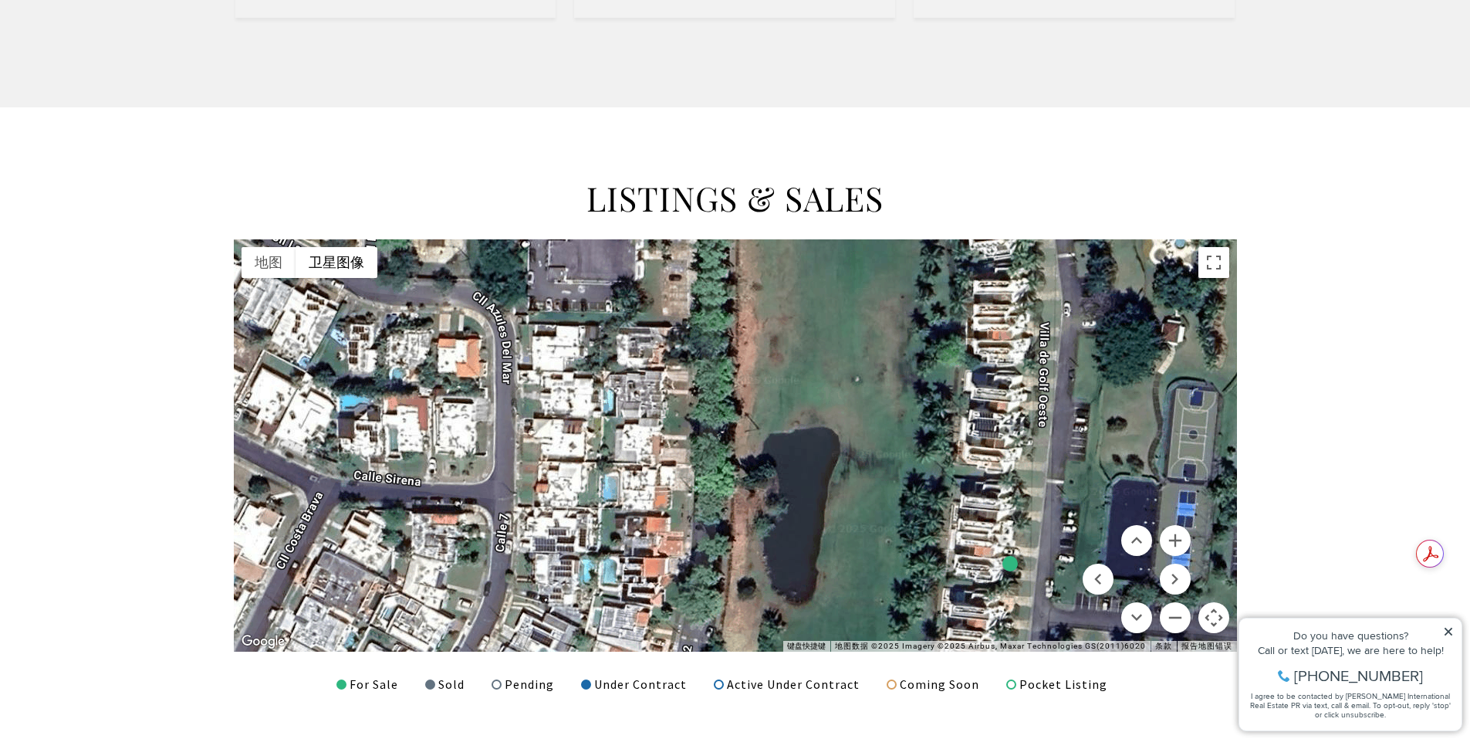
drag, startPoint x: 1040, startPoint y: 374, endPoint x: 1067, endPoint y: 346, distance: 39.3
click at [1067, 346] on div at bounding box center [735, 445] width 1003 height 412
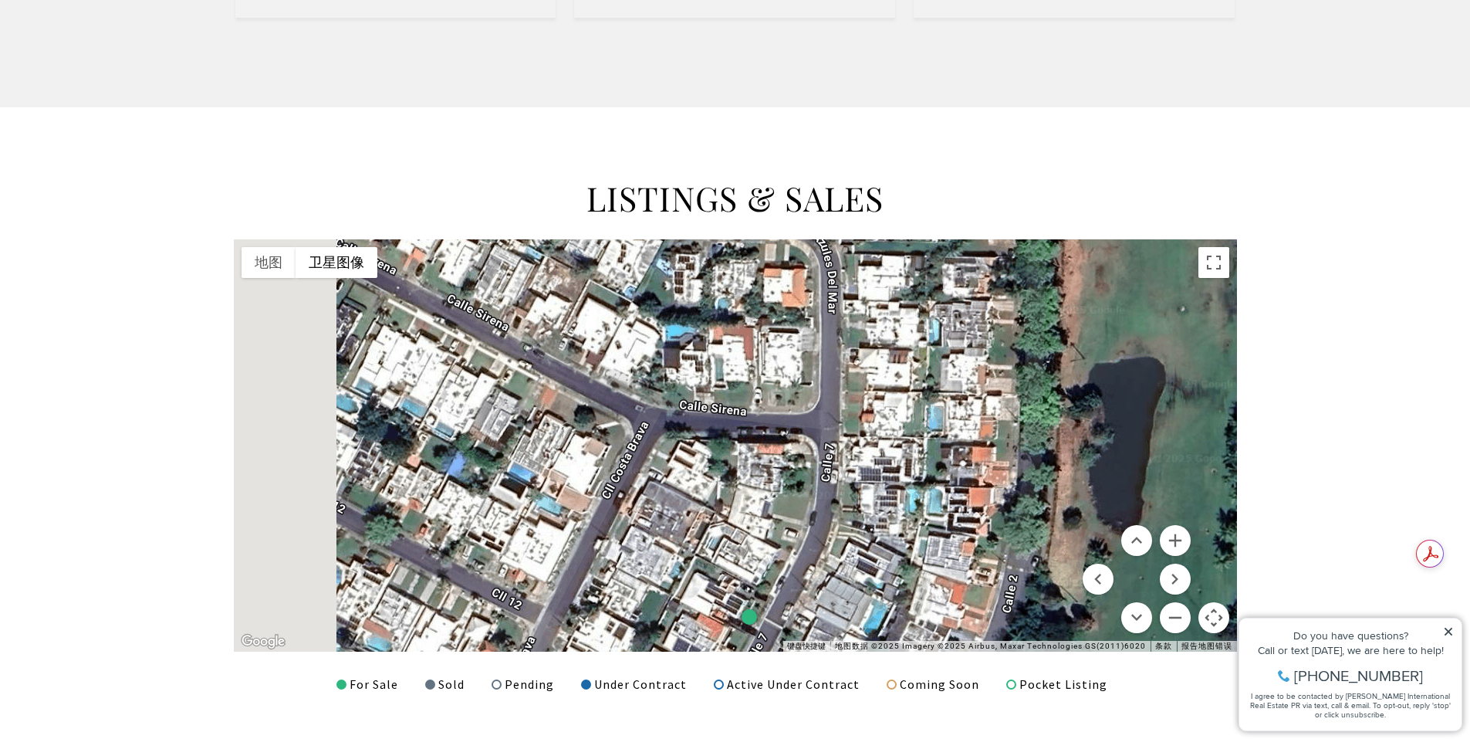
drag, startPoint x: 756, startPoint y: 463, endPoint x: 1020, endPoint y: 460, distance: 264.0
click at [1020, 460] on div at bounding box center [735, 445] width 1003 height 412
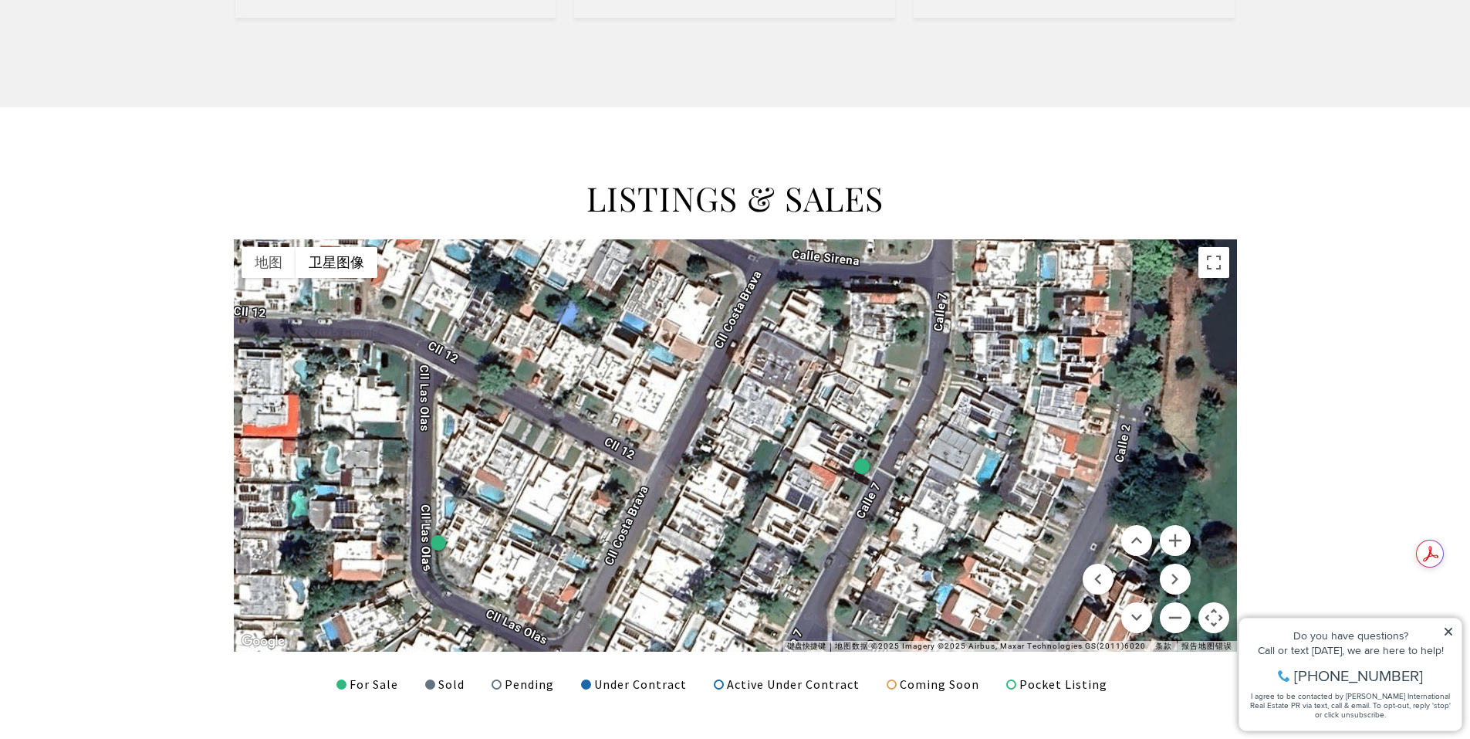
drag, startPoint x: 788, startPoint y: 457, endPoint x: 884, endPoint y: 347, distance: 146.6
click at [884, 347] on div at bounding box center [735, 445] width 1003 height 412
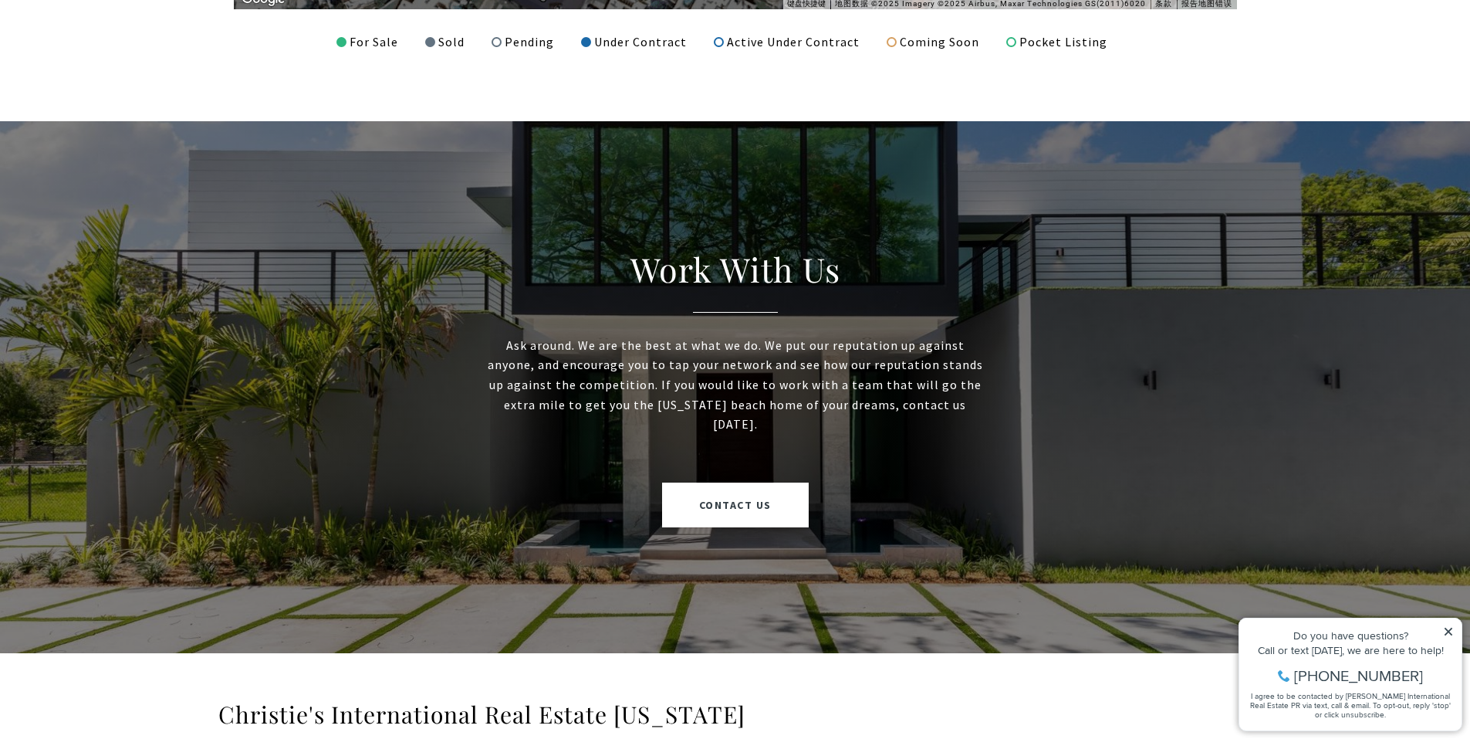
scroll to position [2624, 0]
